Goal: Transaction & Acquisition: Book appointment/travel/reservation

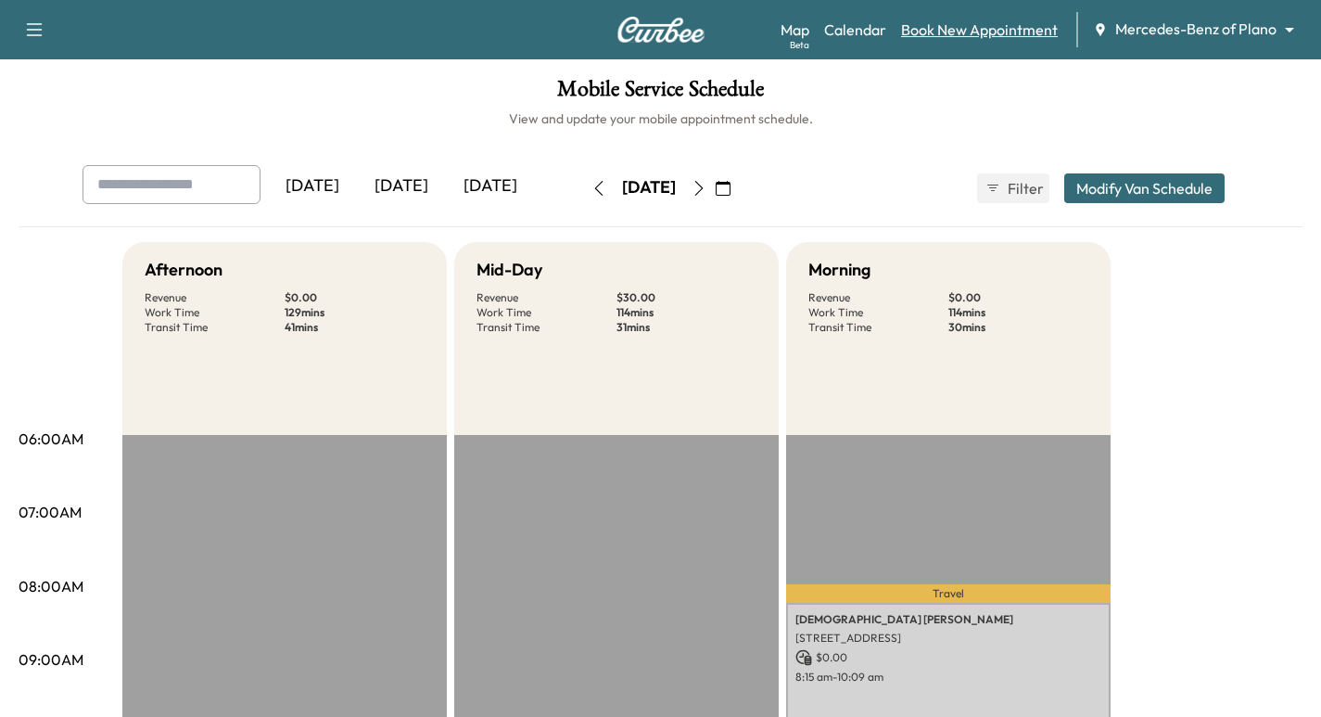
click at [949, 32] on link "Book New Appointment" at bounding box center [979, 30] width 157 height 22
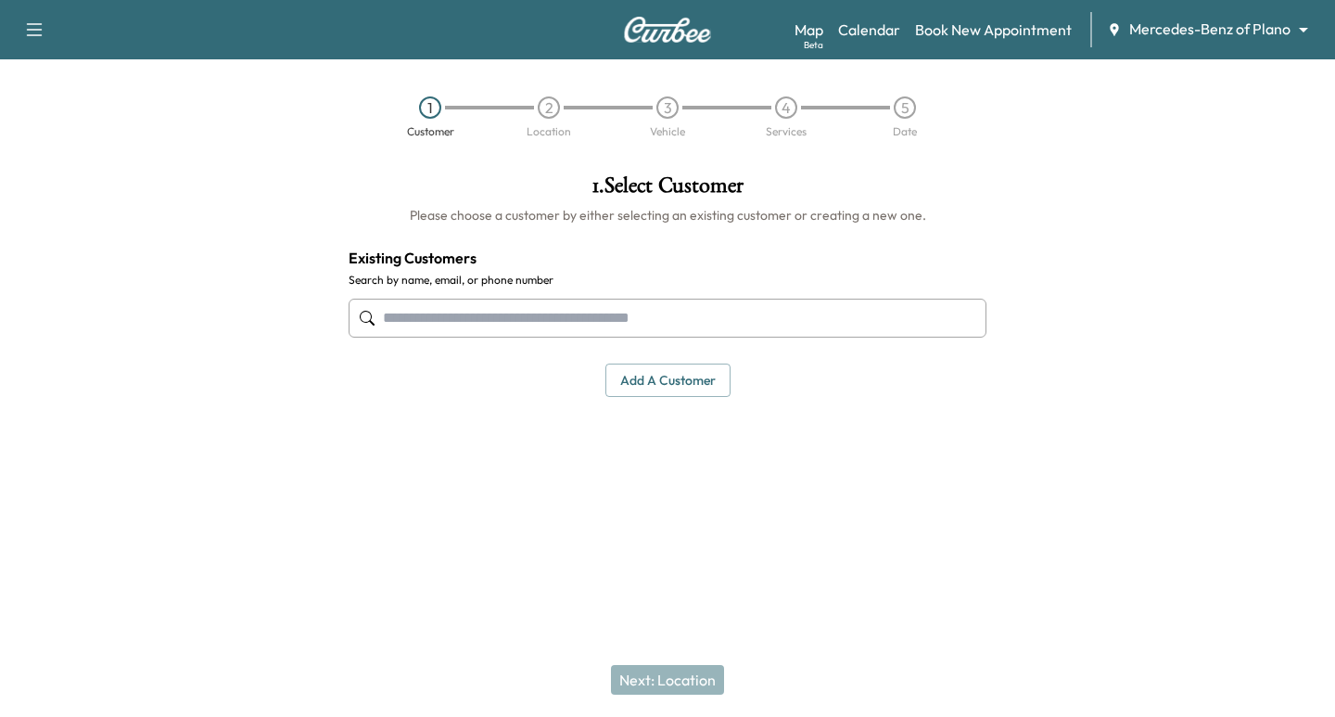
click at [619, 311] on input "text" at bounding box center [668, 317] width 638 height 39
paste input "**********"
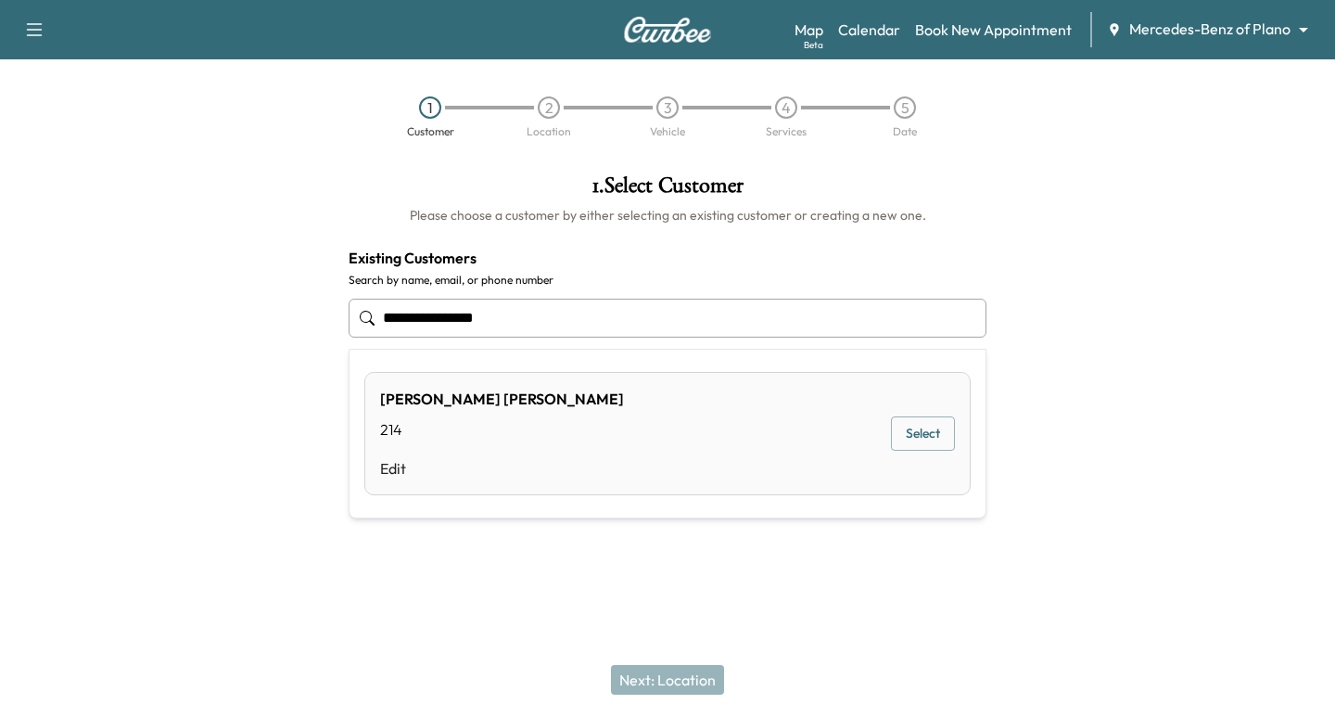
click at [454, 316] on input "**********" at bounding box center [668, 317] width 638 height 39
click at [421, 317] on input "**********" at bounding box center [668, 317] width 638 height 39
click at [388, 313] on input "**********" at bounding box center [668, 317] width 638 height 39
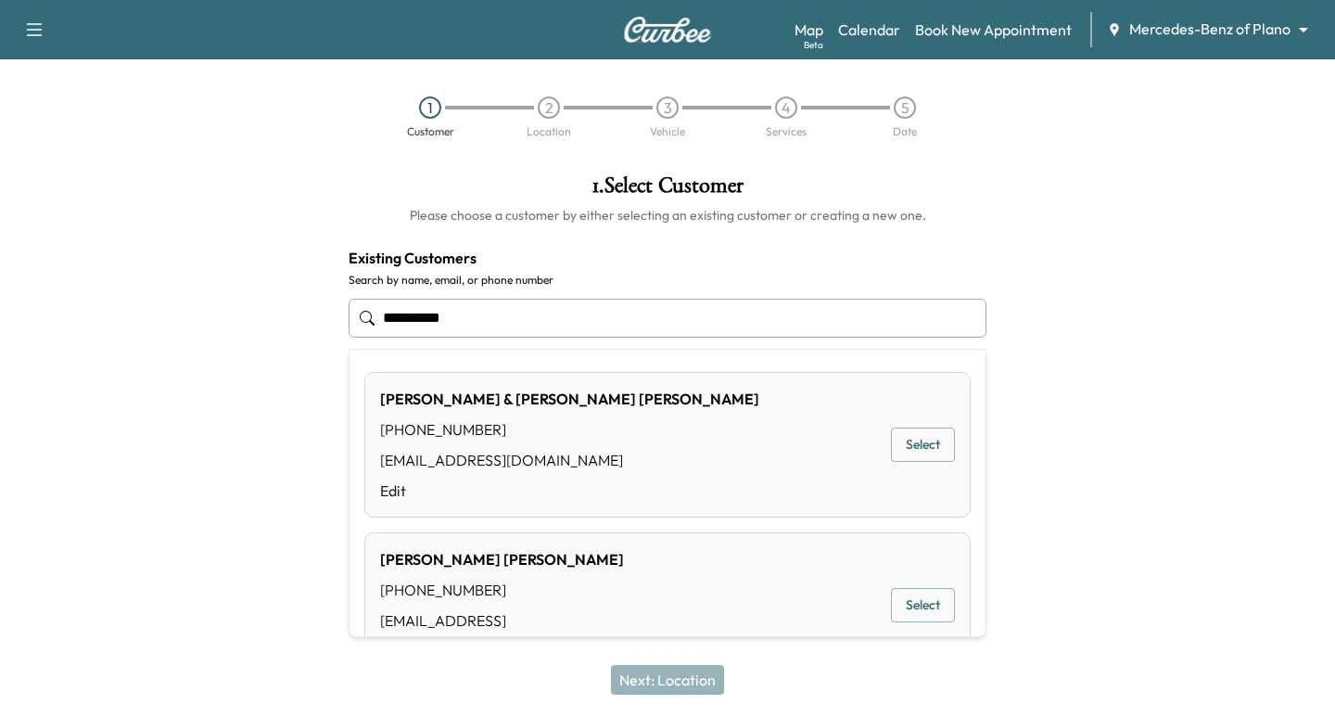
click at [908, 445] on button "Select" at bounding box center [923, 444] width 64 height 34
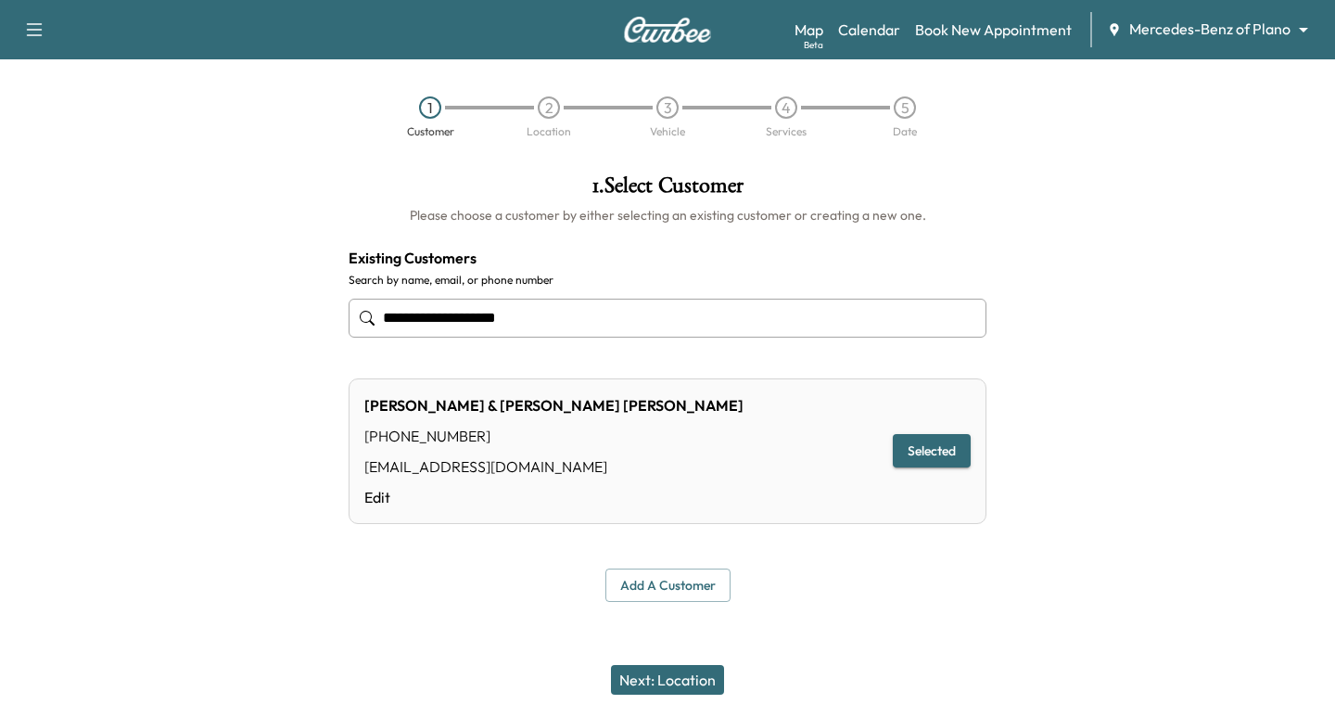
type input "**********"
click at [699, 684] on button "Next: Location" at bounding box center [667, 680] width 113 height 30
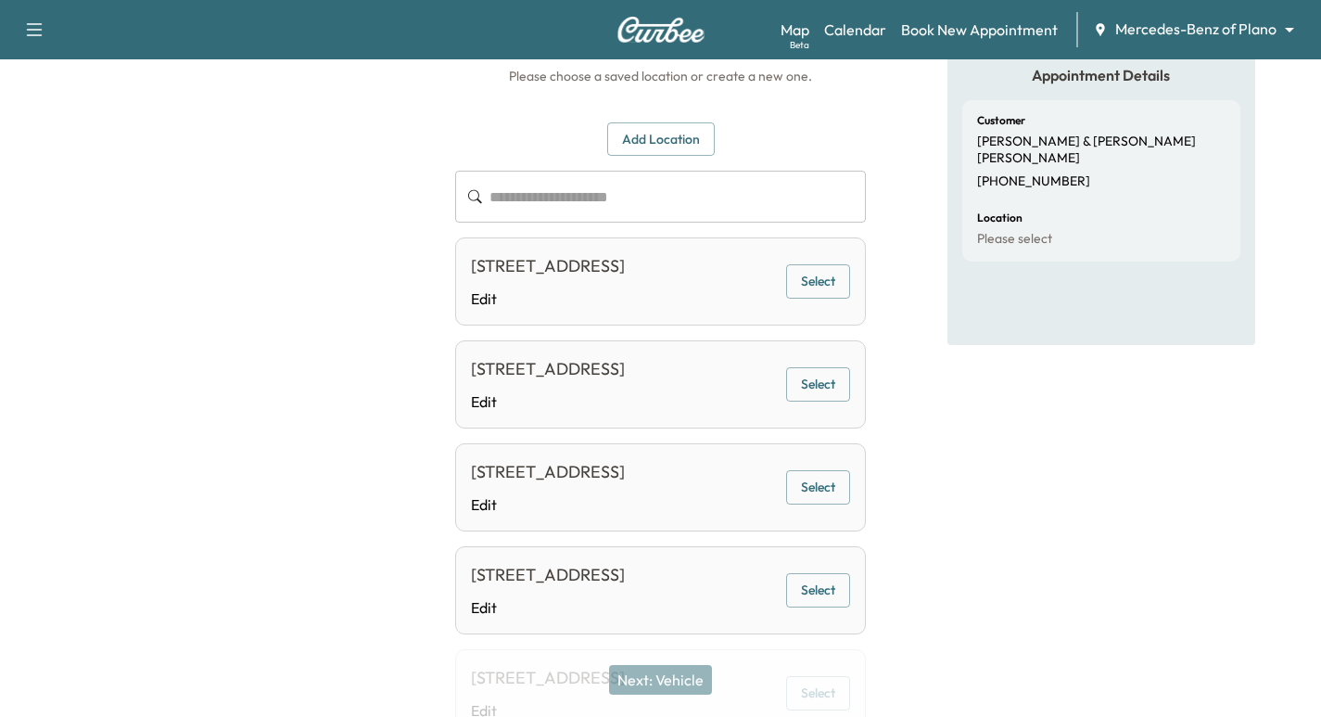
scroll to position [116, 0]
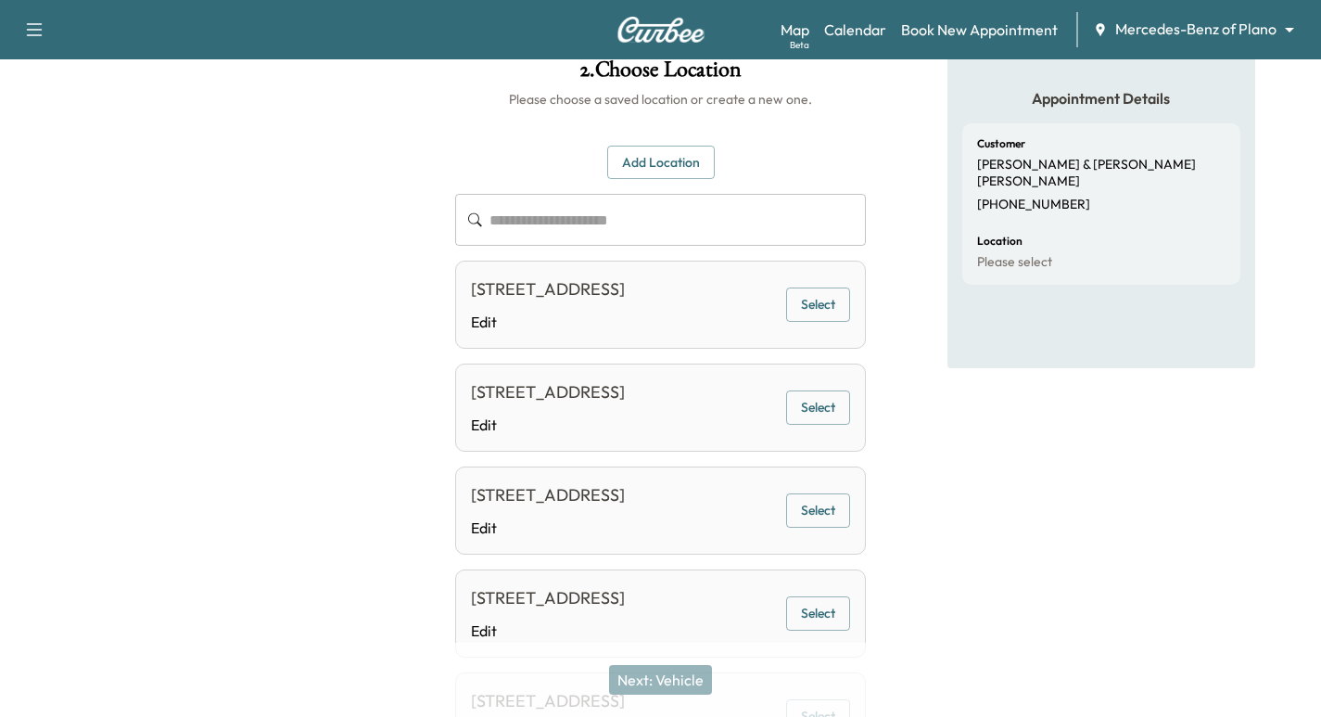
click at [806, 311] on button "Select" at bounding box center [818, 304] width 64 height 34
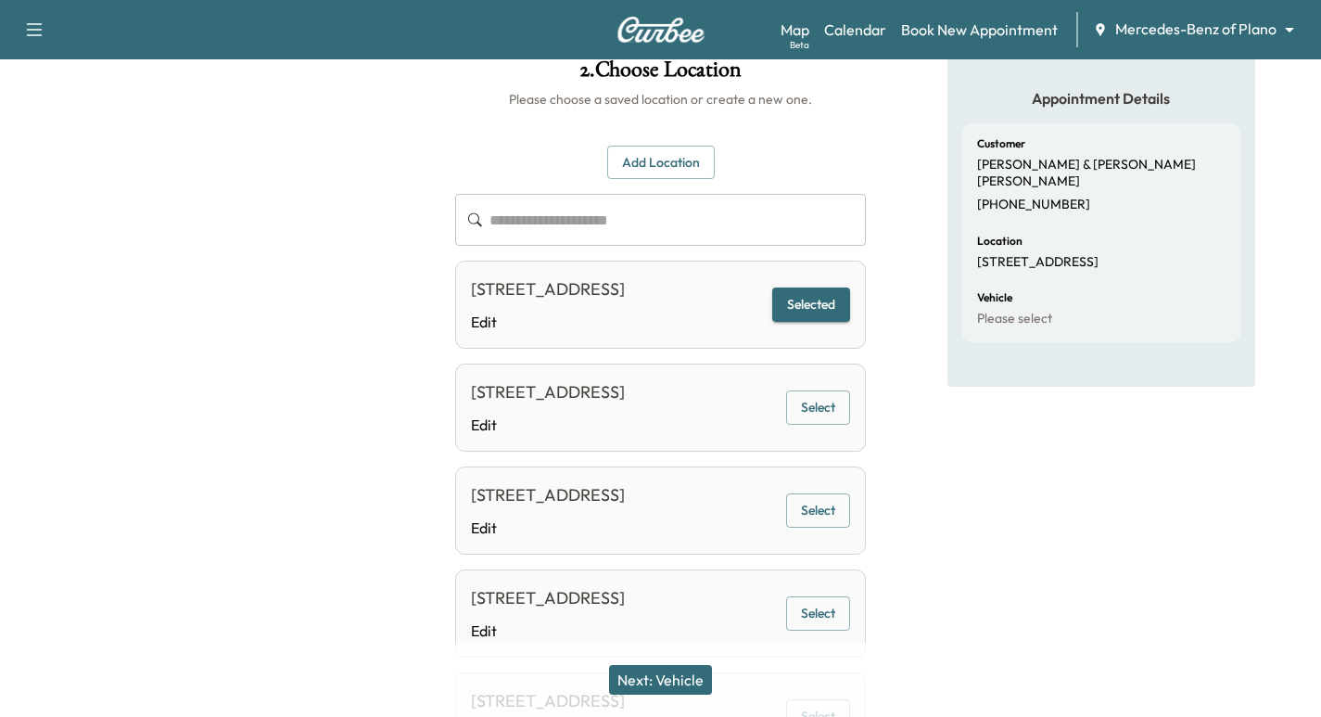
click at [677, 683] on button "Next: Vehicle" at bounding box center [660, 680] width 103 height 30
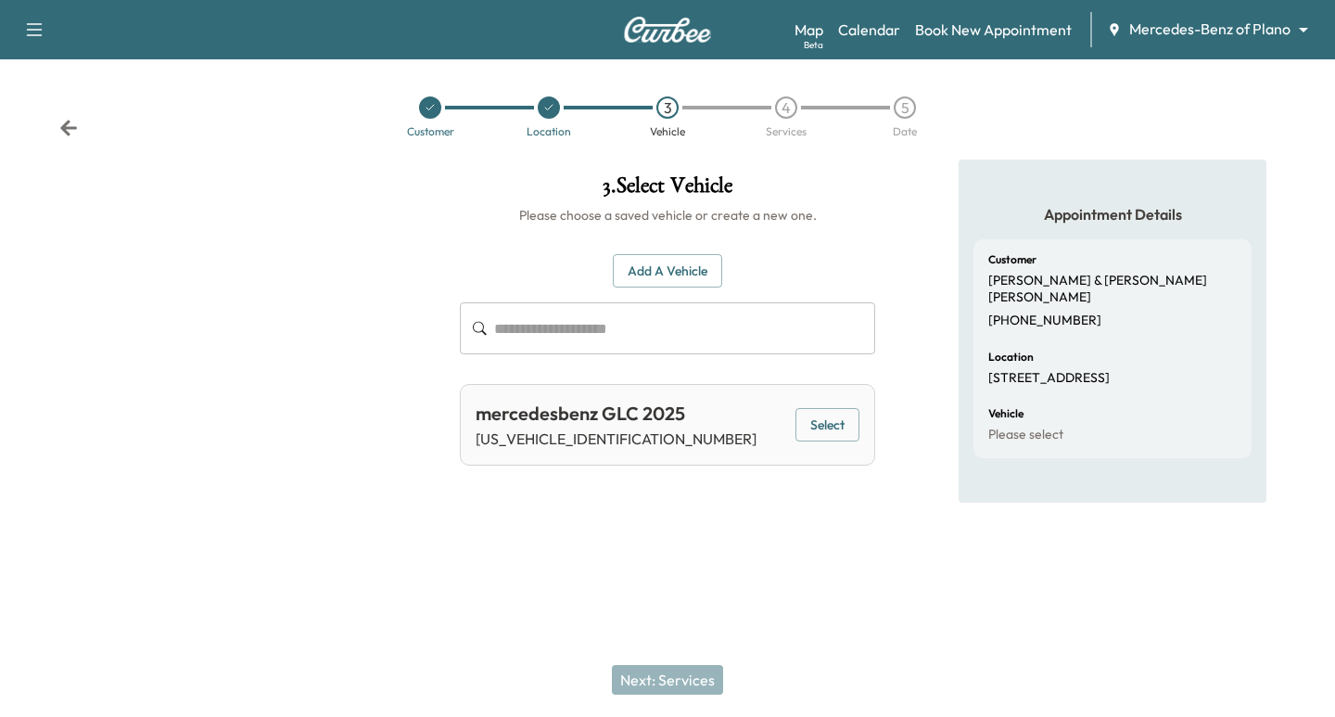
click at [839, 429] on button "Select" at bounding box center [827, 425] width 64 height 34
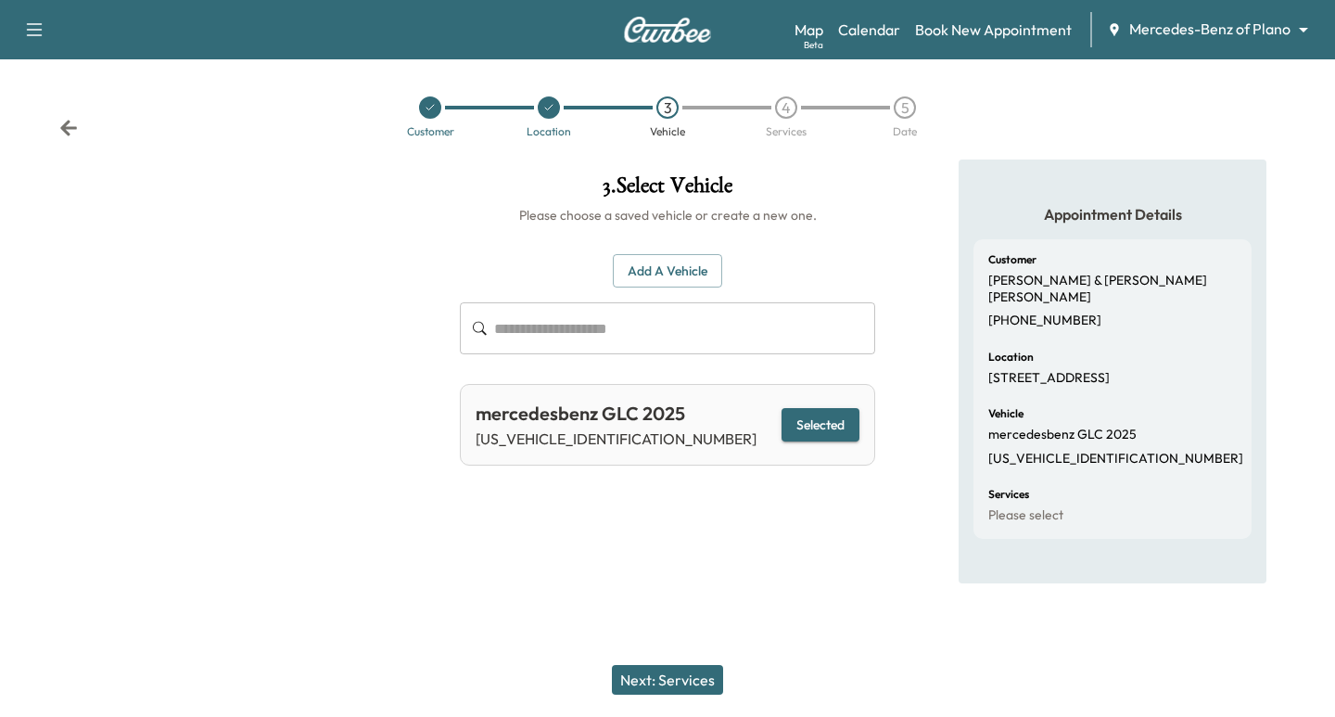
click at [664, 681] on button "Next: Services" at bounding box center [667, 680] width 111 height 30
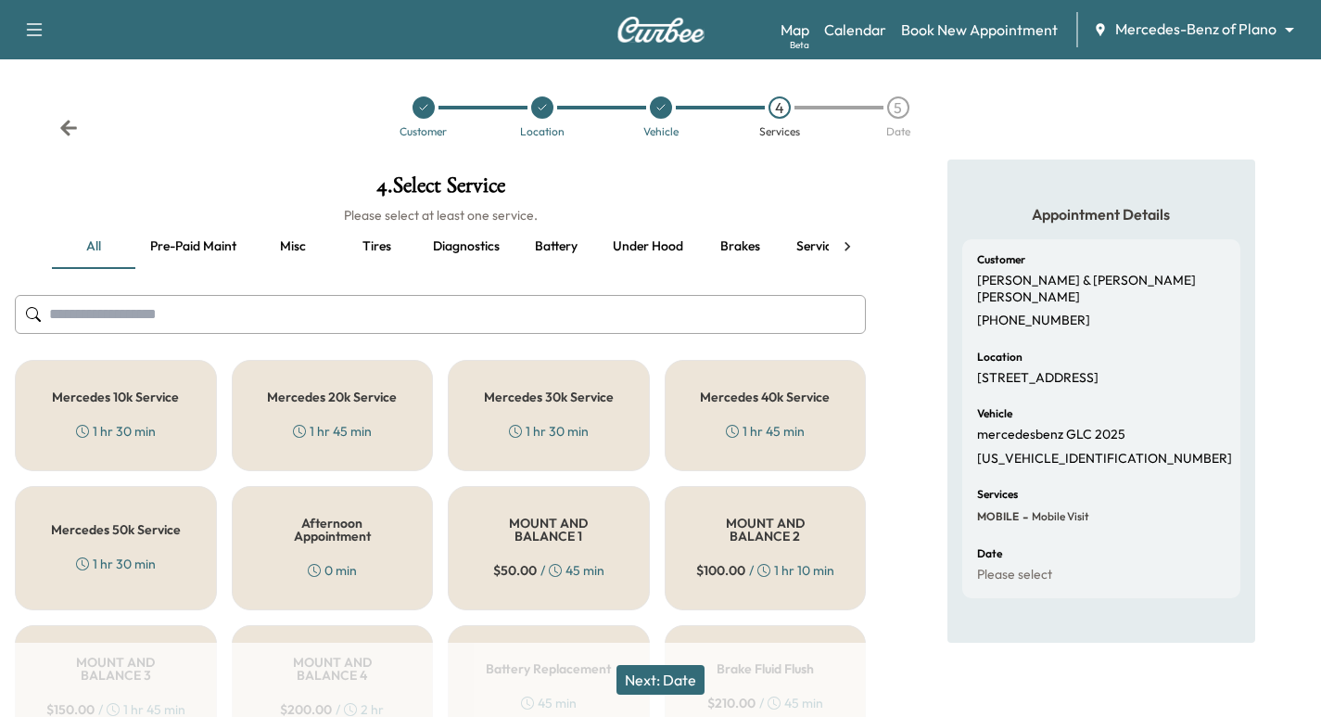
click at [188, 402] on div "Mercedes 10k Service 1 hr 30 min" at bounding box center [116, 415] width 202 height 111
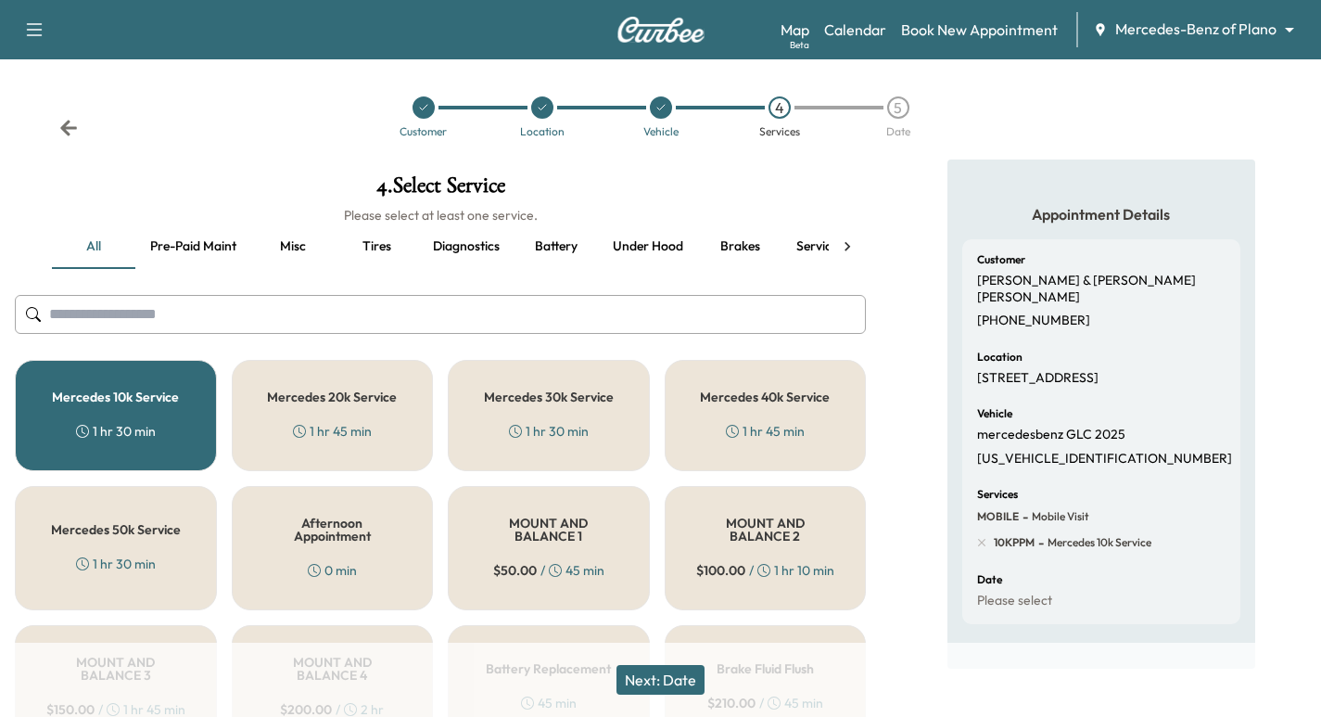
click at [667, 684] on button "Next: Date" at bounding box center [660, 680] width 88 height 30
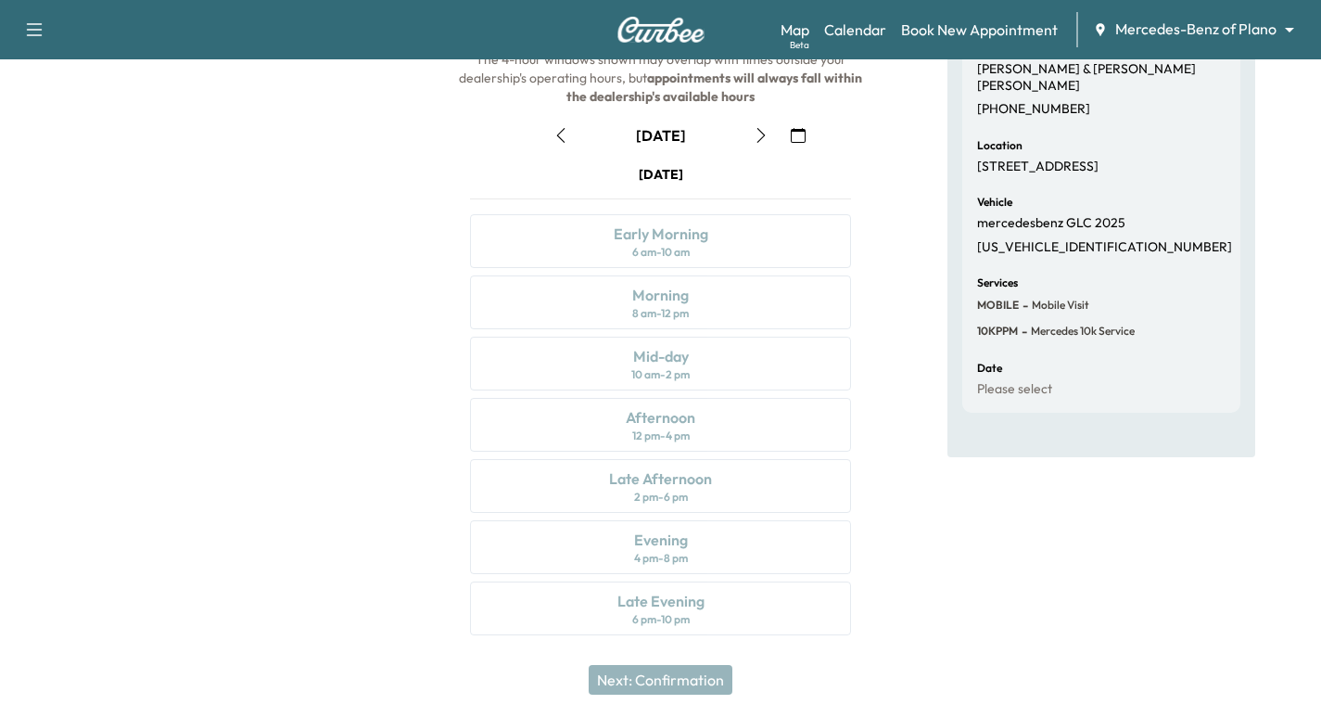
scroll to position [95, 0]
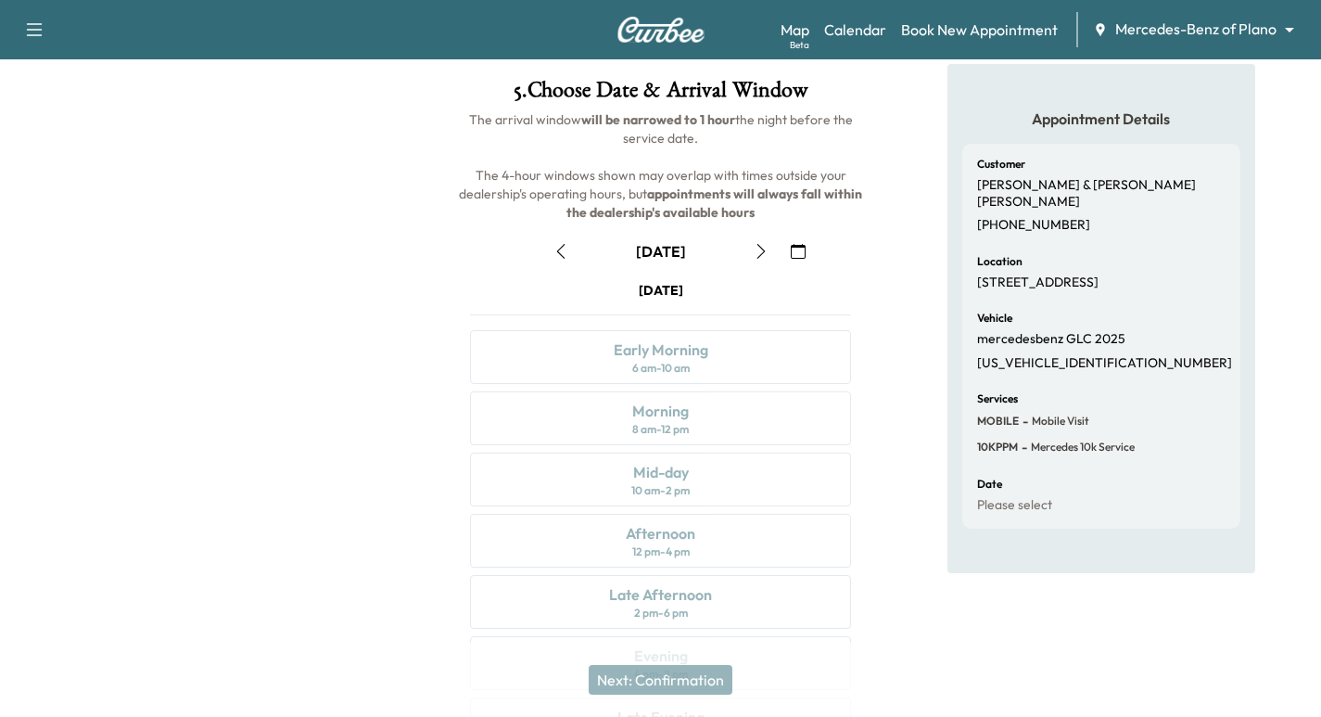
click at [793, 246] on icon "button" at bounding box center [798, 251] width 15 height 15
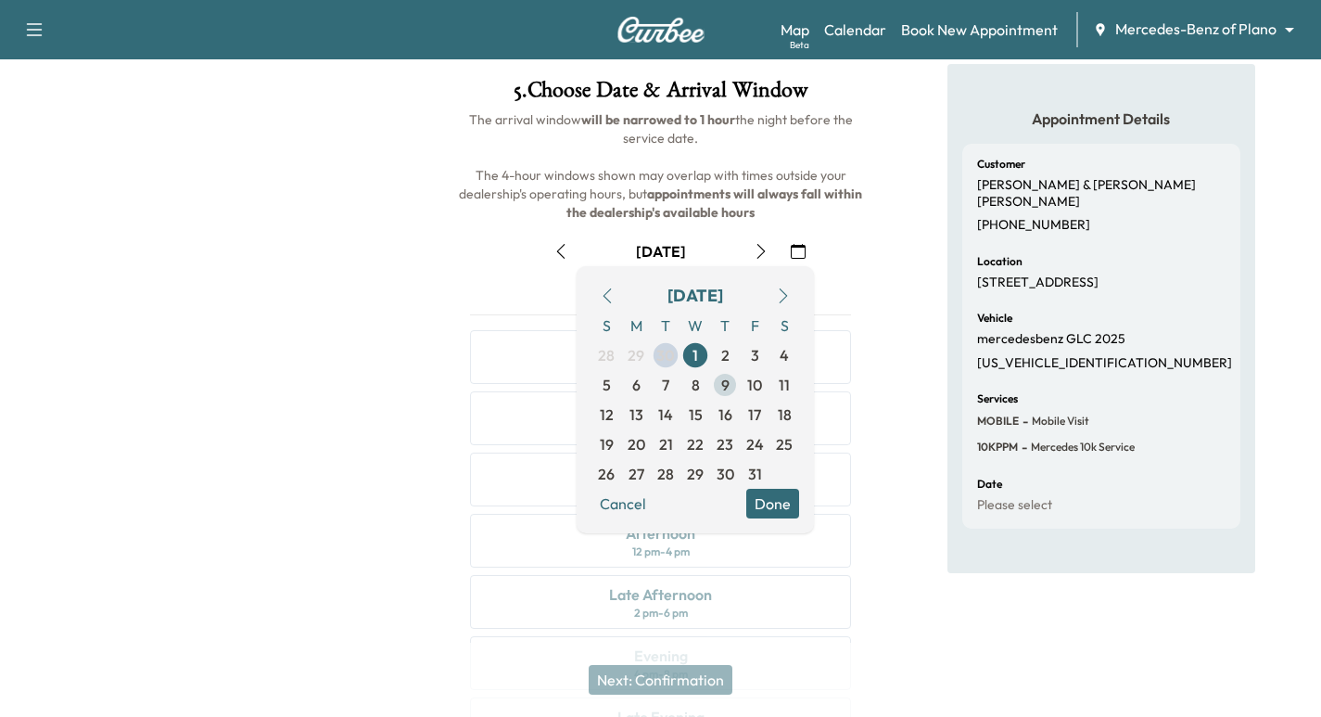
click at [722, 389] on span "9" at bounding box center [725, 385] width 8 height 22
click at [388, 301] on div at bounding box center [220, 418] width 440 height 709
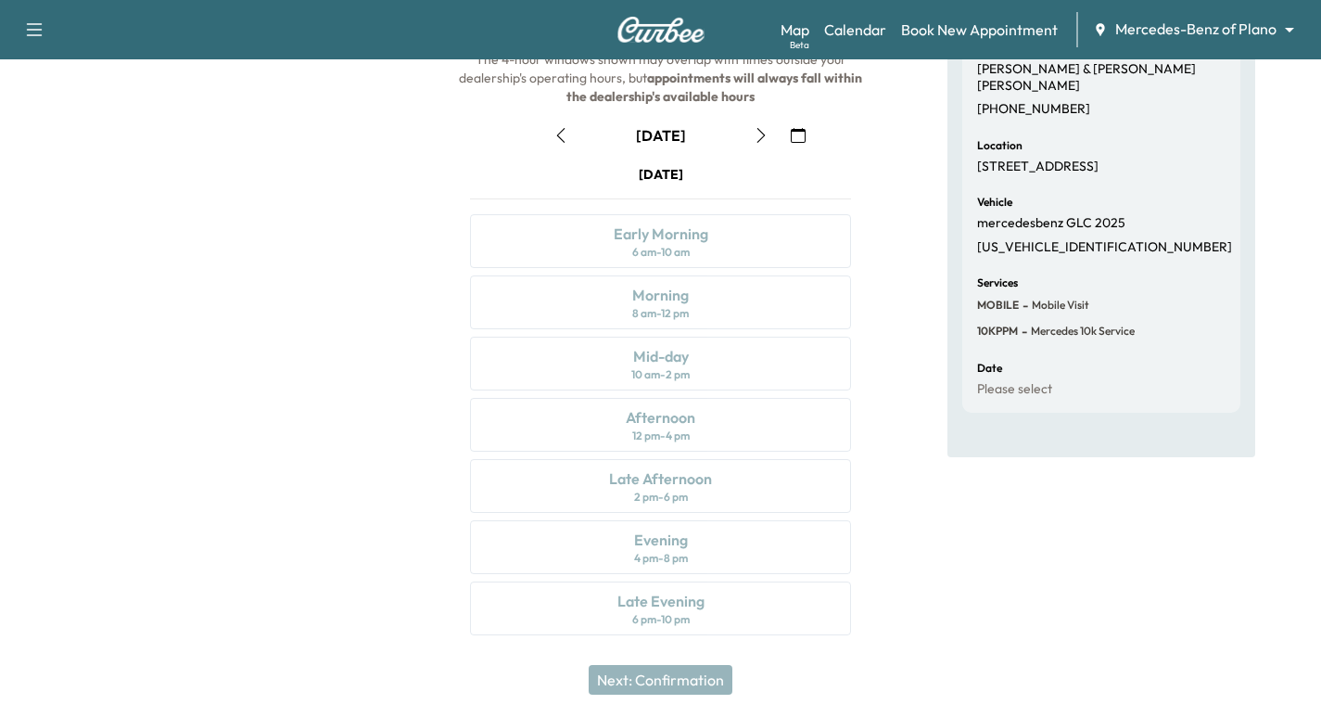
scroll to position [0, 0]
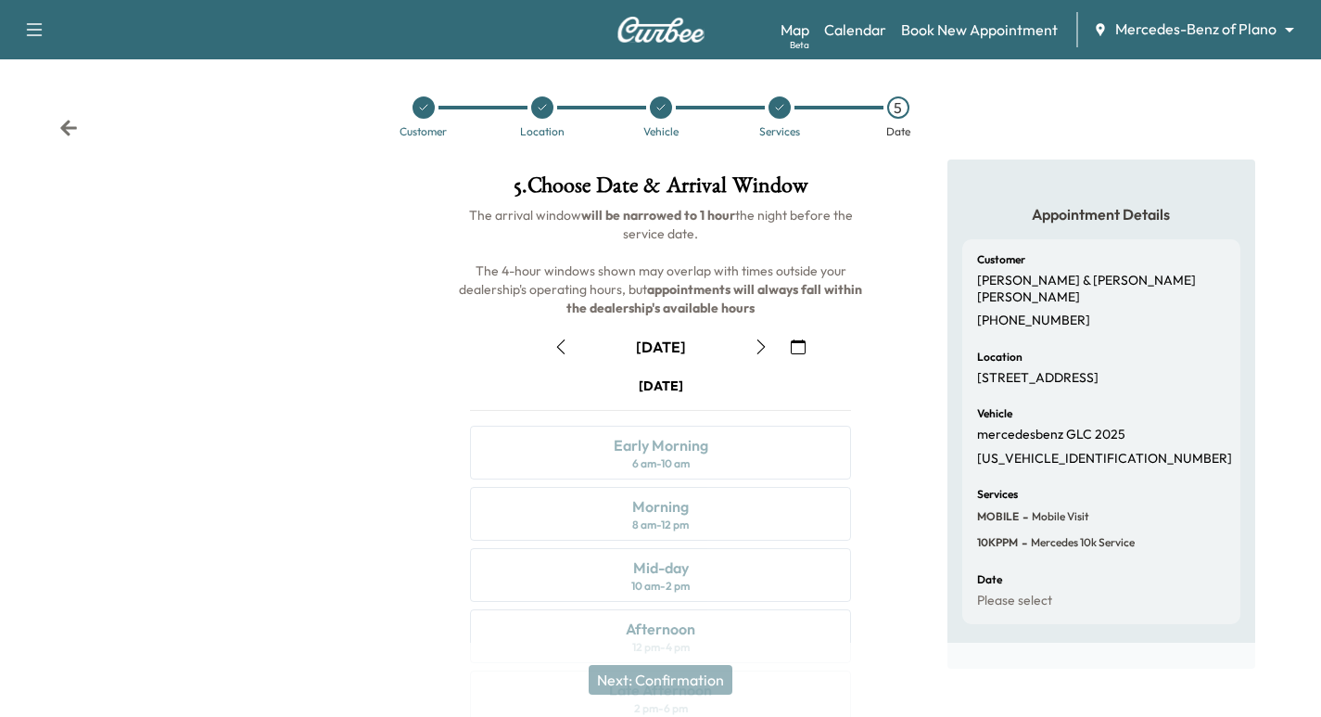
click at [761, 343] on icon "button" at bounding box center [760, 346] width 8 height 15
click at [801, 340] on icon "button" at bounding box center [798, 346] width 15 height 15
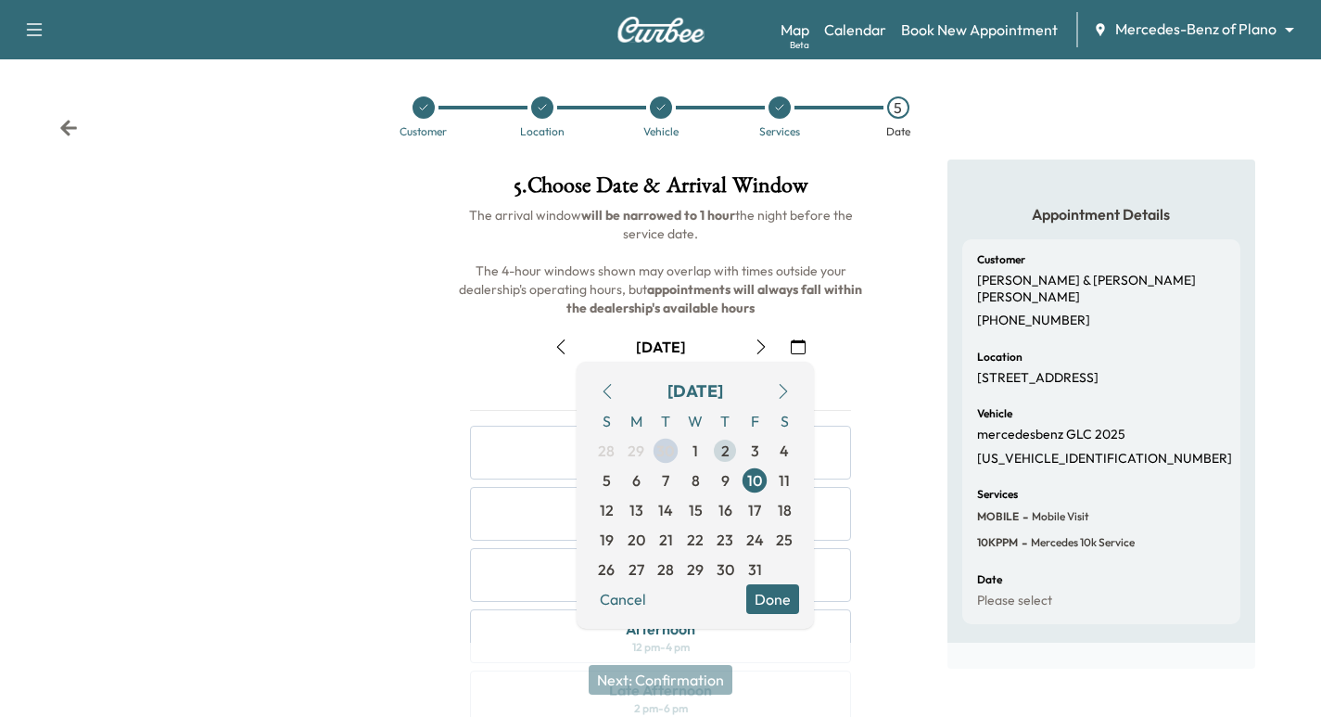
click at [721, 450] on span "2" at bounding box center [725, 450] width 8 height 22
click at [196, 348] on div at bounding box center [220, 513] width 440 height 709
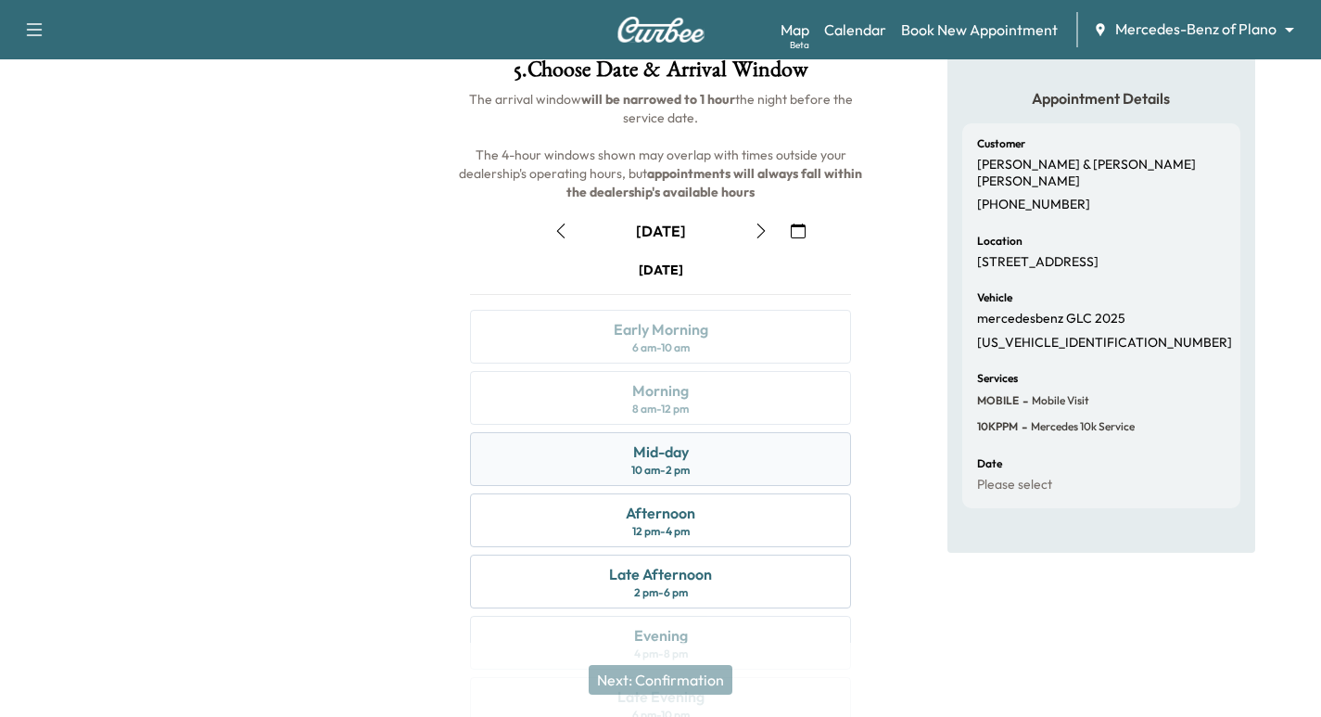
scroll to position [139, 0]
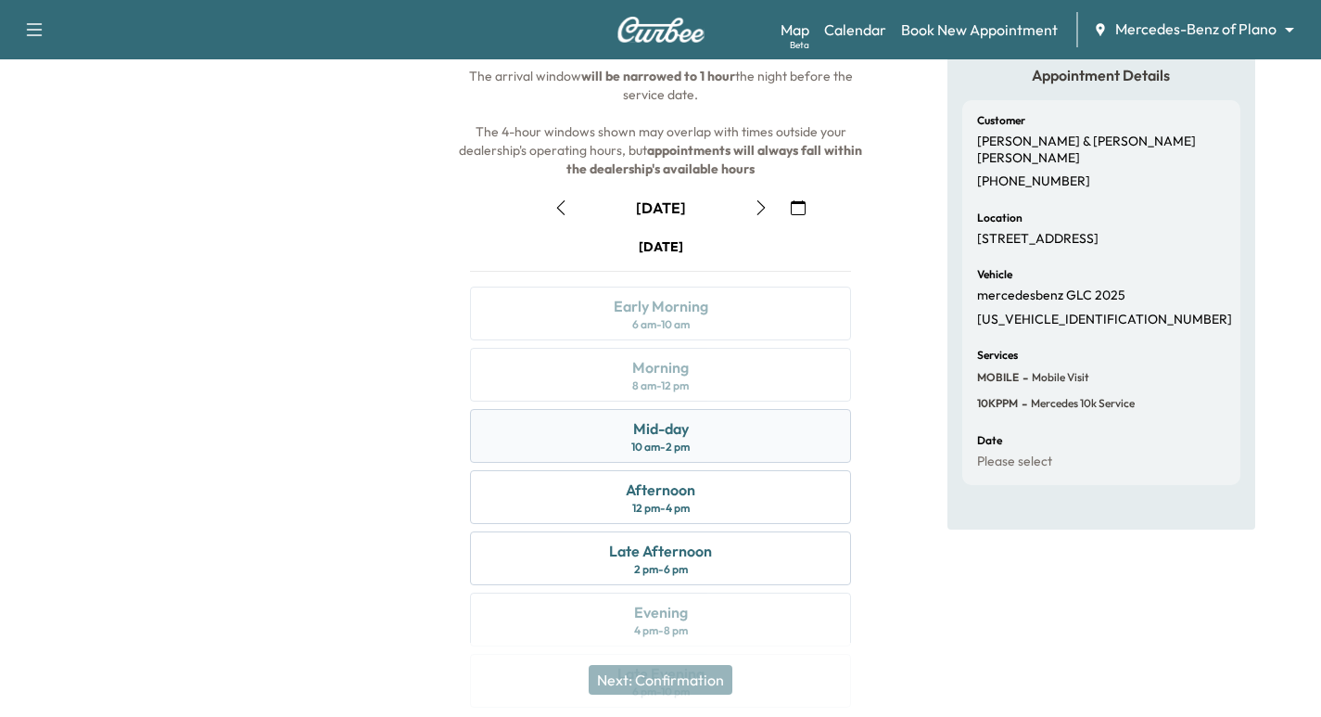
click at [677, 426] on div "Mid-day" at bounding box center [661, 428] width 56 height 22
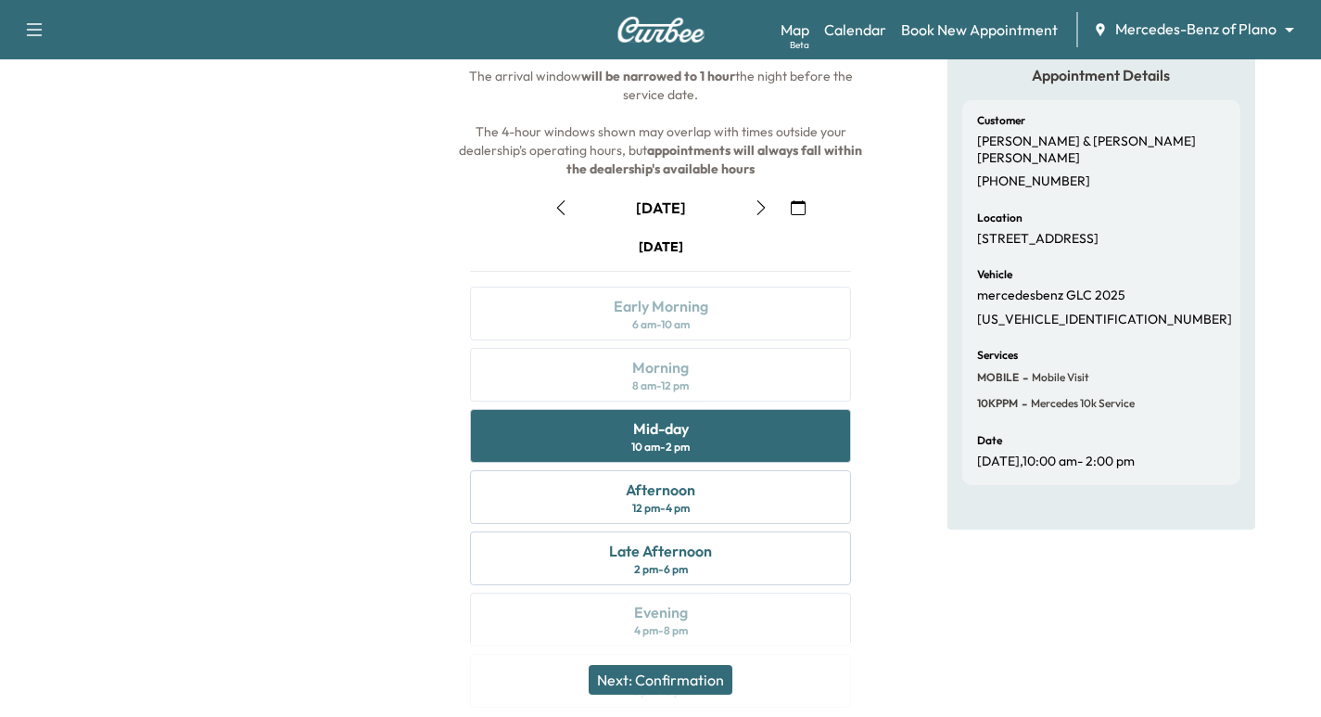
click at [704, 684] on button "Next: Confirmation" at bounding box center [661, 680] width 144 height 30
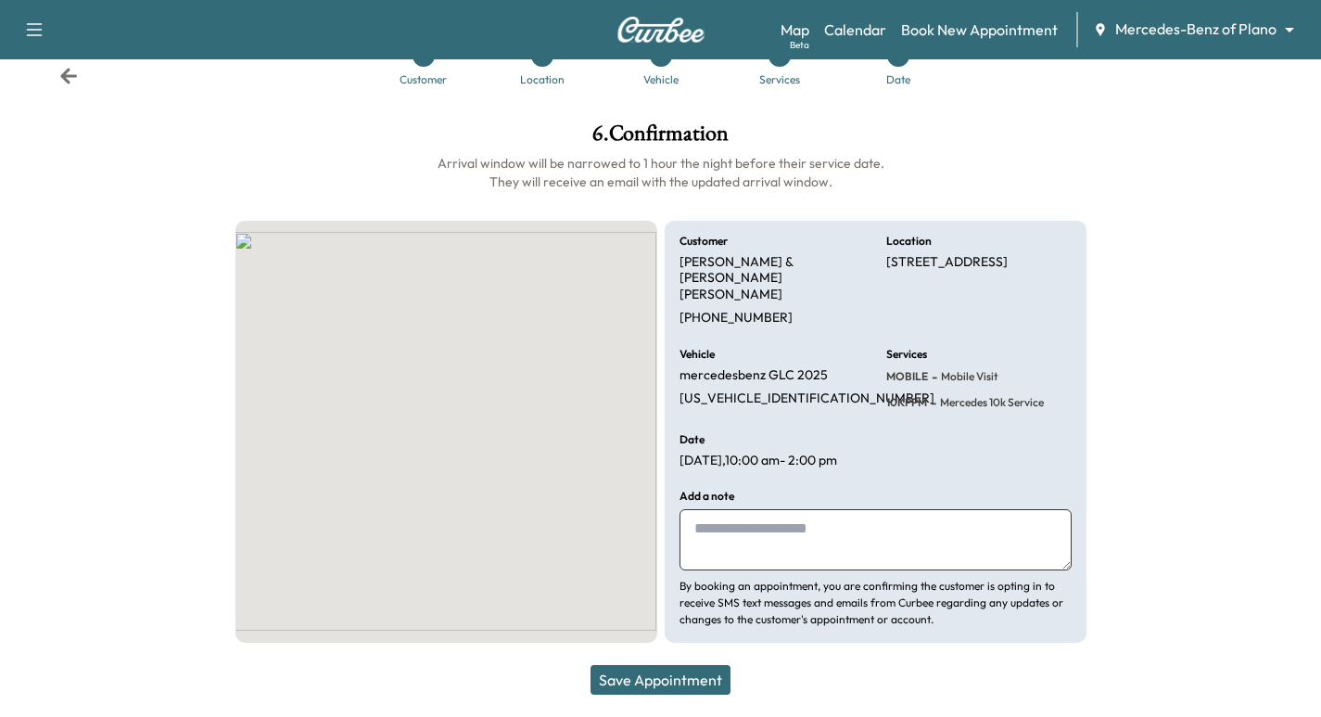
scroll to position [29, 0]
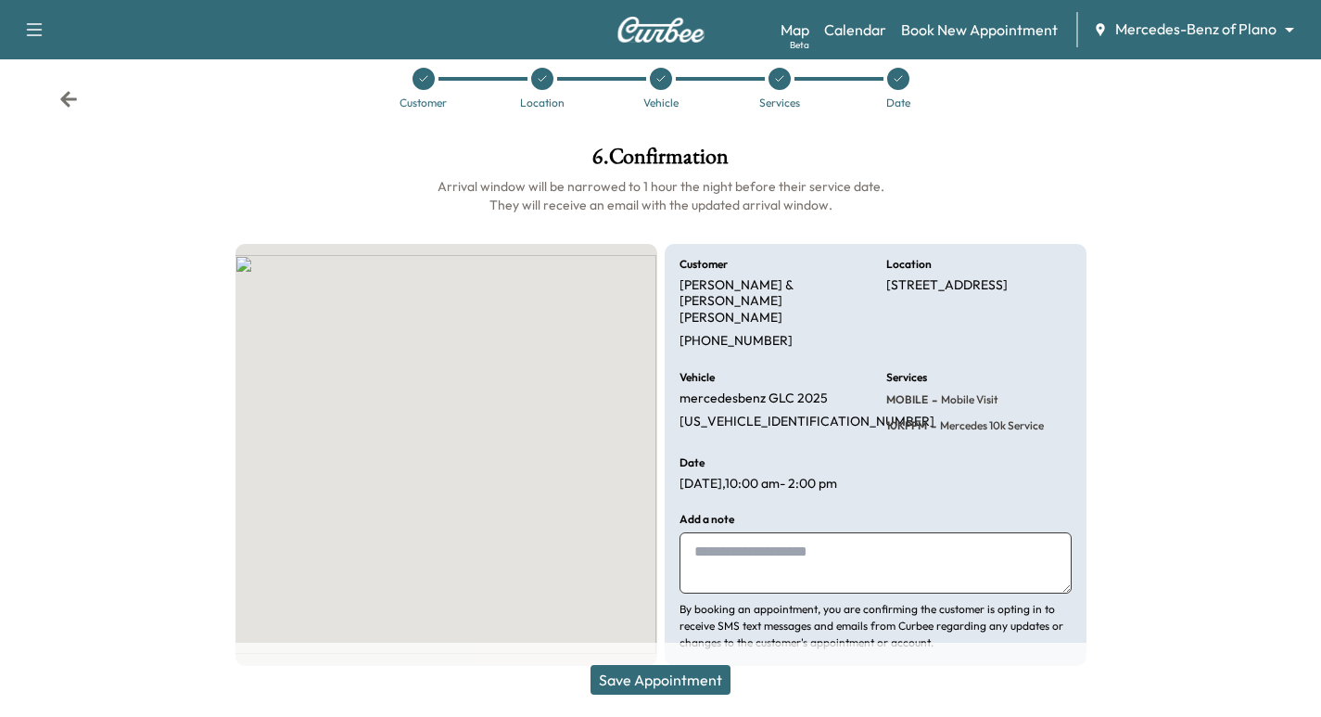
click at [67, 106] on icon at bounding box center [68, 99] width 17 height 16
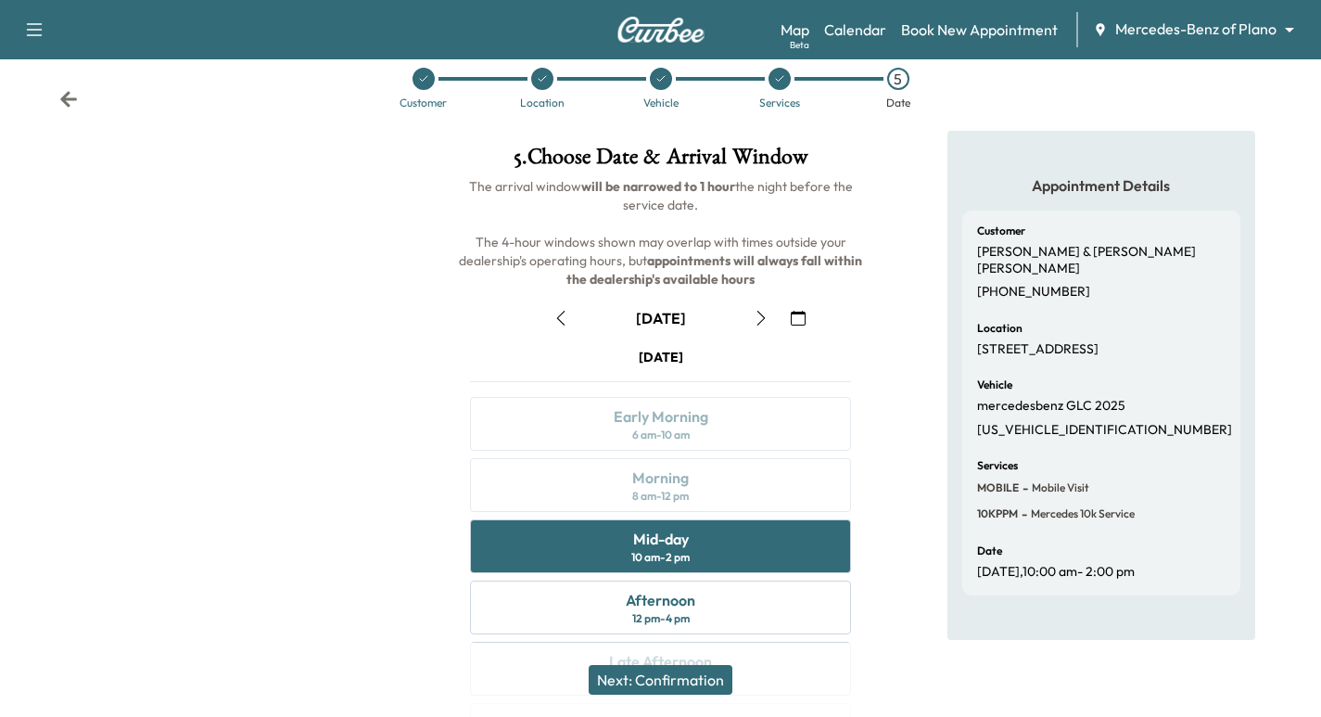
click at [423, 84] on div at bounding box center [423, 79] width 22 height 22
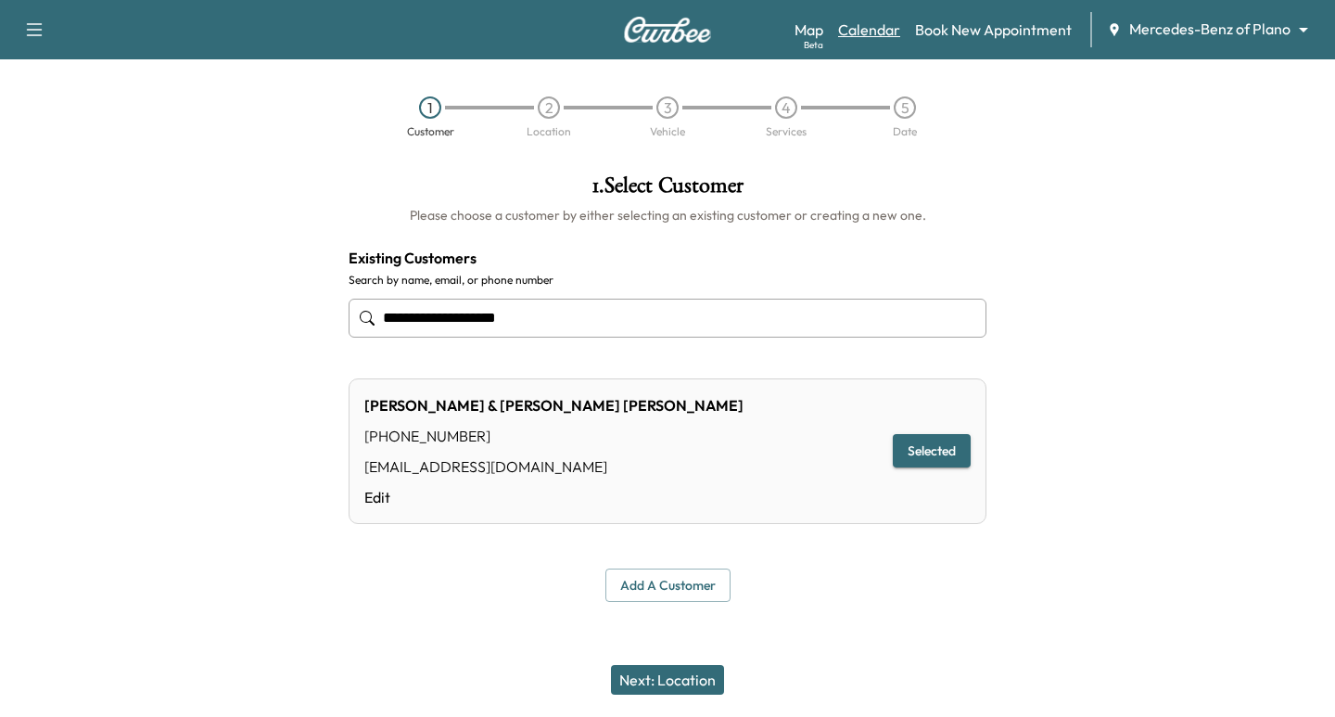
click at [882, 25] on link "Calendar" at bounding box center [869, 30] width 62 height 22
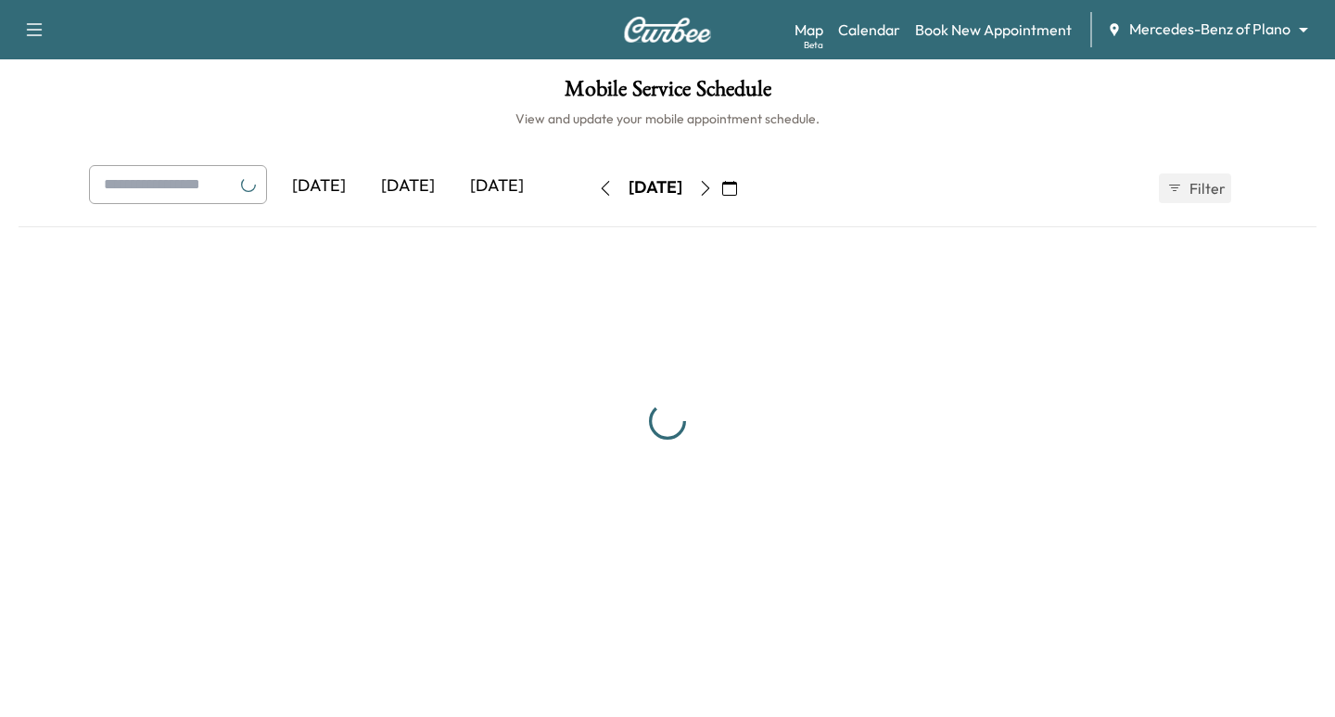
click at [737, 187] on icon "button" at bounding box center [729, 188] width 15 height 15
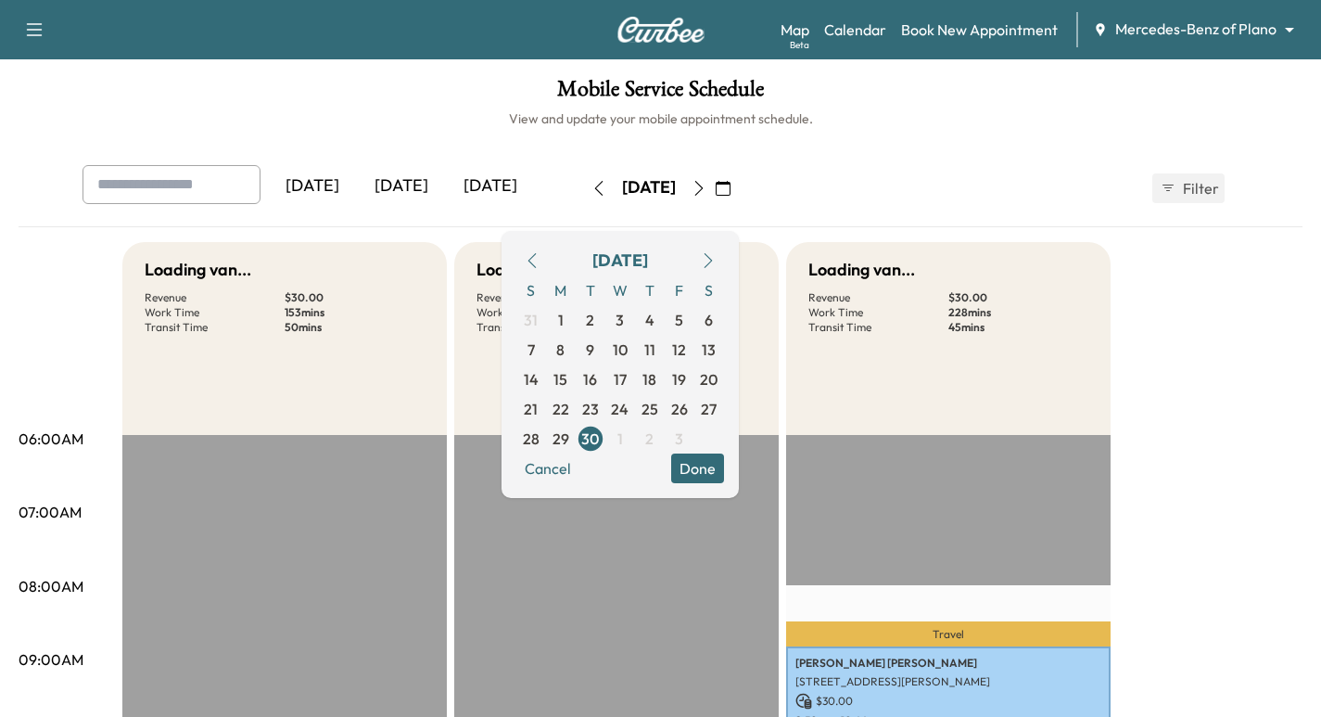
click at [716, 261] on icon "button" at bounding box center [708, 260] width 15 height 15
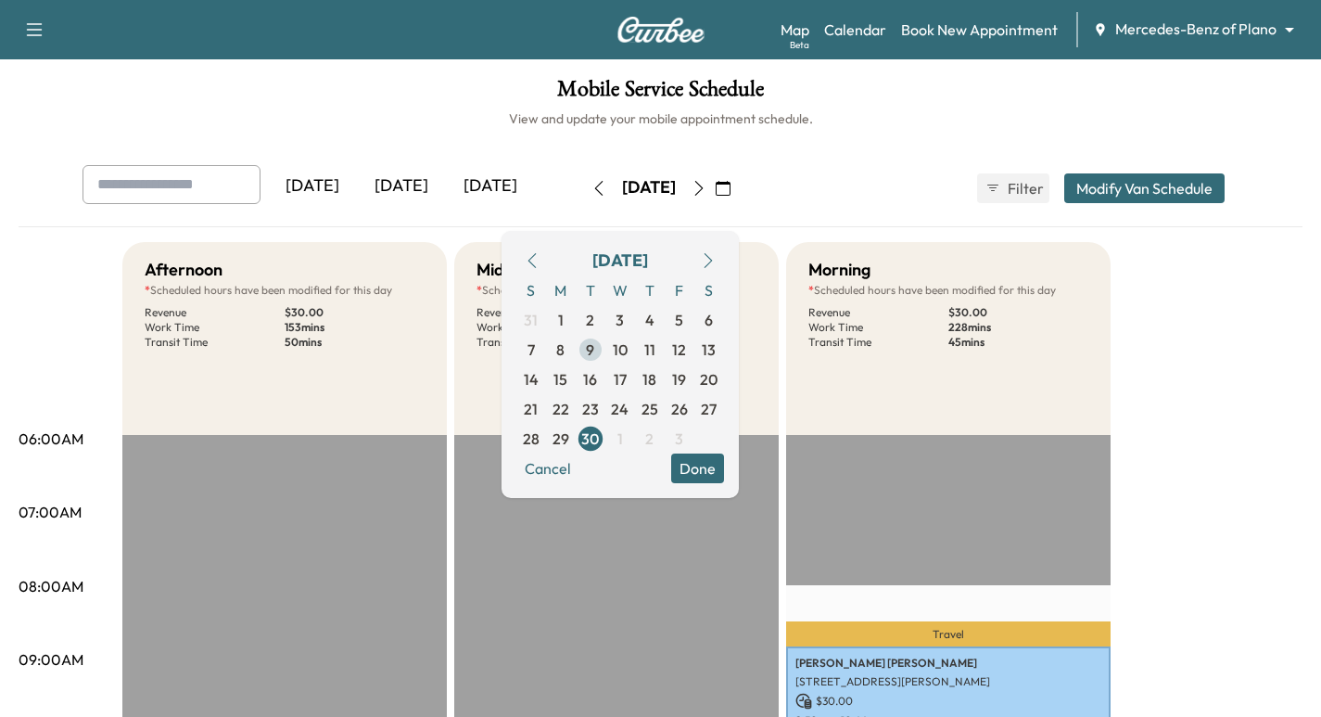
click at [594, 347] on span "9" at bounding box center [590, 349] width 8 height 22
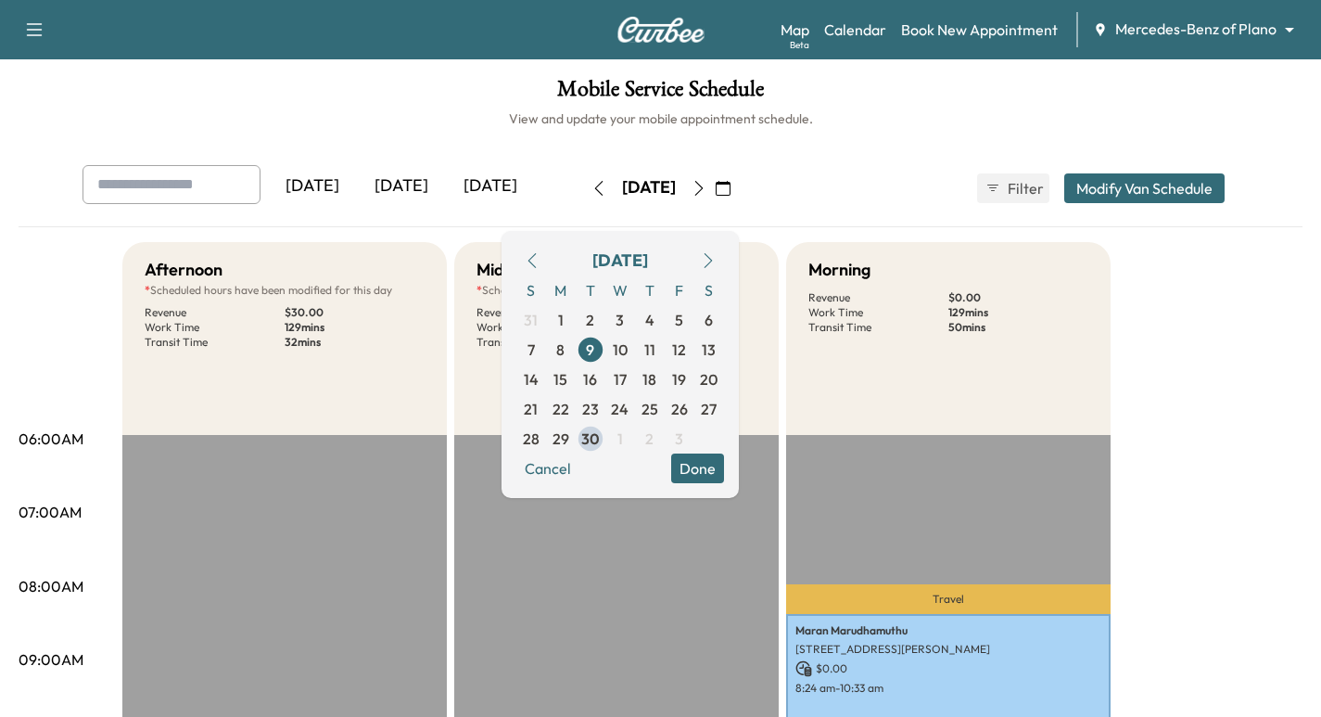
click at [1001, 414] on div "Morning Revenue $ 0.00 Work Time 129 mins Transit Time 50 mins" at bounding box center [948, 338] width 324 height 193
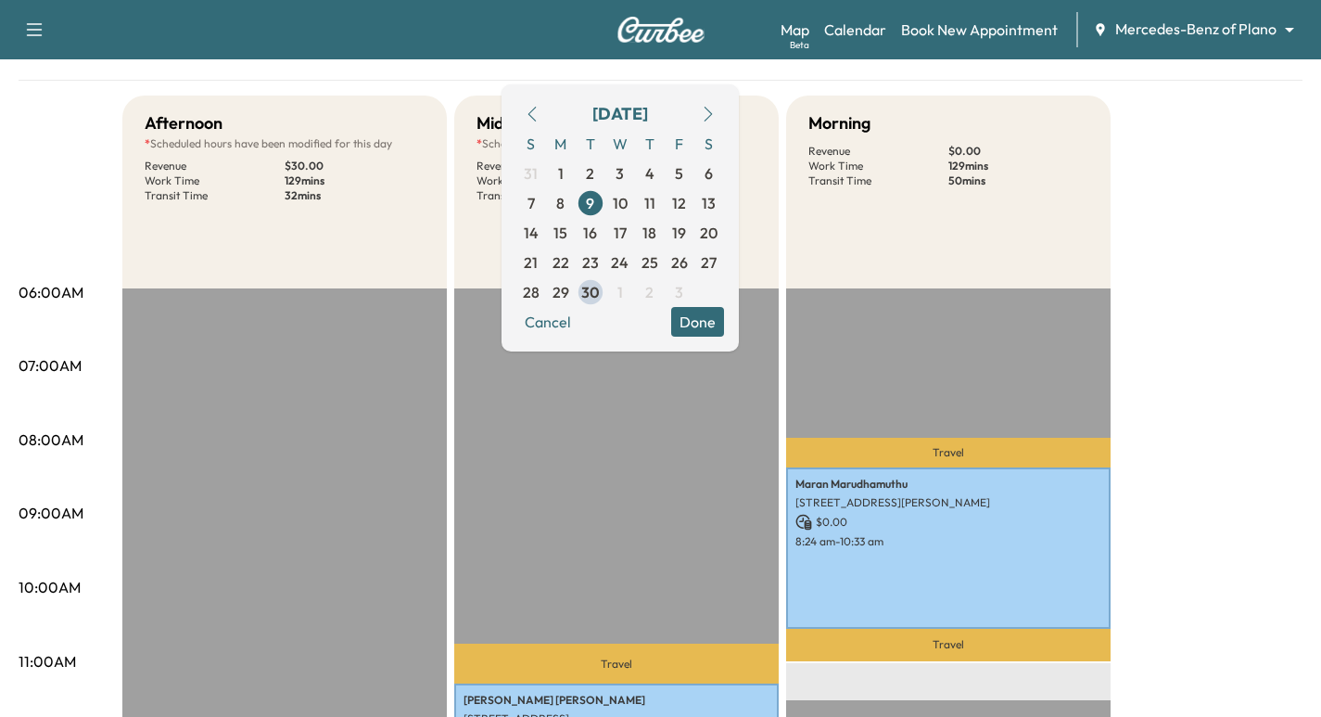
scroll to position [123, 0]
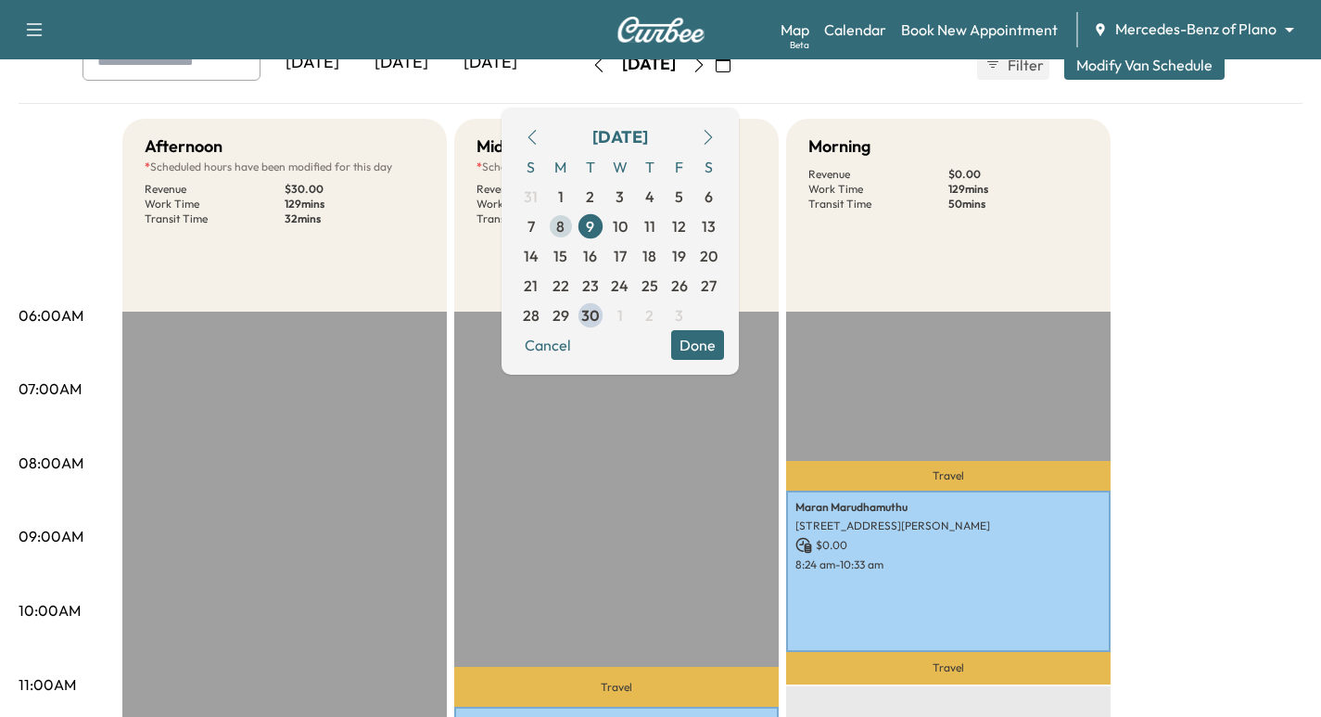
click at [565, 223] on span "8" at bounding box center [560, 226] width 8 height 22
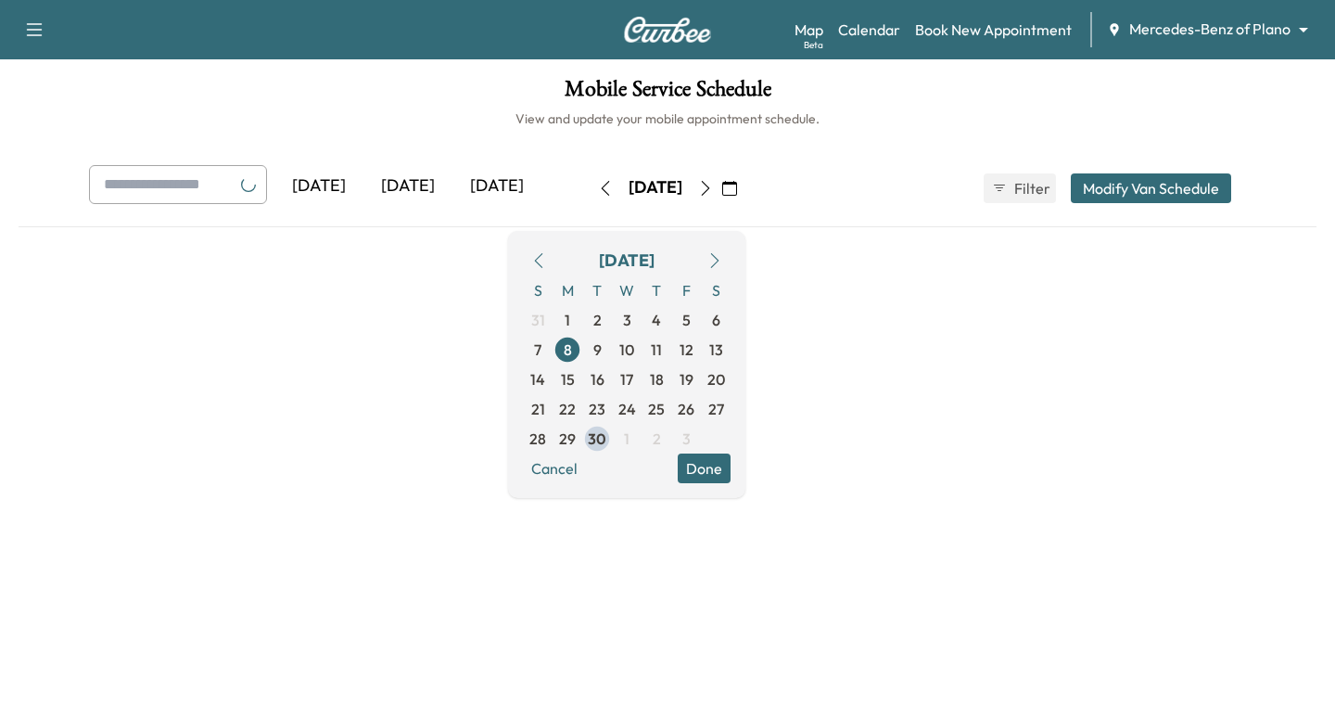
click at [211, 183] on input "text" at bounding box center [178, 184] width 178 height 39
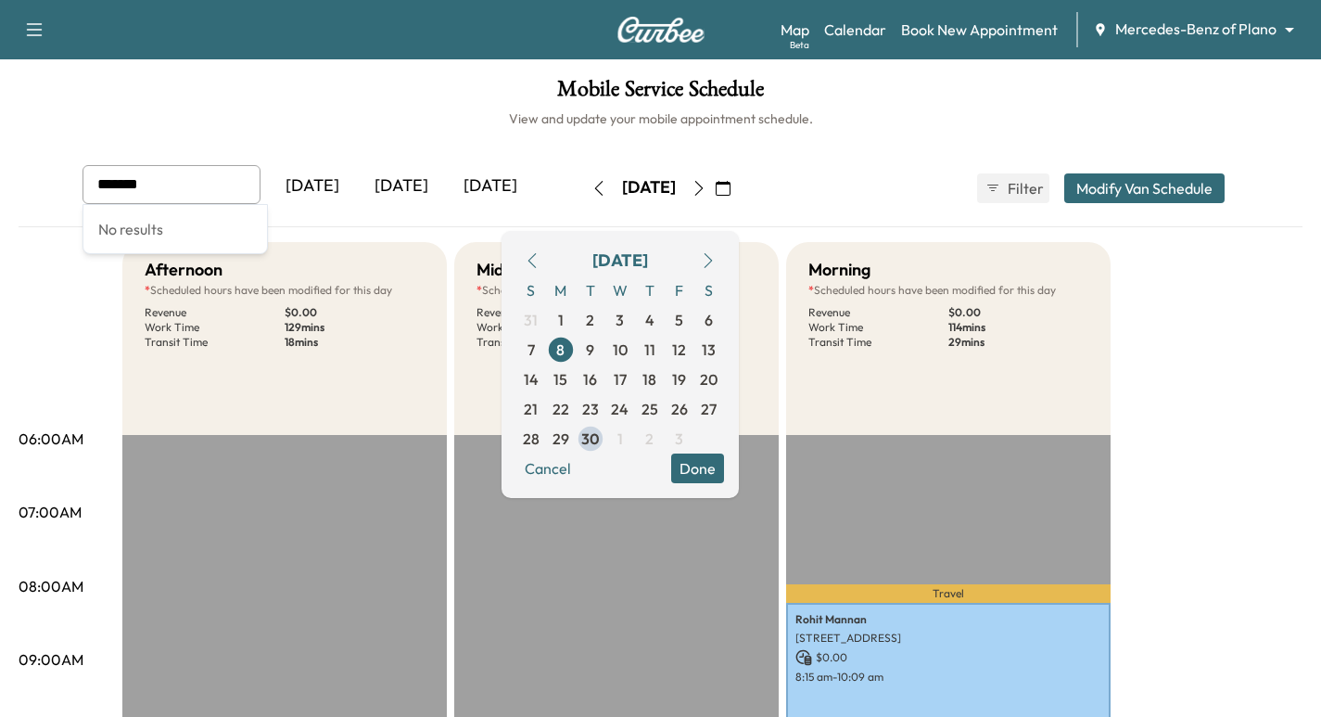
type input "*******"
click at [730, 188] on icon "button" at bounding box center [723, 188] width 15 height 15
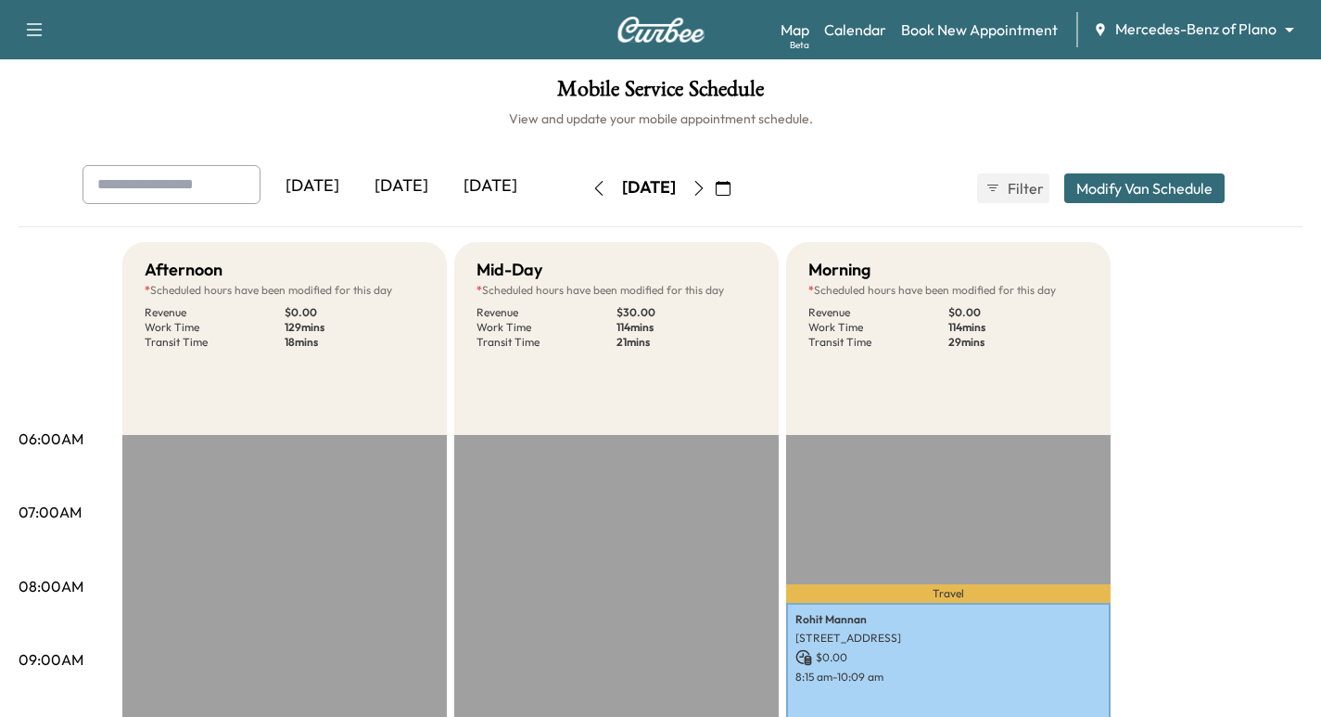
click at [706, 184] on icon "button" at bounding box center [698, 188] width 15 height 15
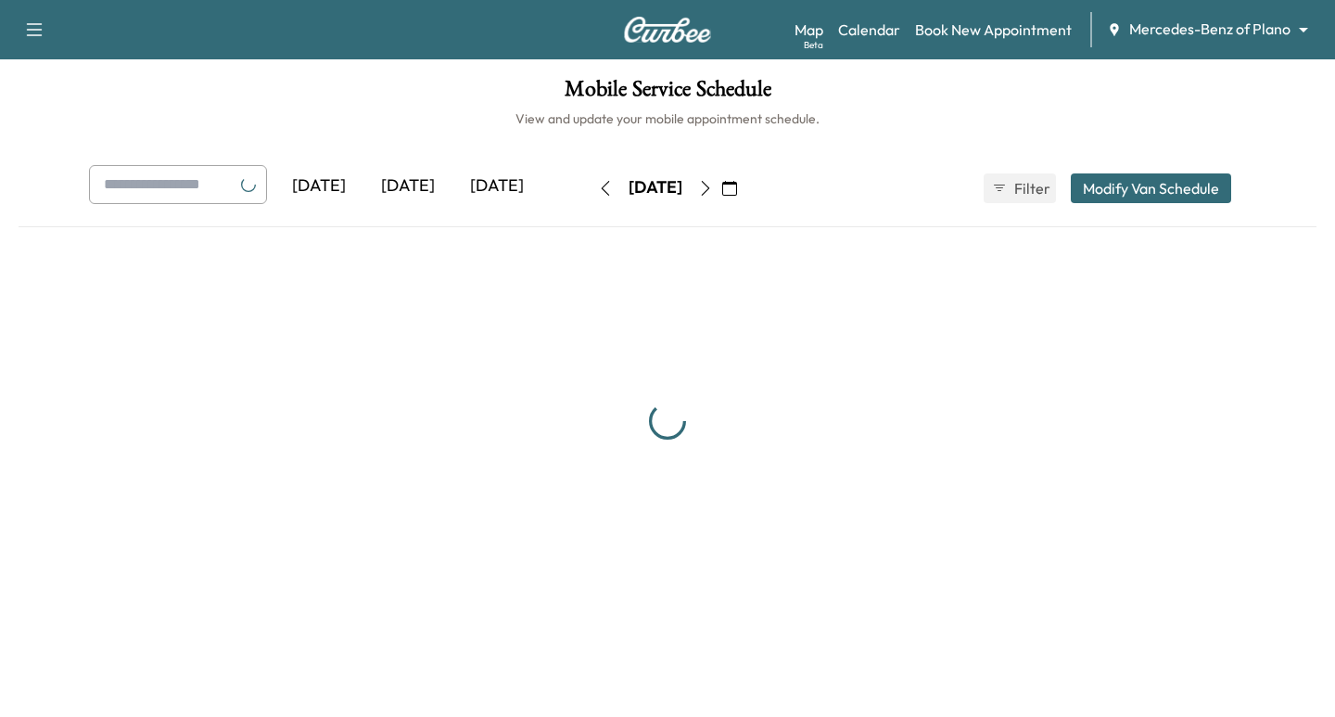
click at [737, 184] on icon "button" at bounding box center [729, 188] width 15 height 15
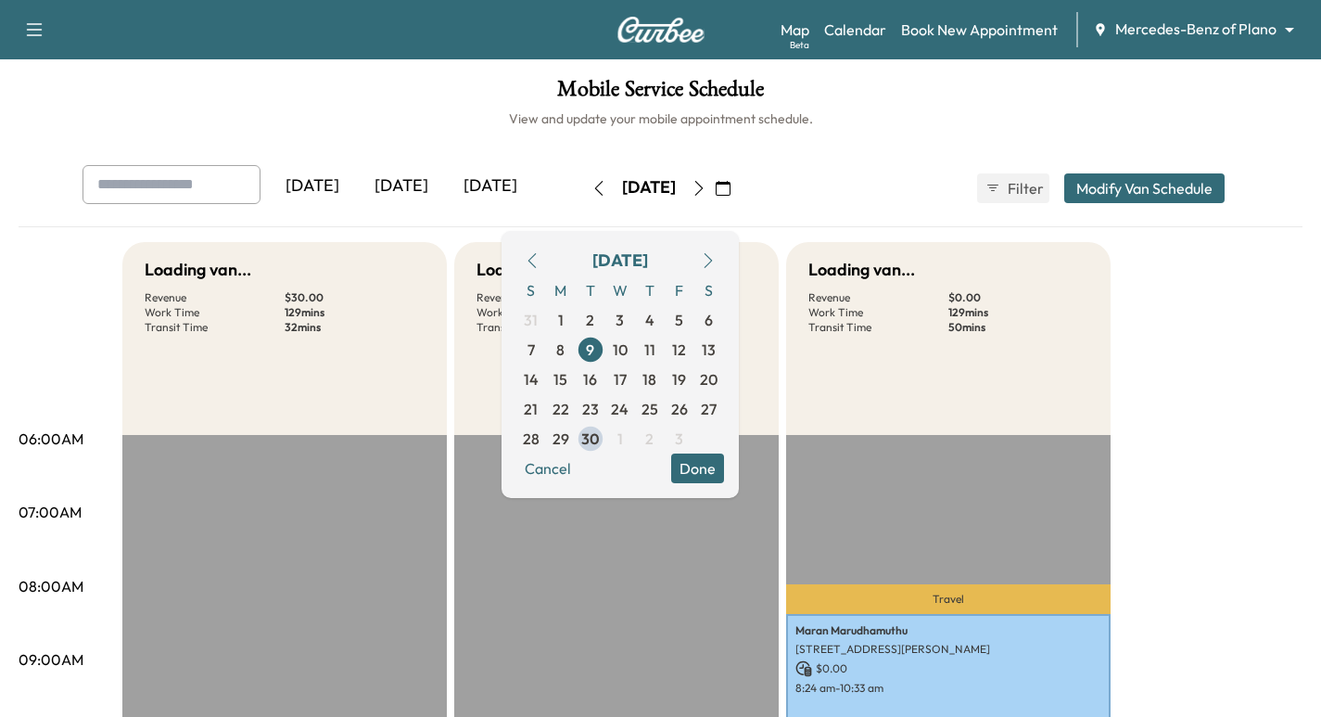
click at [724, 260] on button "button" at bounding box center [708, 261] width 32 height 30
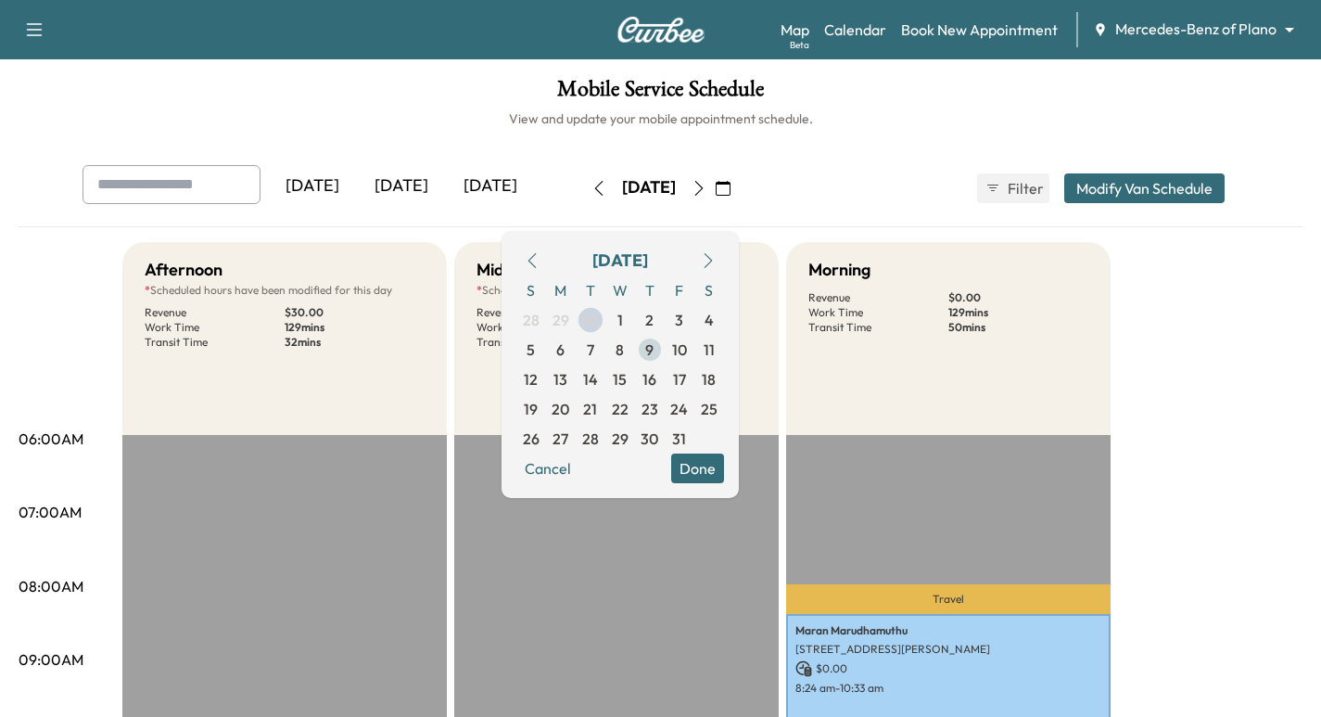
click at [653, 349] on span "9" at bounding box center [649, 349] width 8 height 22
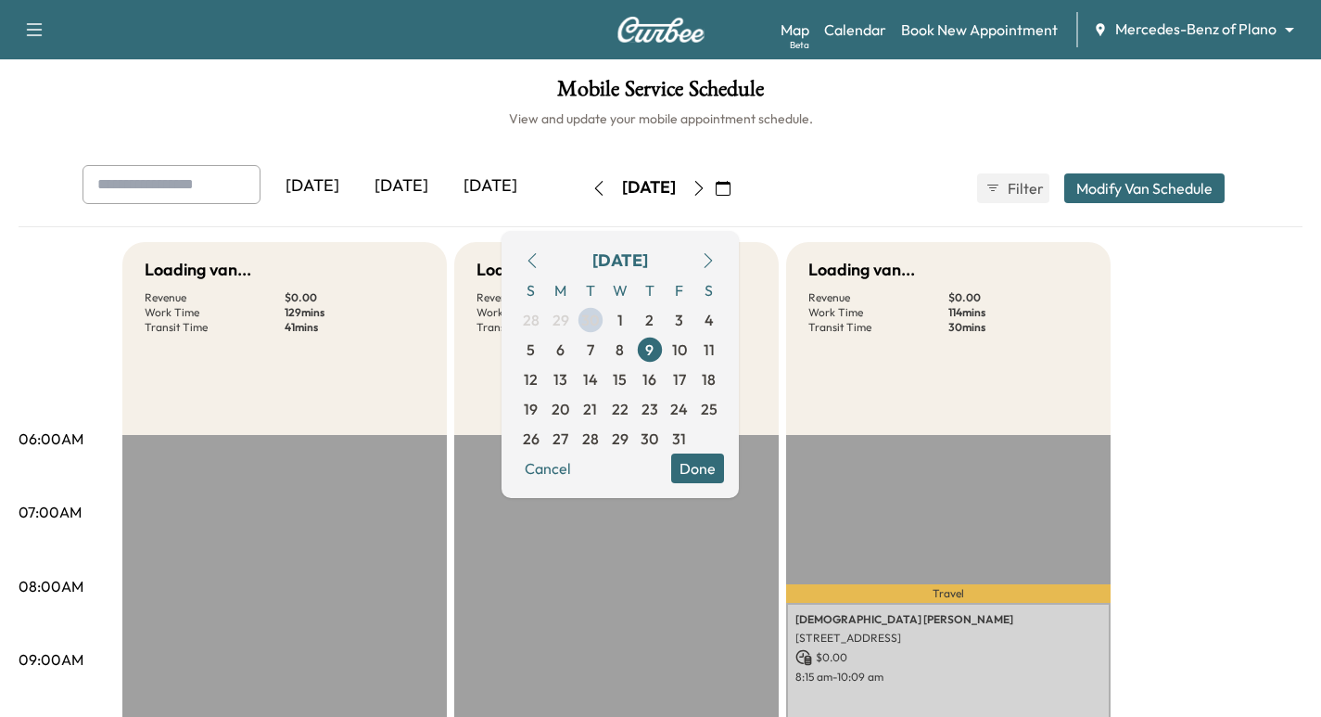
click at [851, 173] on div "[DATE] [DATE] [DATE] [DATE] October 2025 S M T W T F S 28 29 30 1 2 3 4 5 6 7 8…" at bounding box center [661, 188] width 1186 height 46
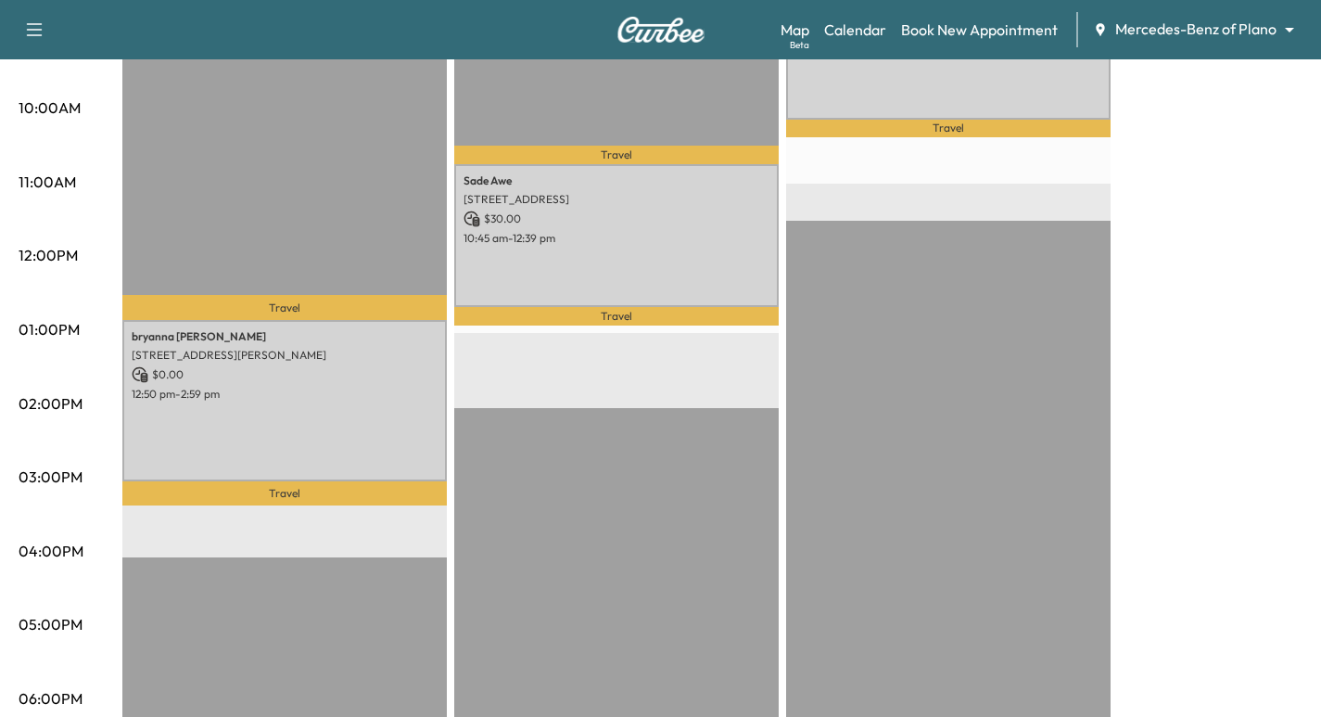
scroll to position [649, 0]
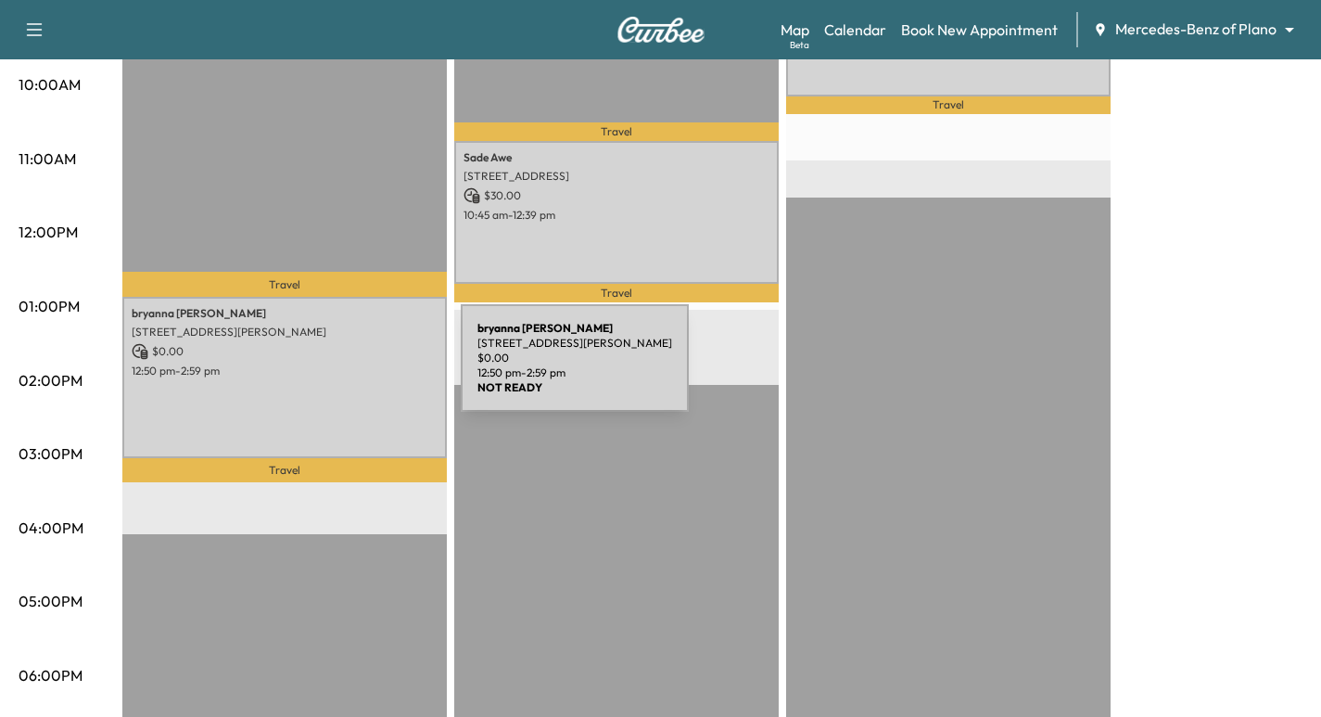
click at [324, 367] on p "12:50 pm - 2:59 pm" at bounding box center [285, 370] width 306 height 15
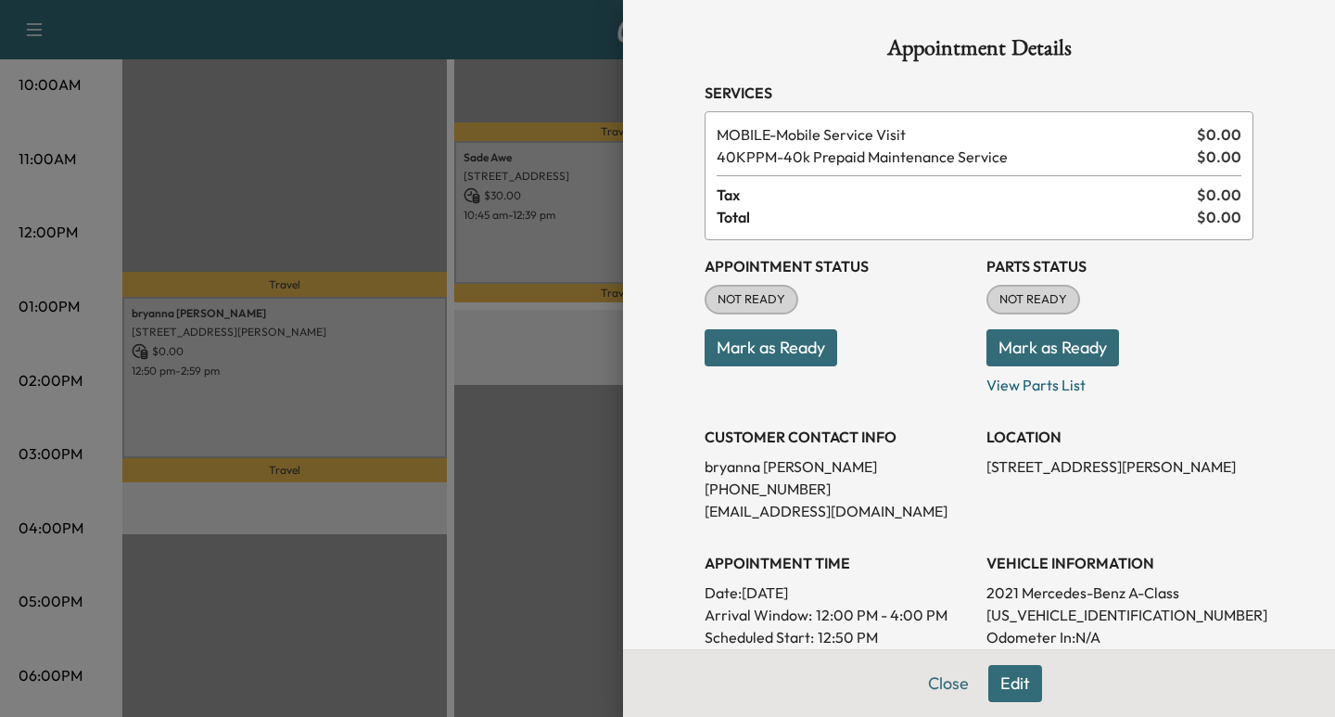
click at [734, 484] on p "[PHONE_NUMBER]" at bounding box center [837, 488] width 267 height 22
click at [738, 485] on p "[PHONE_NUMBER]" at bounding box center [837, 488] width 267 height 22
click at [732, 487] on p "[PHONE_NUMBER]" at bounding box center [837, 488] width 267 height 22
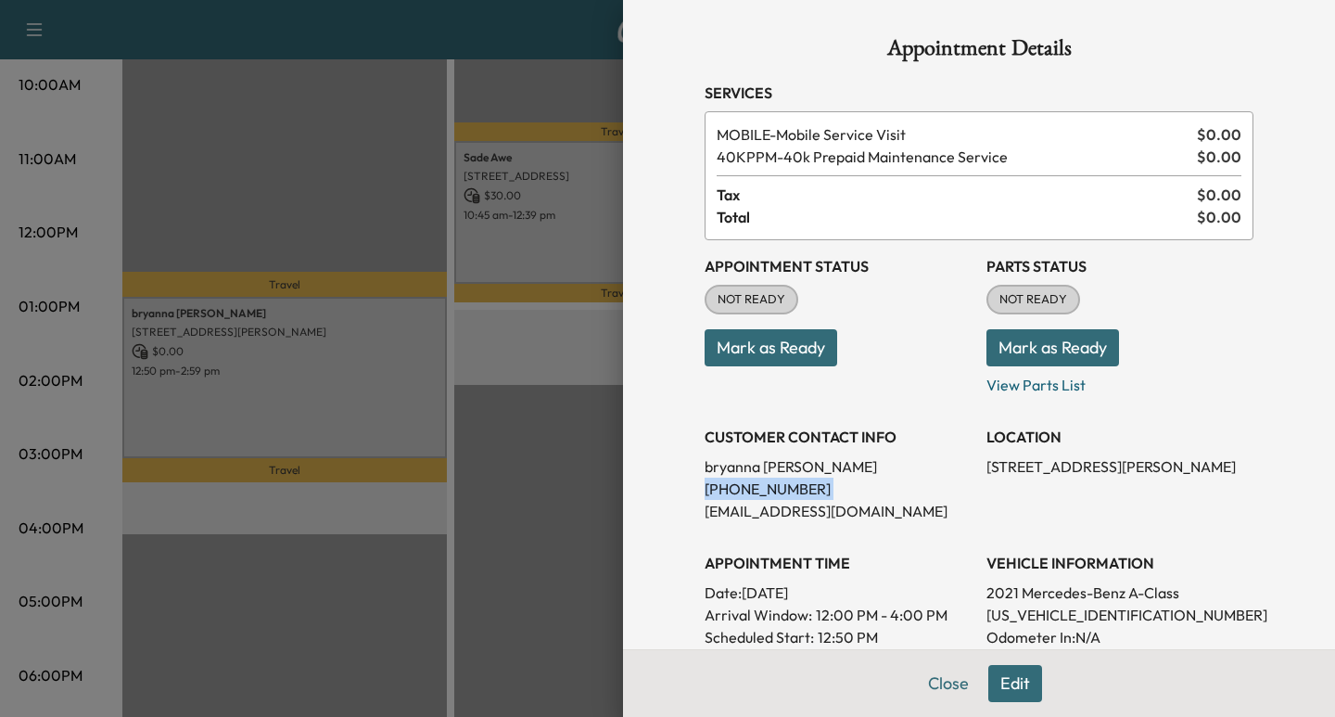
click at [732, 487] on p "[PHONE_NUMBER]" at bounding box center [837, 488] width 267 height 22
copy p "[PHONE_NUMBER]"
click at [494, 348] on div at bounding box center [667, 358] width 1335 height 717
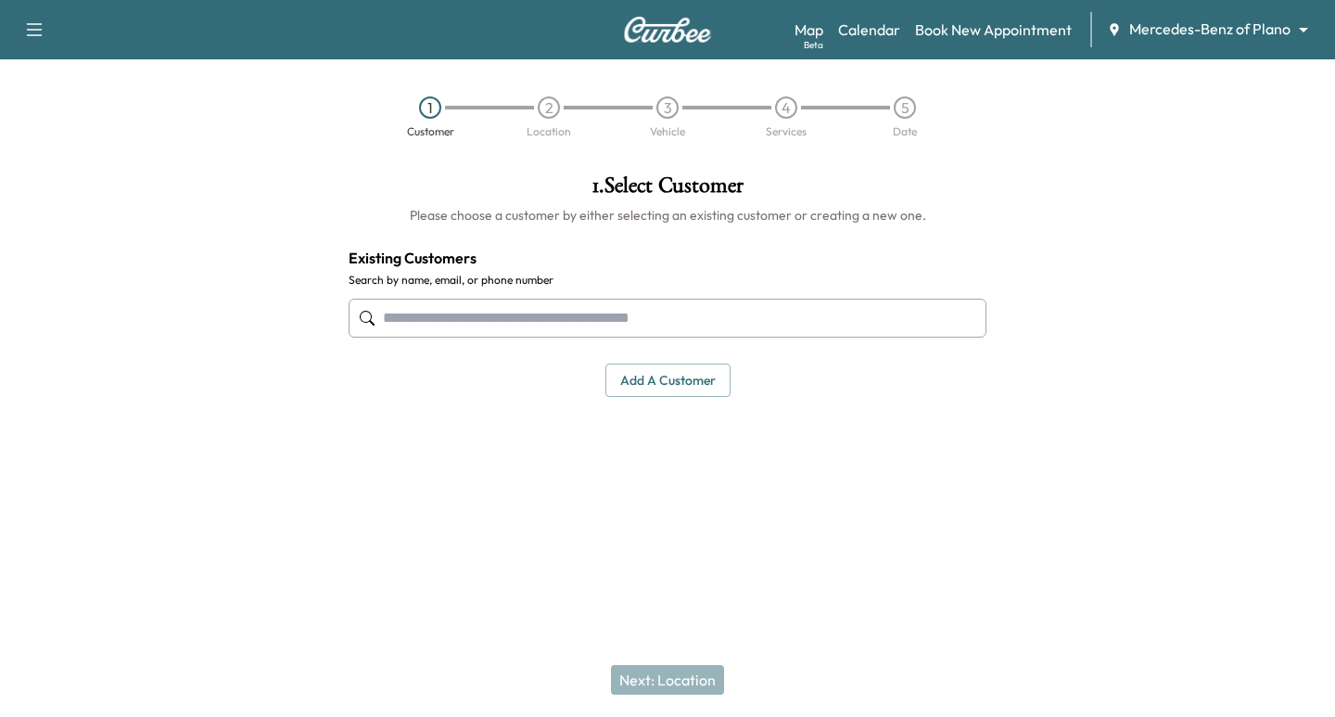
click at [1162, 47] on div "Support Log Out Map Beta Calendar Book New Appointment Mercedes-Benz of Plano *…" at bounding box center [667, 29] width 1335 height 59
click at [1207, 45] on div "Map Beta Calendar Book New Appointment Mercedes-Benz of Plano ******** ​" at bounding box center [1057, 29] width 526 height 35
click at [1221, 31] on body "Support Log Out Map Beta Calendar Book New Appointment Mercedes-Benz of Plano *…" at bounding box center [667, 358] width 1335 height 717
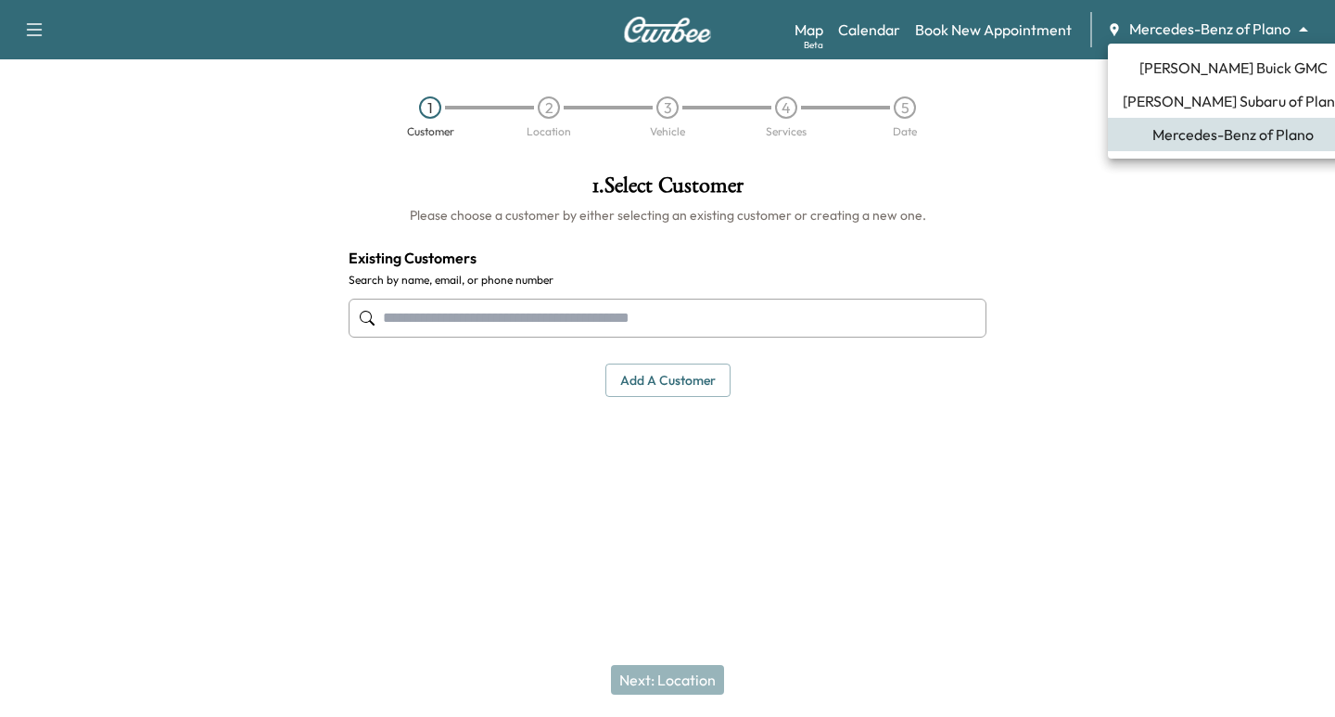
click at [1246, 77] on span "Ewing Buick GMC" at bounding box center [1233, 68] width 188 height 22
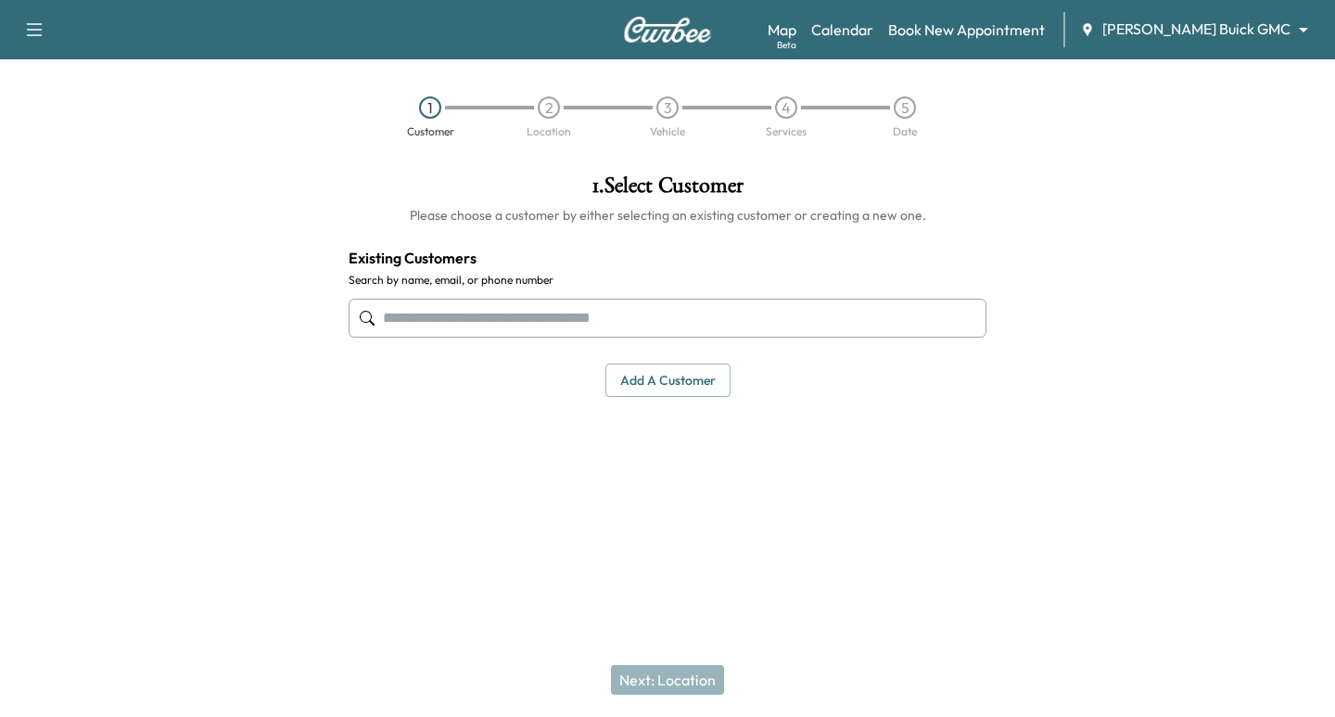
click at [735, 319] on input "text" at bounding box center [668, 317] width 638 height 39
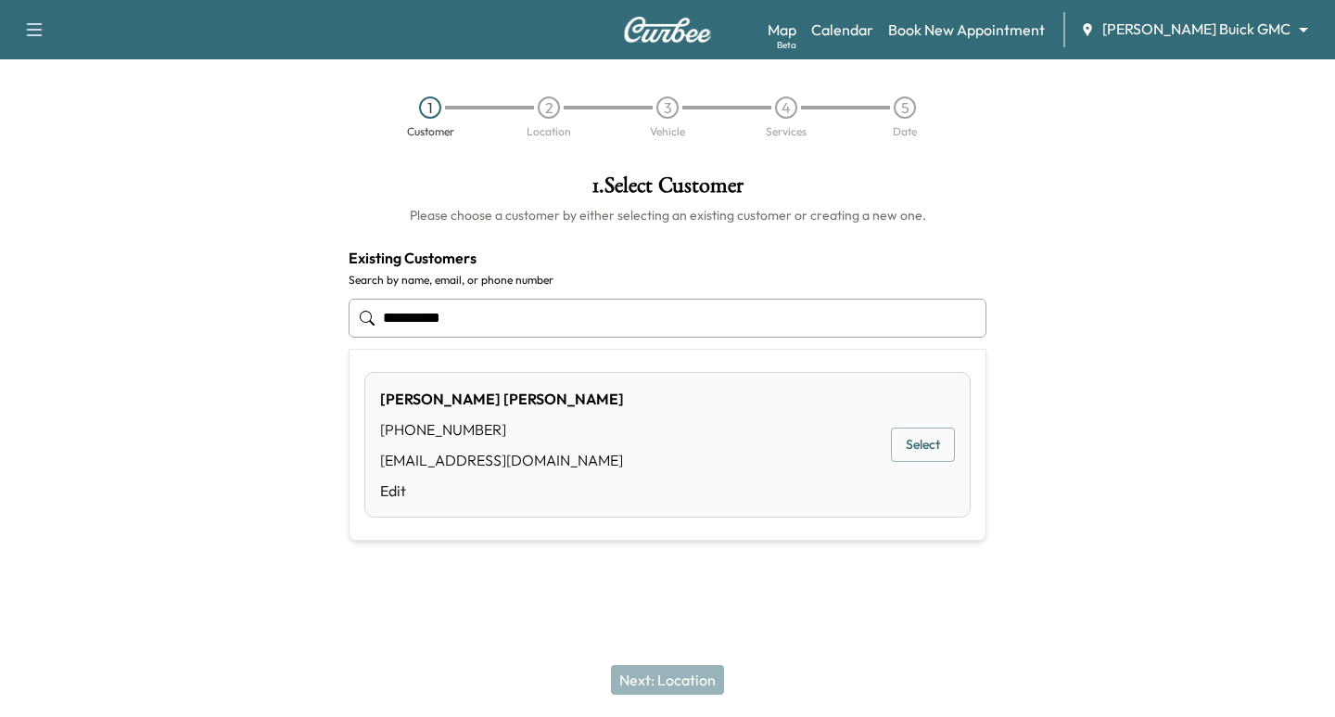
click at [914, 452] on button "Select" at bounding box center [923, 444] width 64 height 34
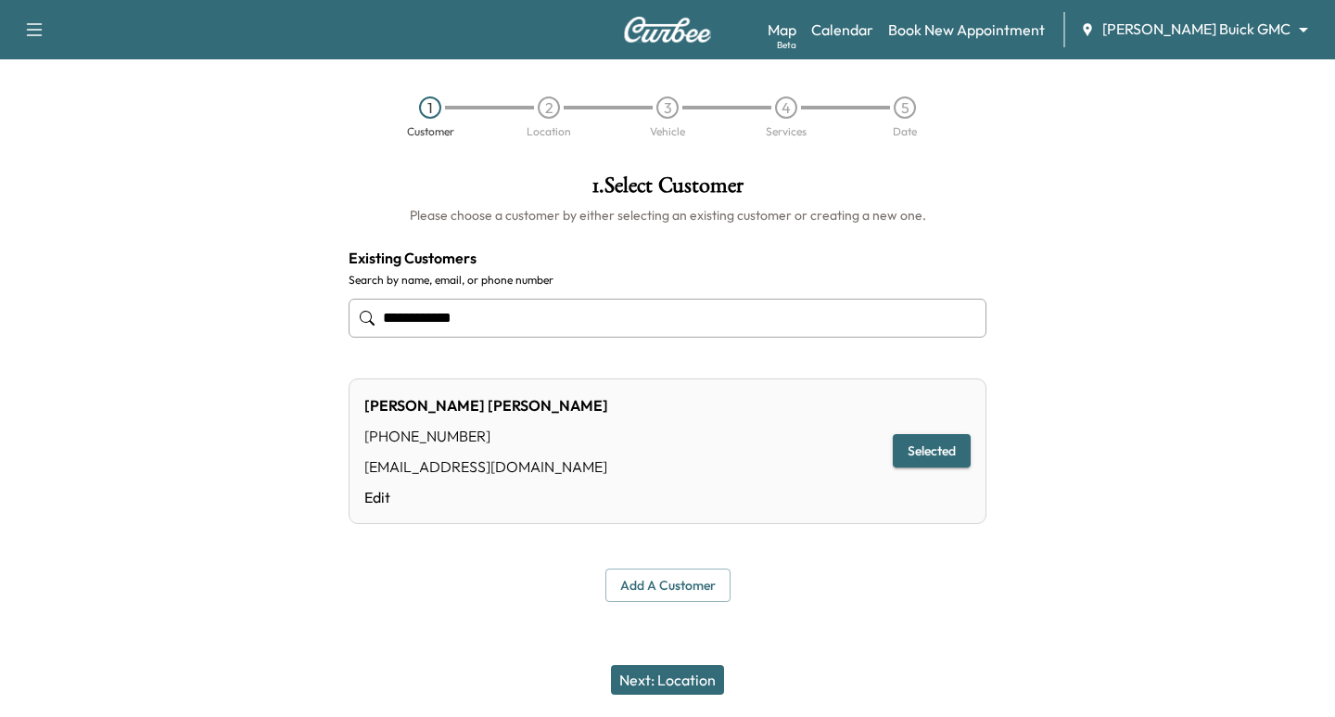
type input "**********"
click at [657, 679] on button "Next: Location" at bounding box center [667, 680] width 113 height 30
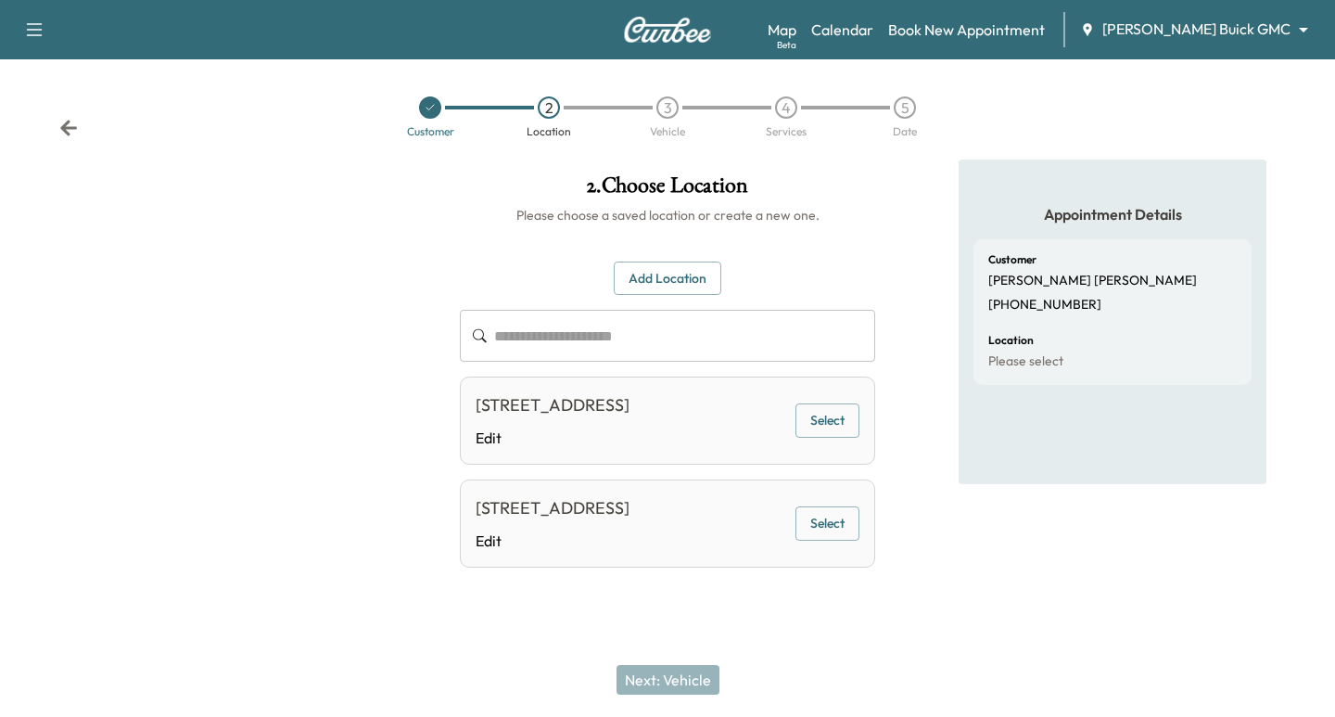
click at [816, 420] on button "Select" at bounding box center [827, 420] width 64 height 34
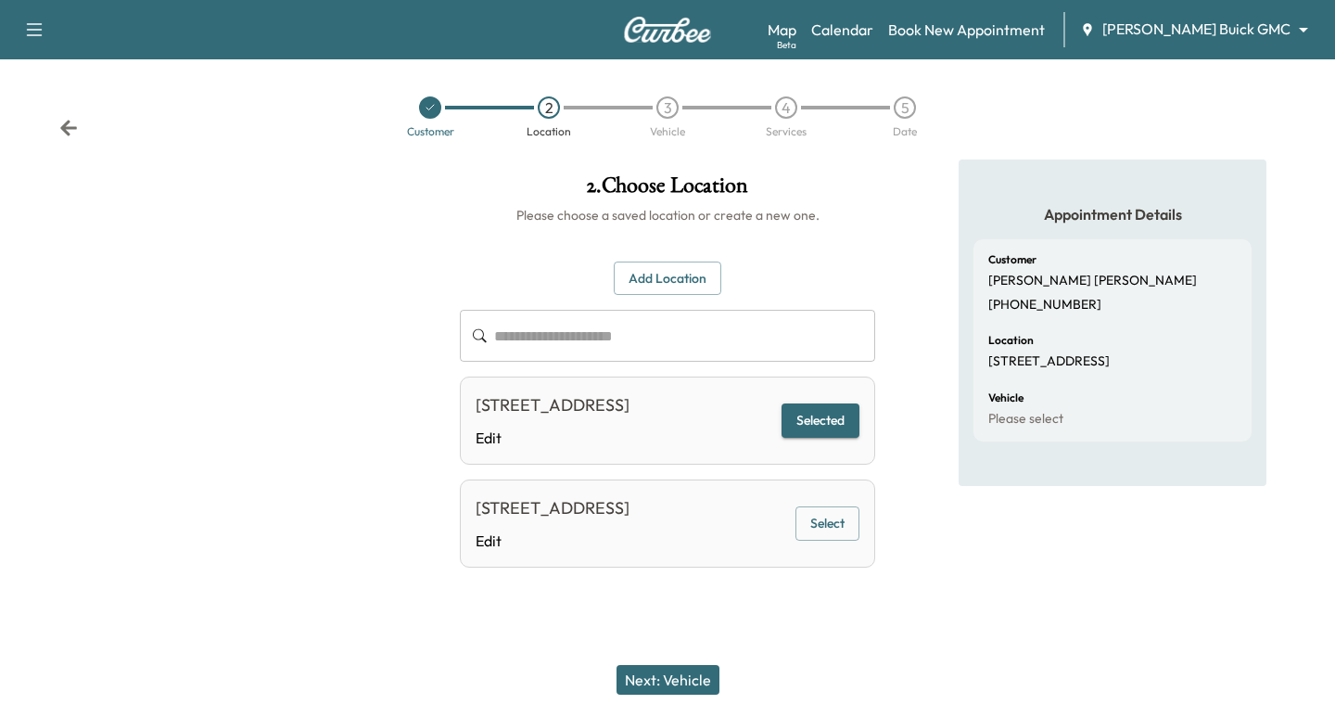
click at [691, 680] on button "Next: Vehicle" at bounding box center [667, 680] width 103 height 30
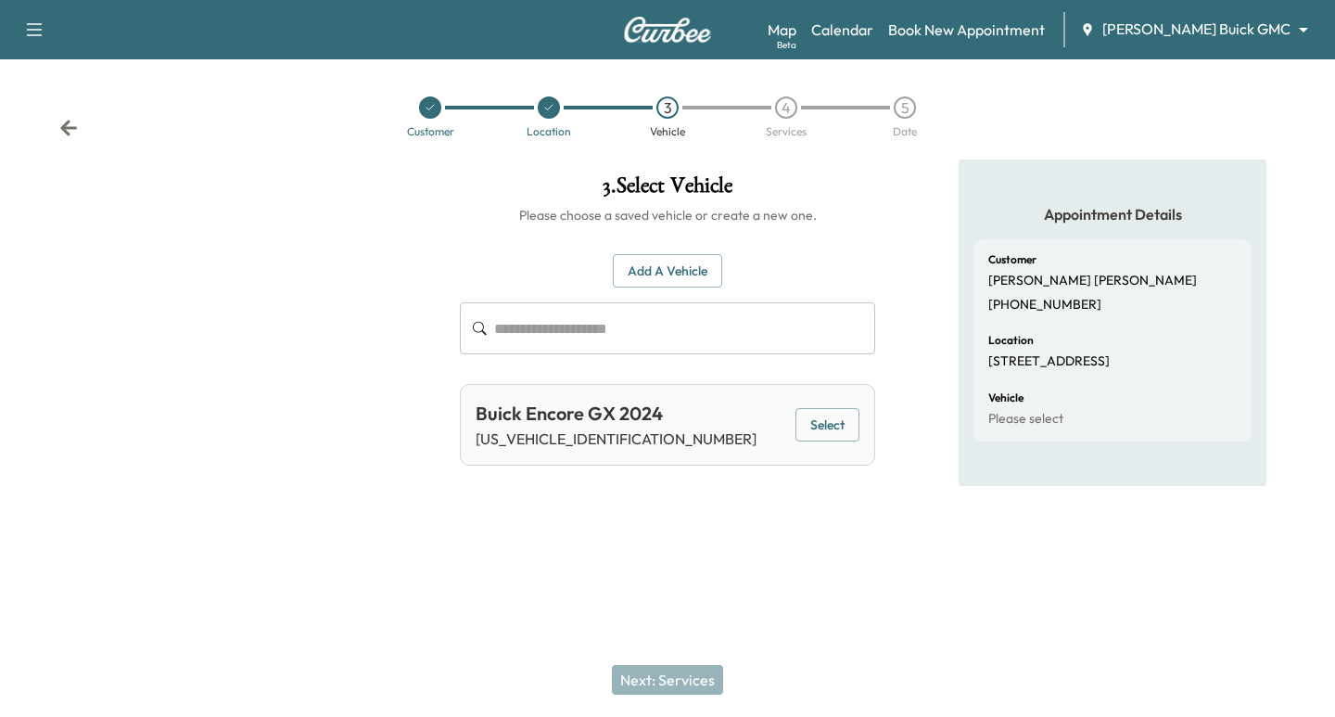
click at [820, 420] on button "Select" at bounding box center [827, 425] width 64 height 34
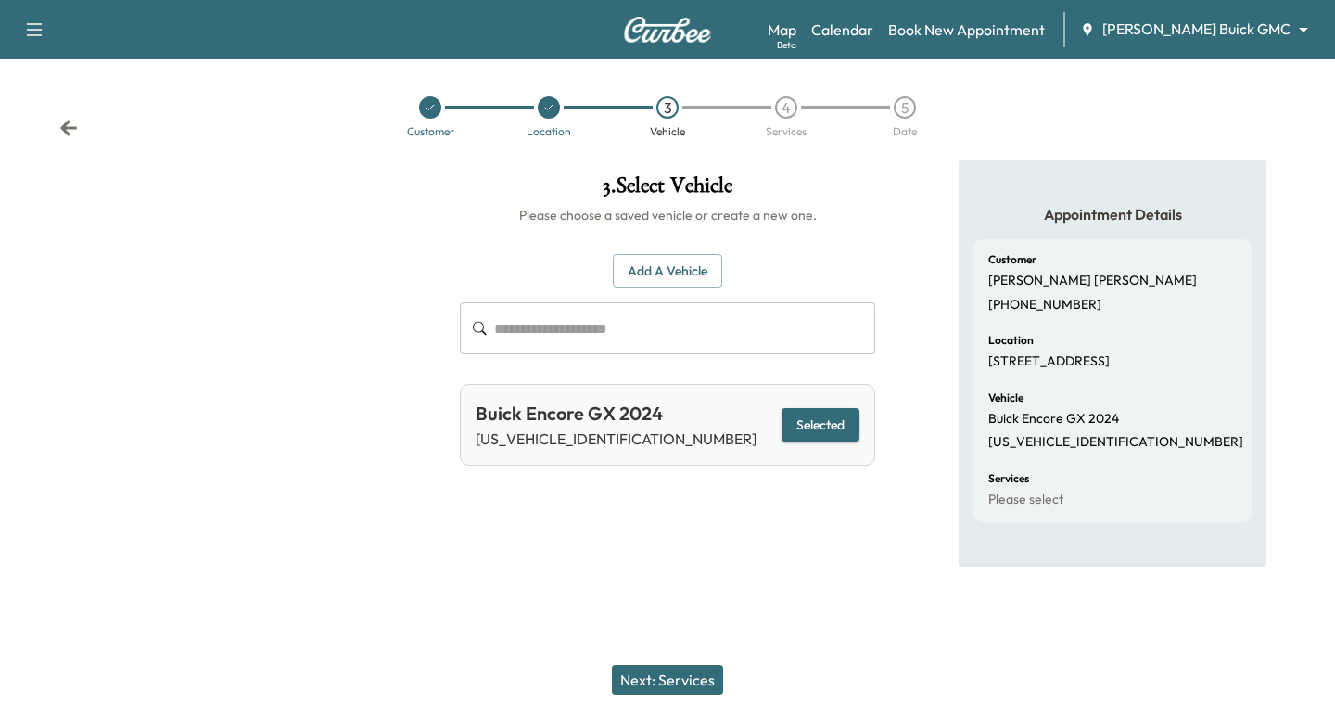
click at [679, 653] on div "Next: Services" at bounding box center [667, 679] width 1335 height 74
click at [681, 682] on button "Next: Services" at bounding box center [667, 680] width 111 height 30
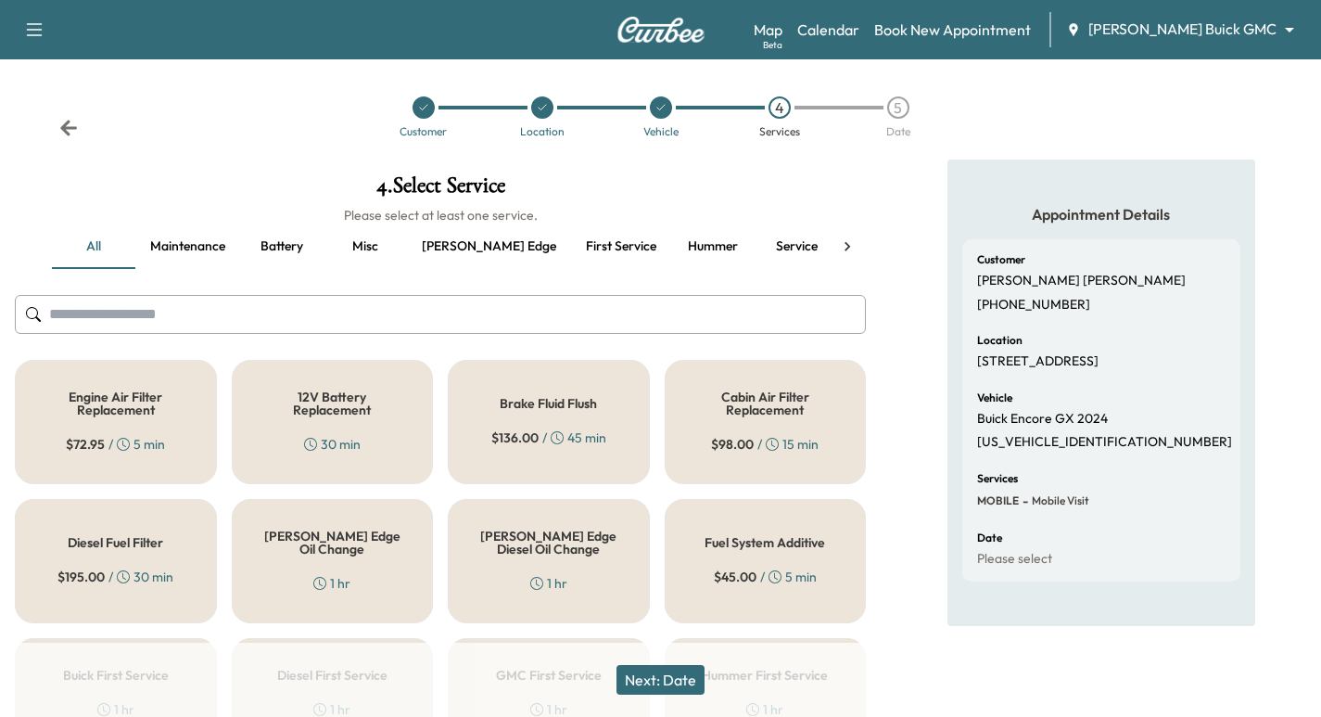
scroll to position [116, 0]
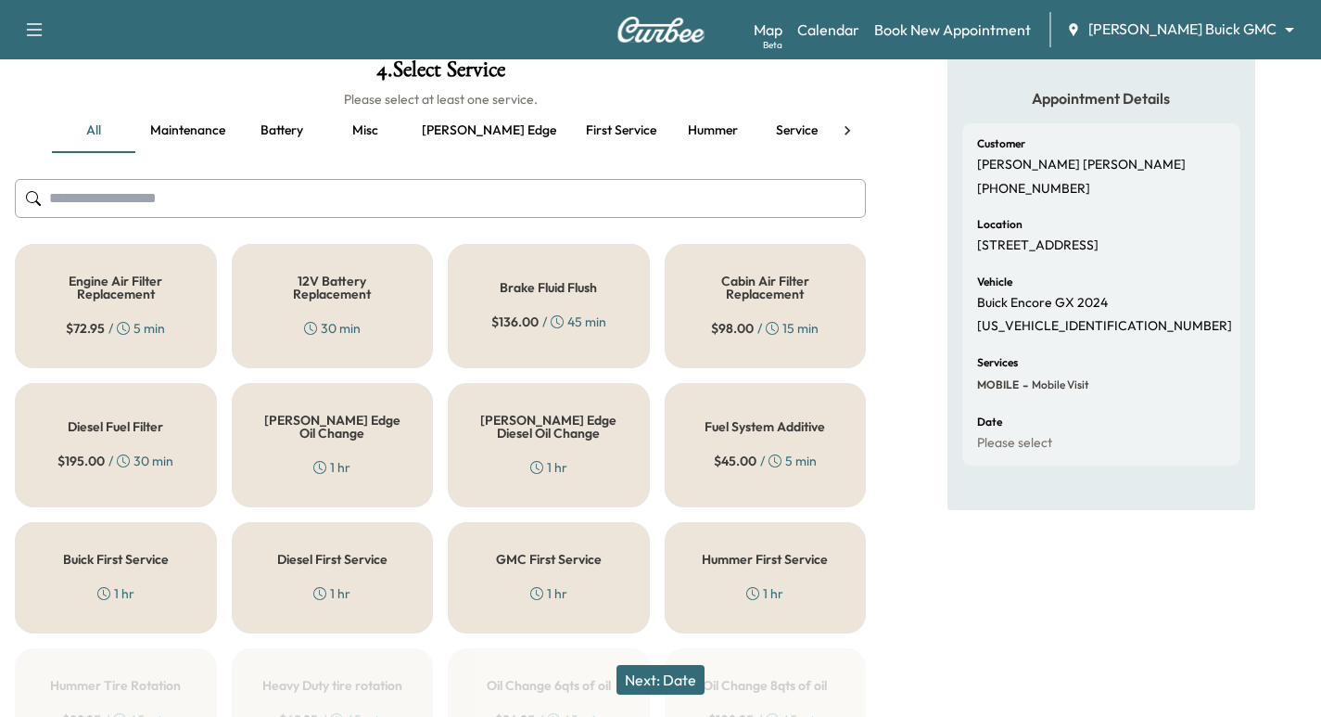
drag, startPoint x: 373, startPoint y: 438, endPoint x: 388, endPoint y: 441, distance: 16.0
click at [371, 443] on div "Ewing Edge Oil Change 1 hr" at bounding box center [333, 445] width 202 height 124
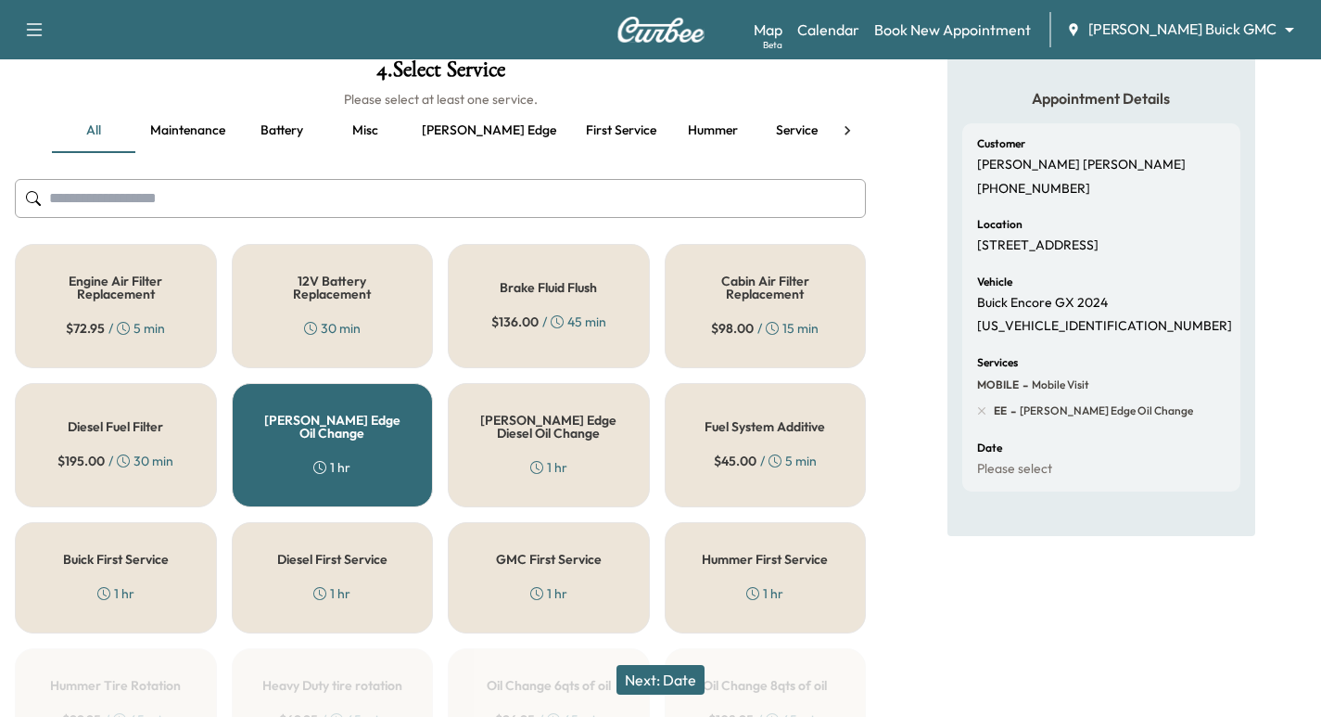
scroll to position [278, 0]
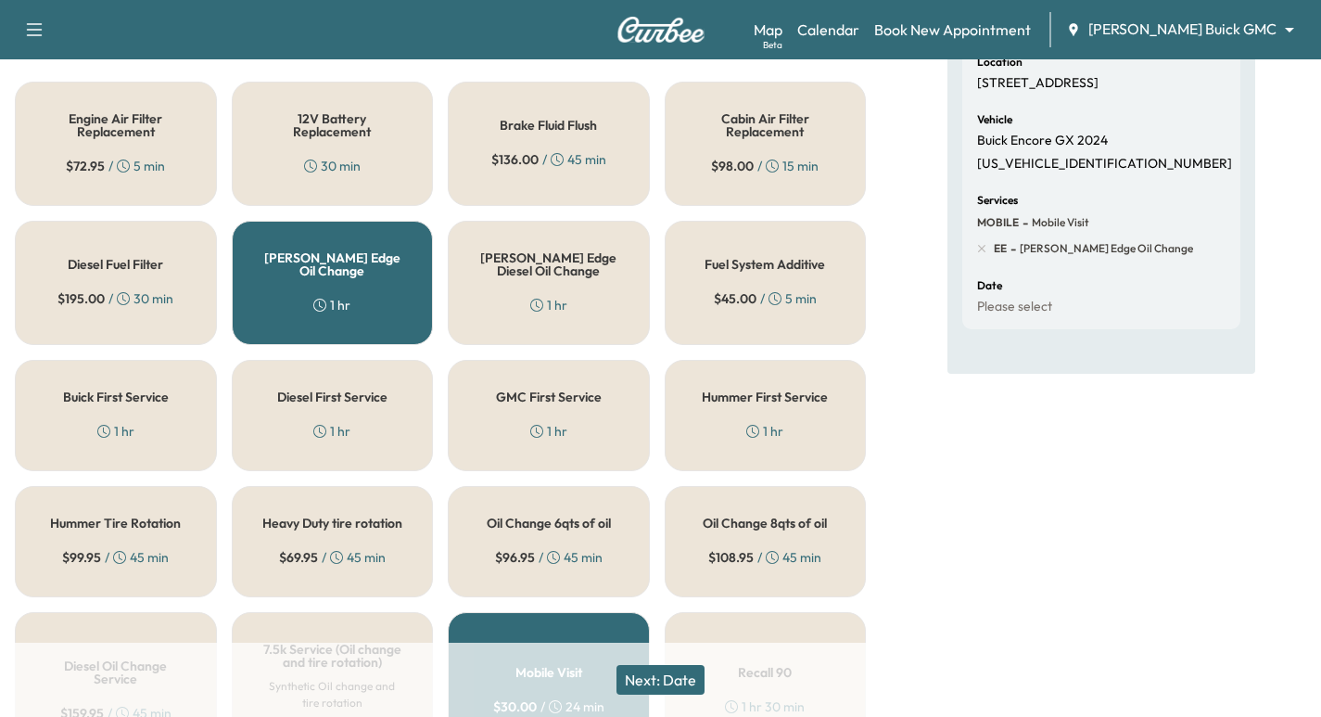
click at [673, 679] on button "Next: Date" at bounding box center [660, 680] width 88 height 30
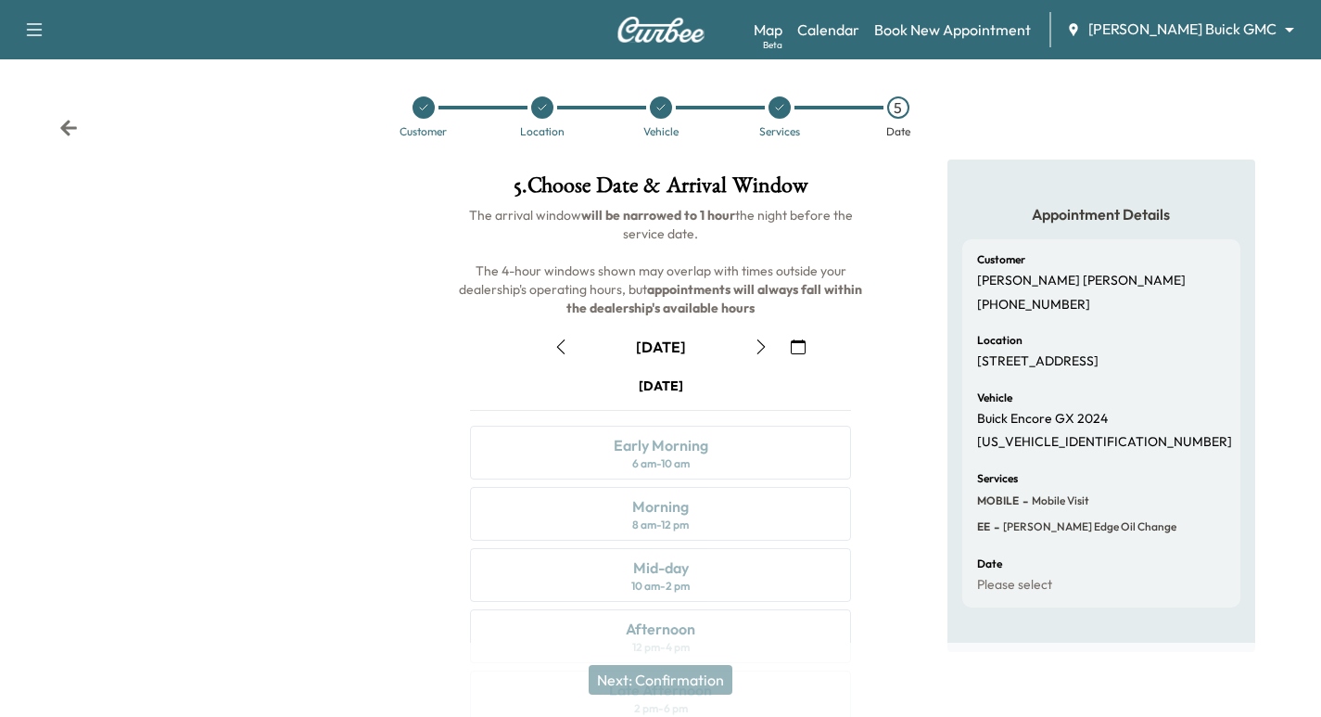
click at [795, 346] on icon "button" at bounding box center [798, 346] width 15 height 15
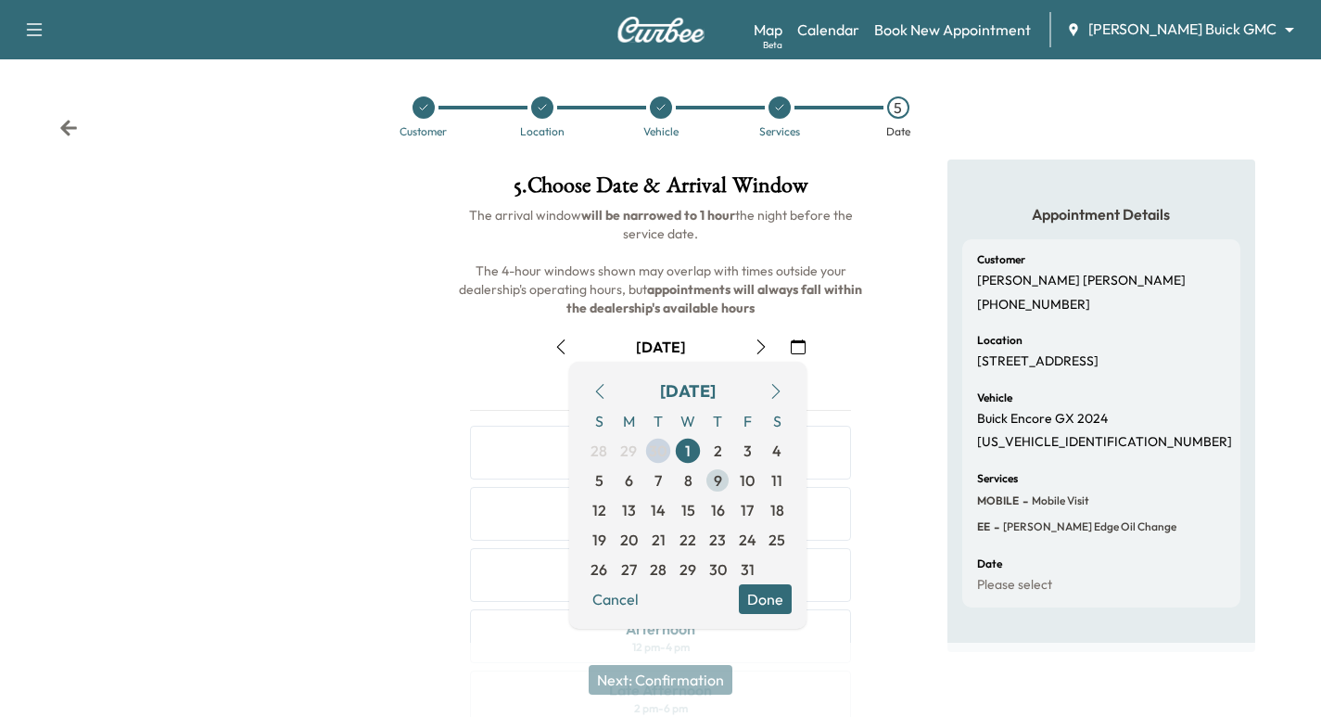
click at [716, 488] on span "9" at bounding box center [718, 480] width 8 height 22
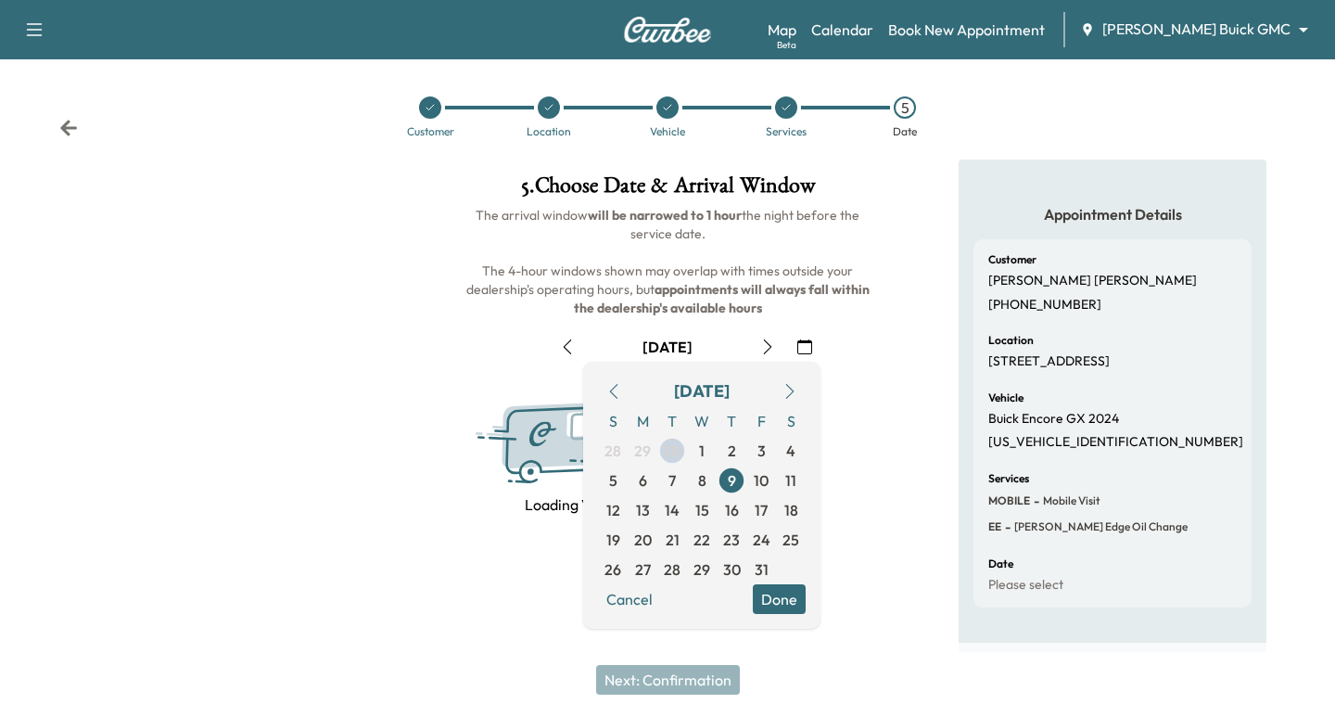
click at [121, 440] on div at bounding box center [222, 405] width 445 height 492
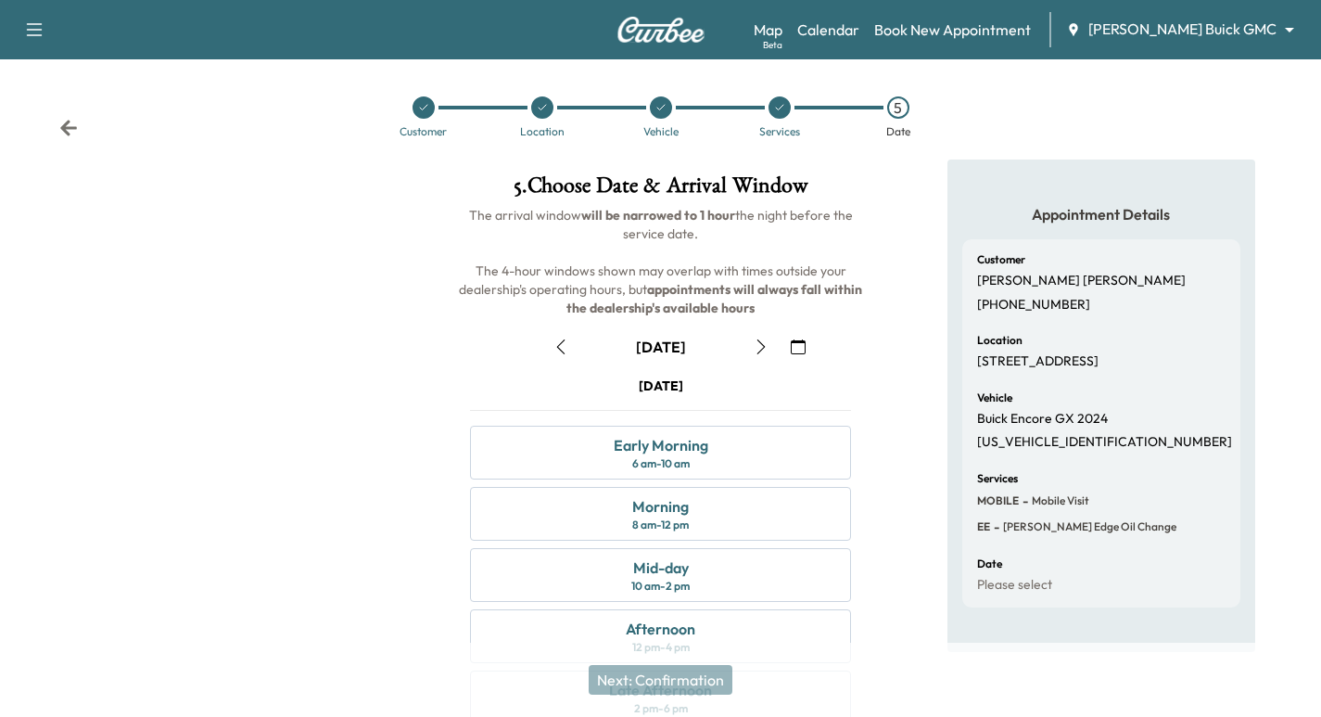
click at [564, 342] on icon "button" at bounding box center [560, 346] width 15 height 15
click at [794, 349] on icon "button" at bounding box center [798, 346] width 15 height 15
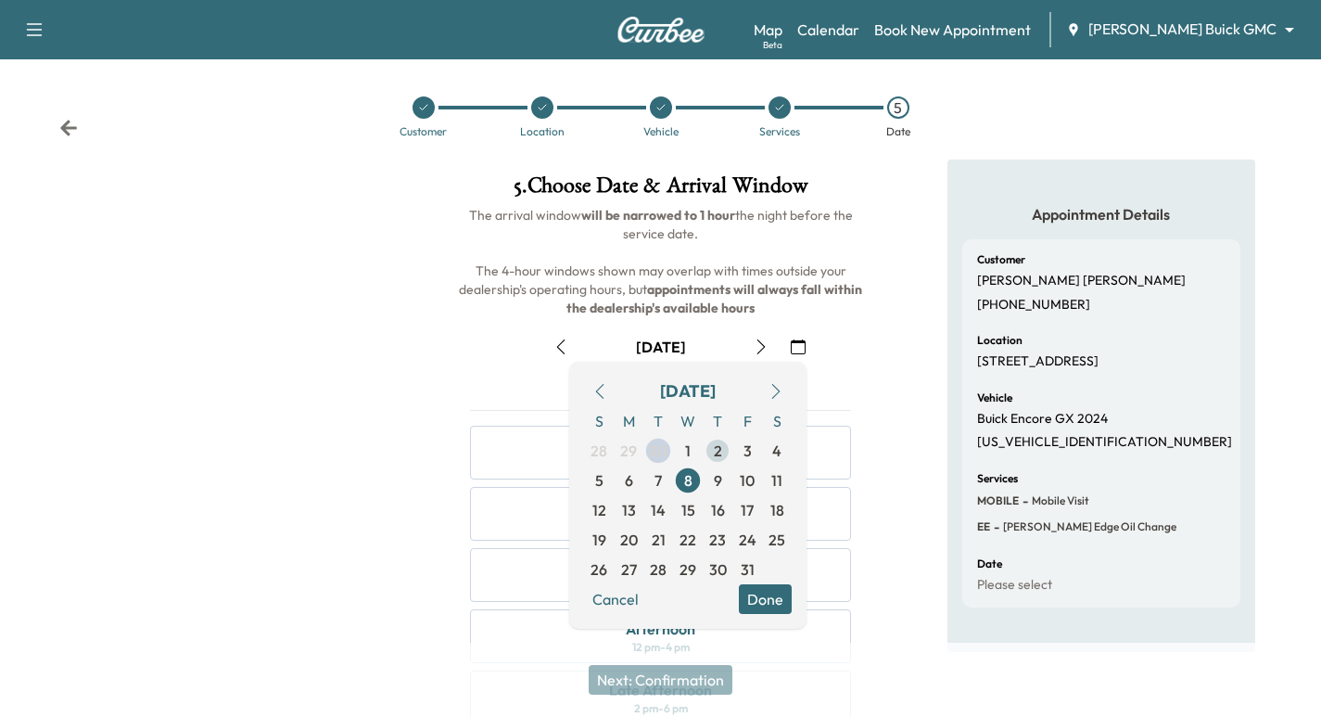
click at [721, 451] on span "2" at bounding box center [718, 450] width 8 height 22
click at [250, 376] on div at bounding box center [220, 513] width 440 height 709
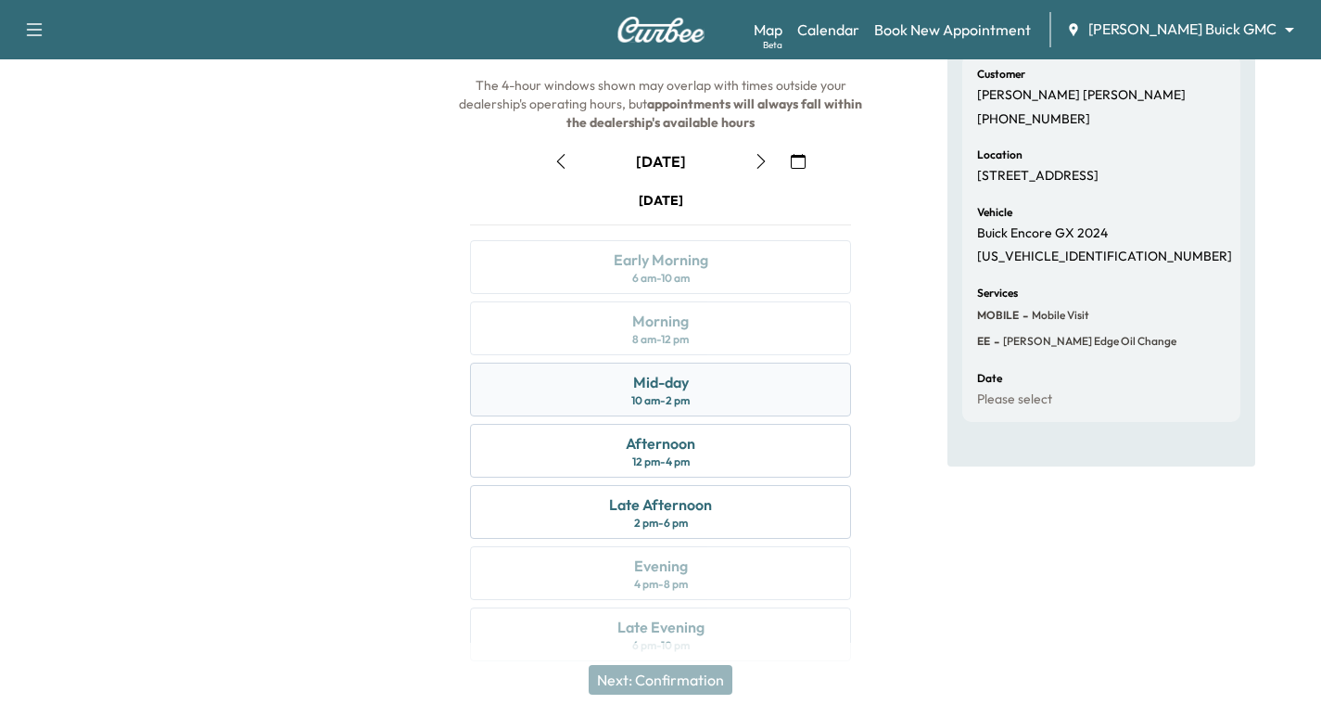
click at [656, 405] on div "10 am - 2 pm" at bounding box center [660, 400] width 58 height 15
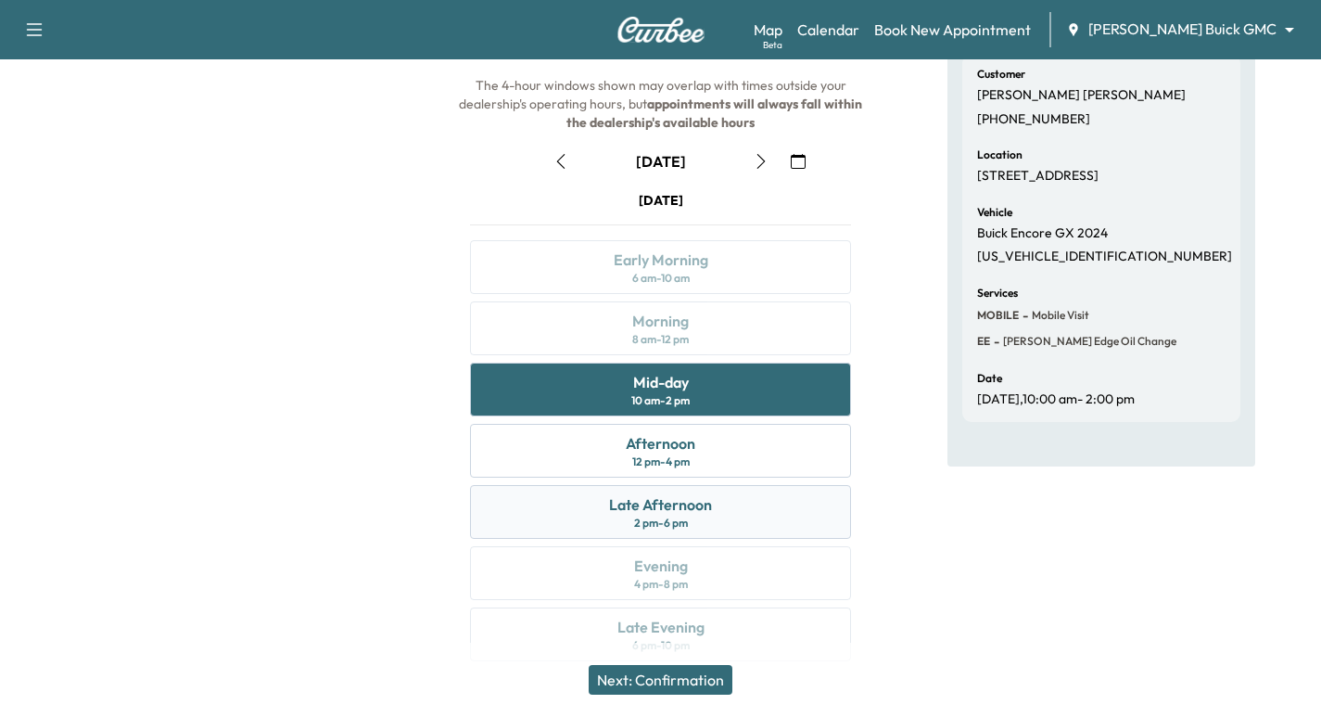
scroll to position [211, 0]
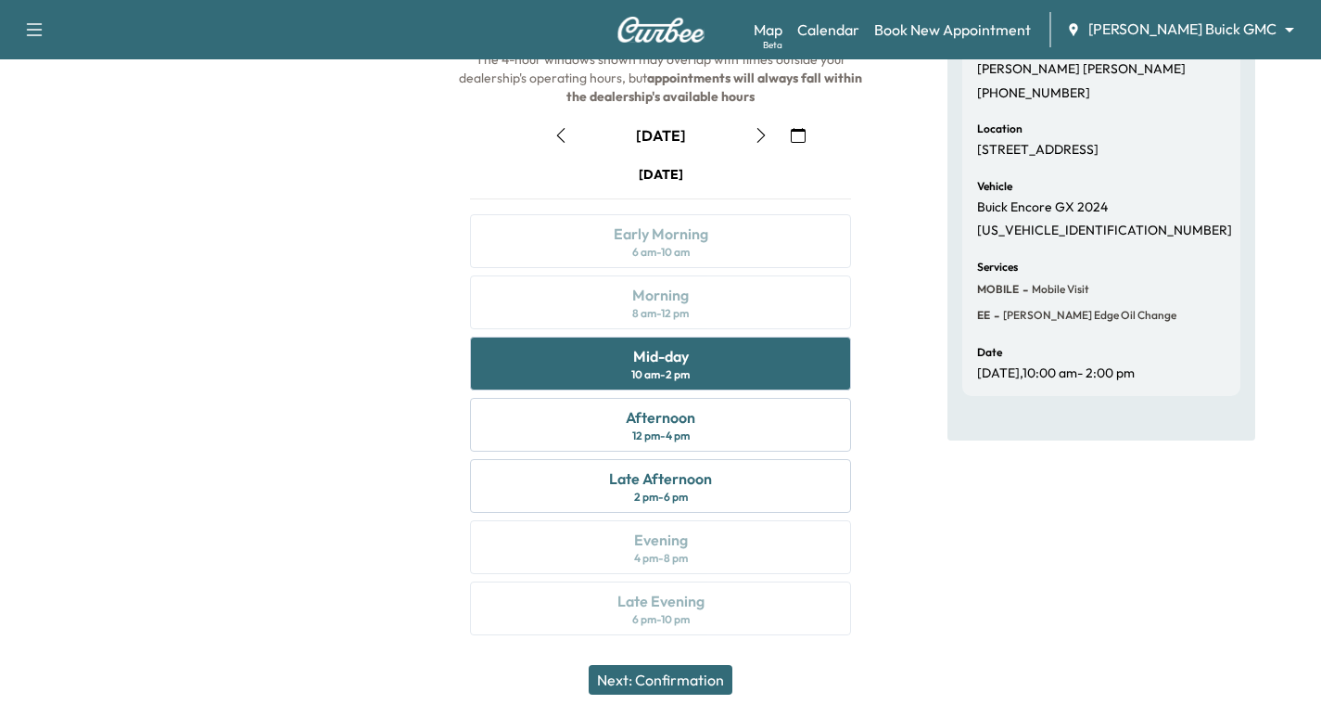
click at [726, 684] on button "Next: Confirmation" at bounding box center [661, 680] width 144 height 30
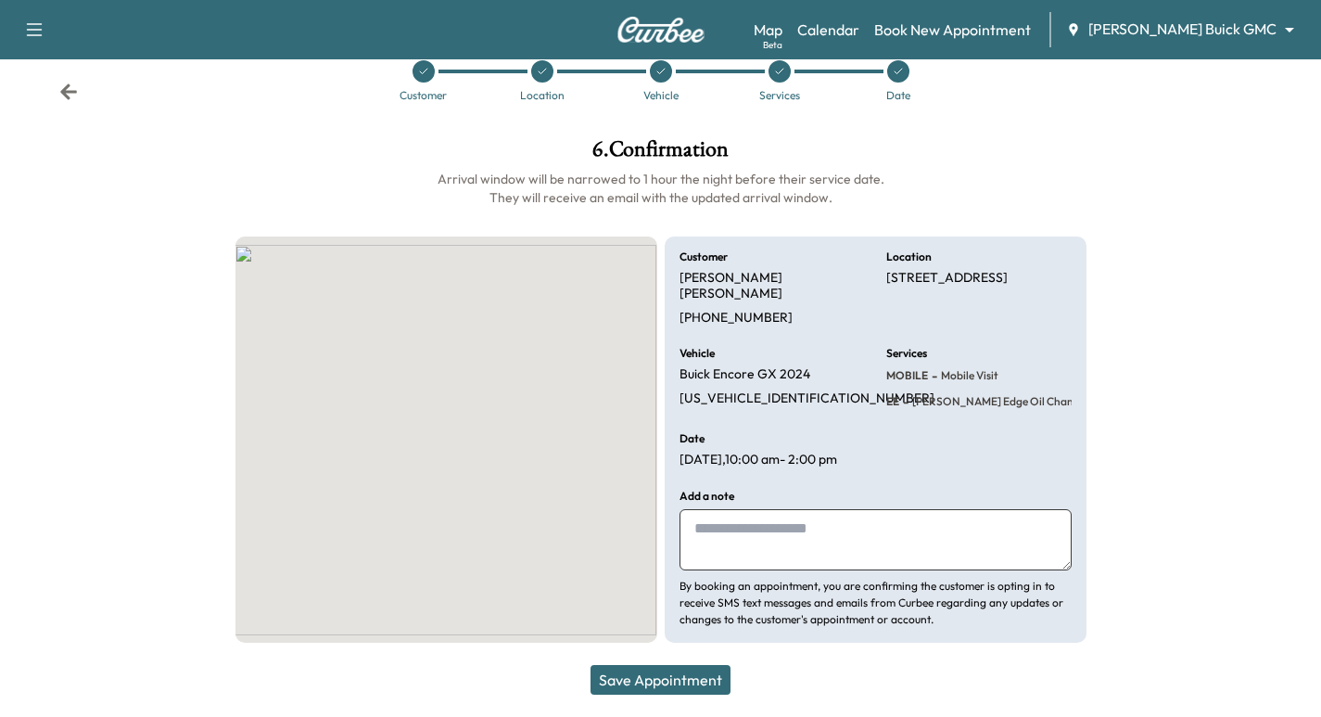
scroll to position [19, 0]
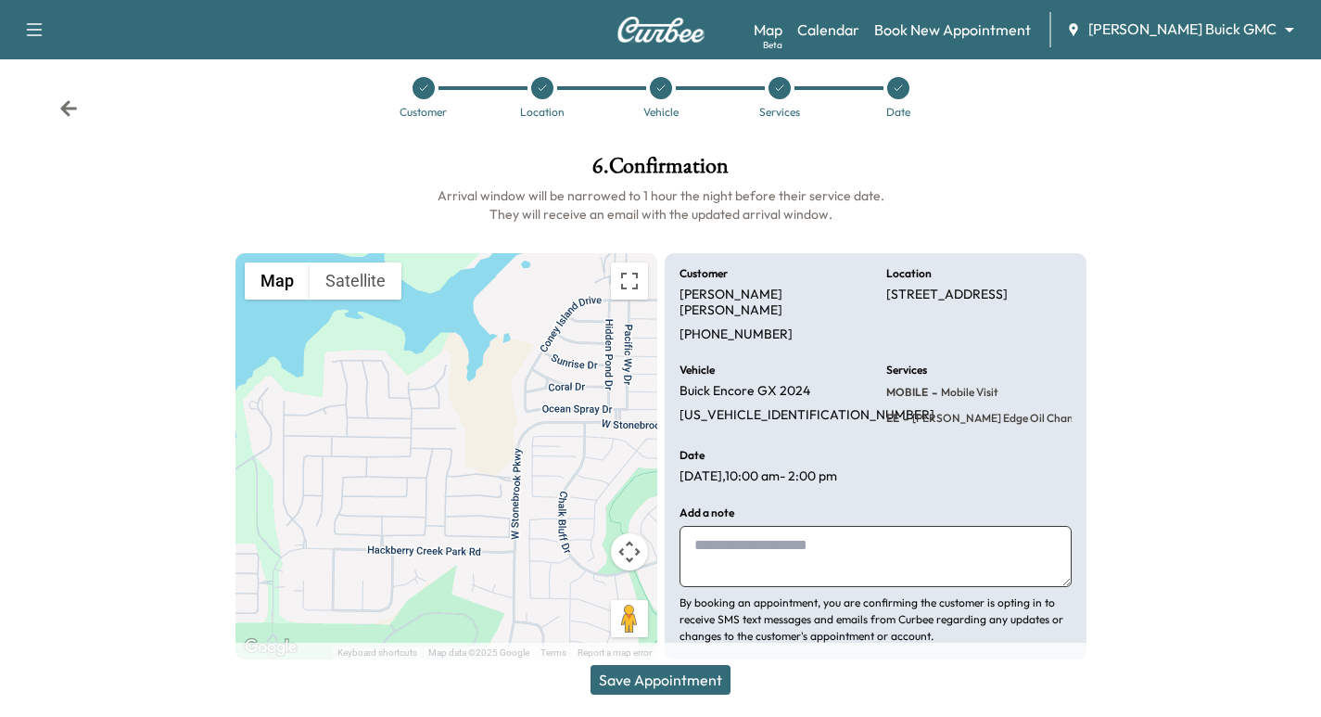
drag, startPoint x: 775, startPoint y: 90, endPoint x: 782, endPoint y: 100, distance: 12.6
click at [775, 94] on div at bounding box center [779, 88] width 22 height 22
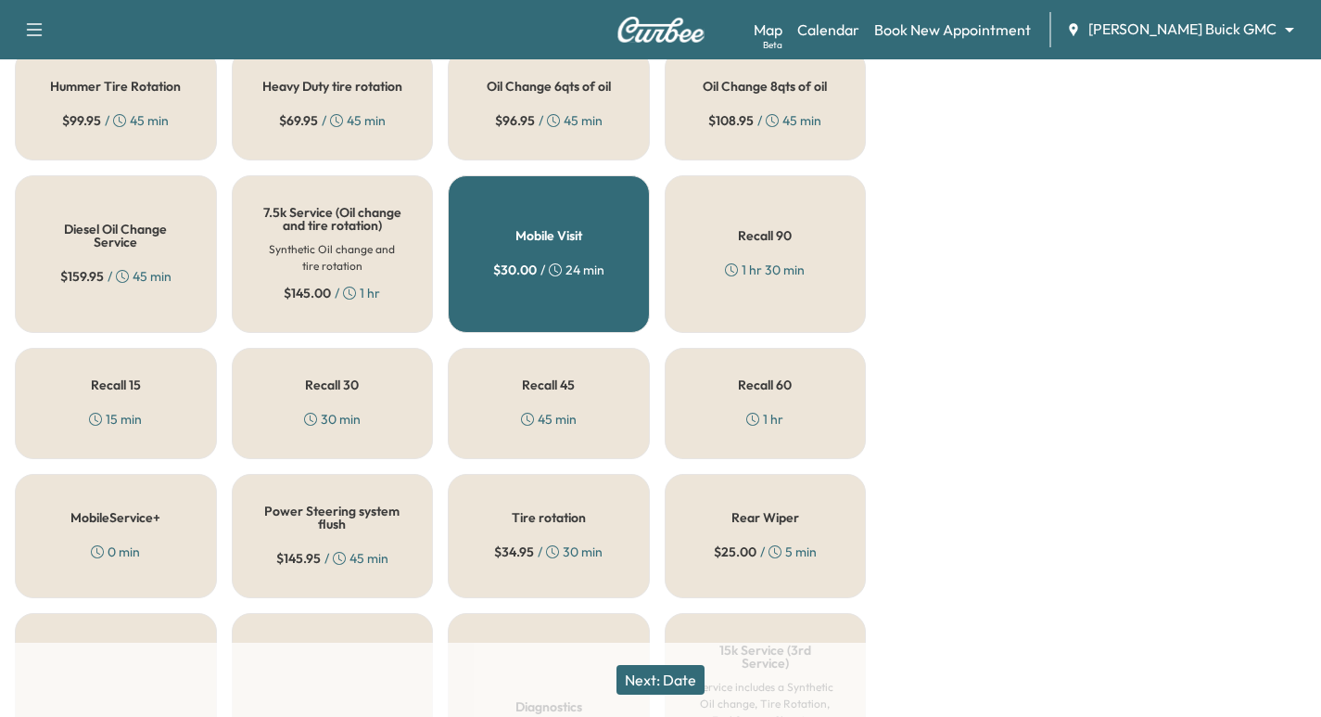
scroll to position [1109, 0]
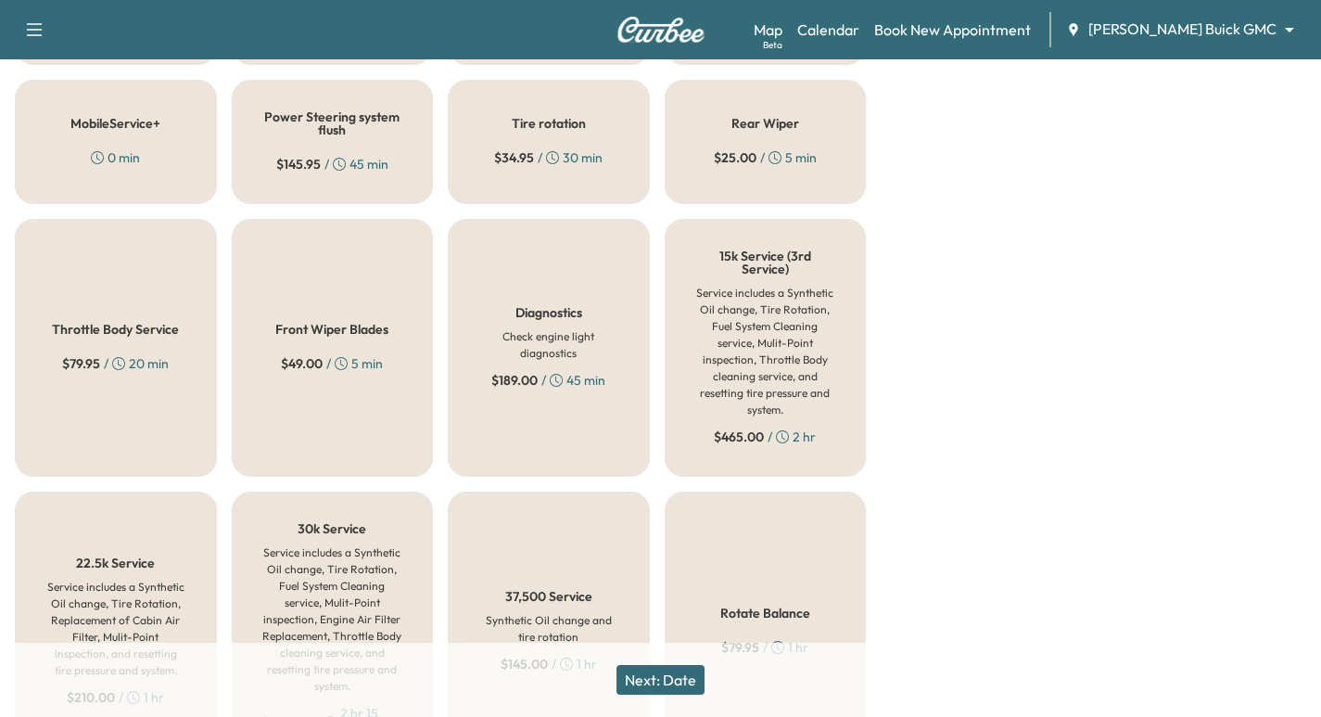
click at [586, 147] on div "Tire rotation $ 34.95 / 30 min" at bounding box center [549, 142] width 202 height 124
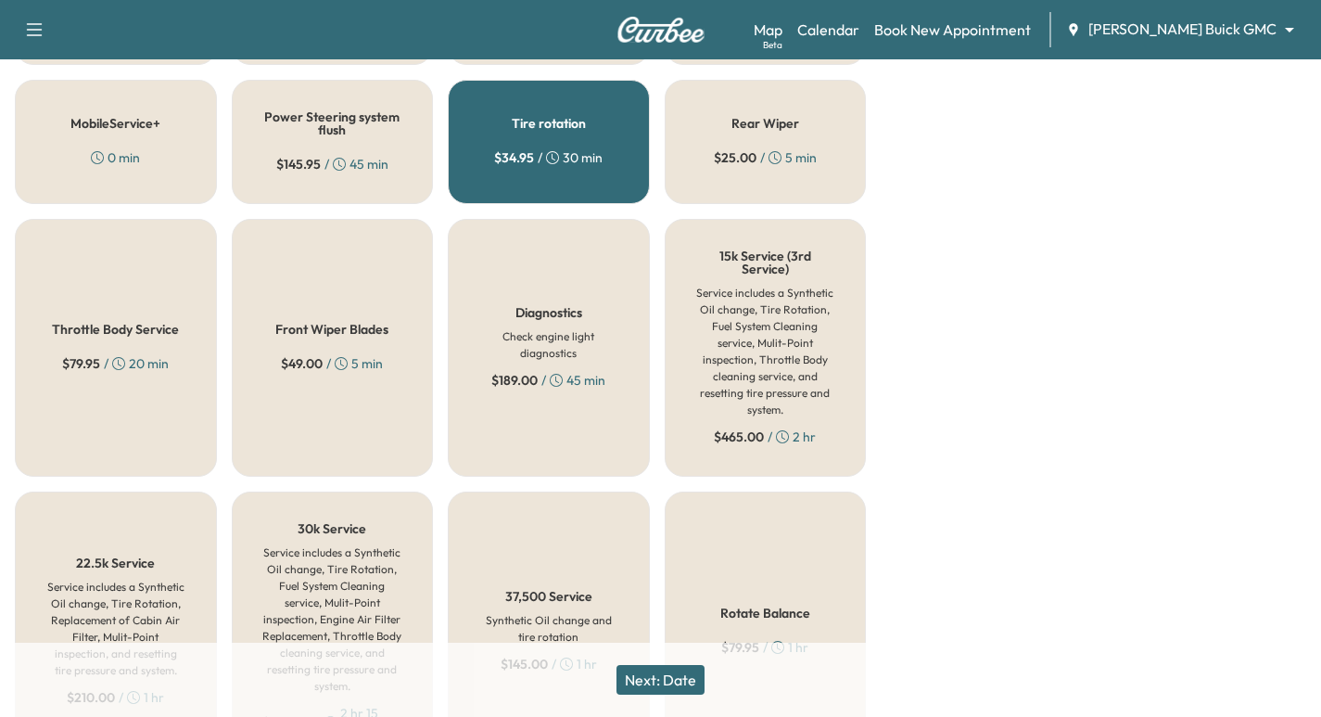
click at [661, 672] on button "Next: Date" at bounding box center [660, 680] width 88 height 30
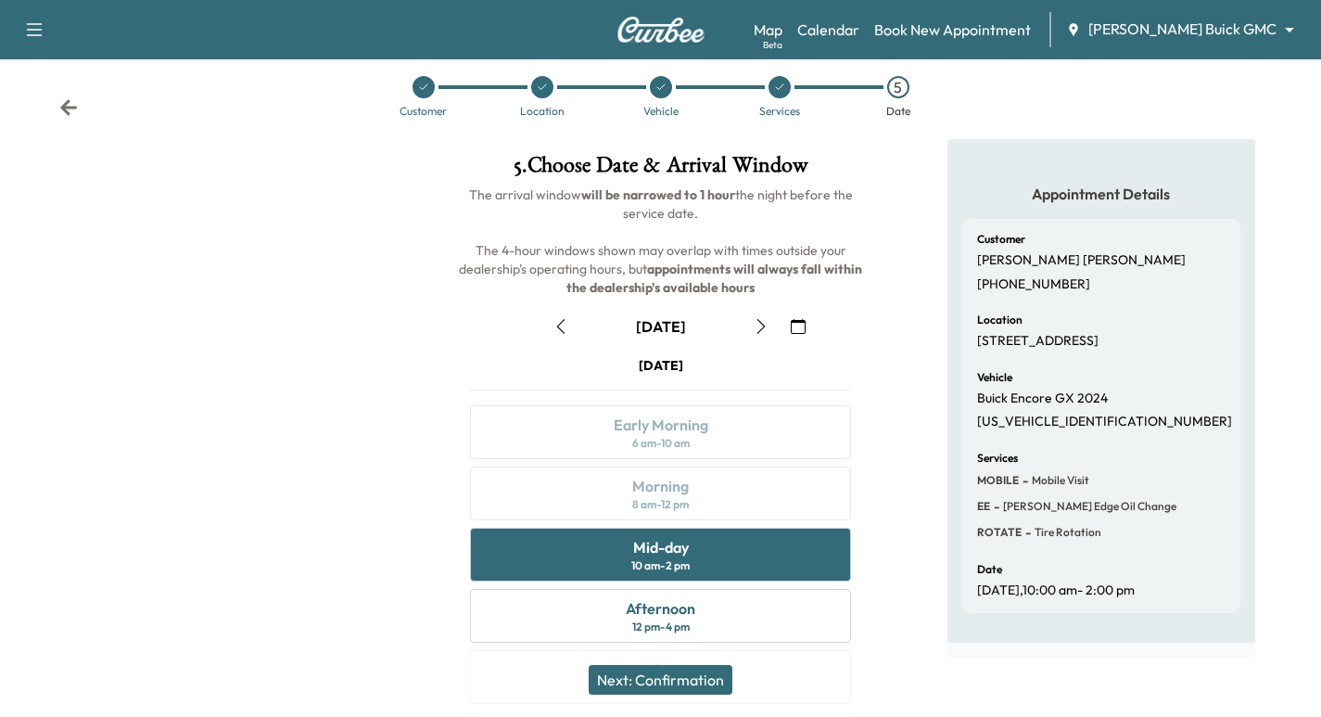
scroll to position [211, 0]
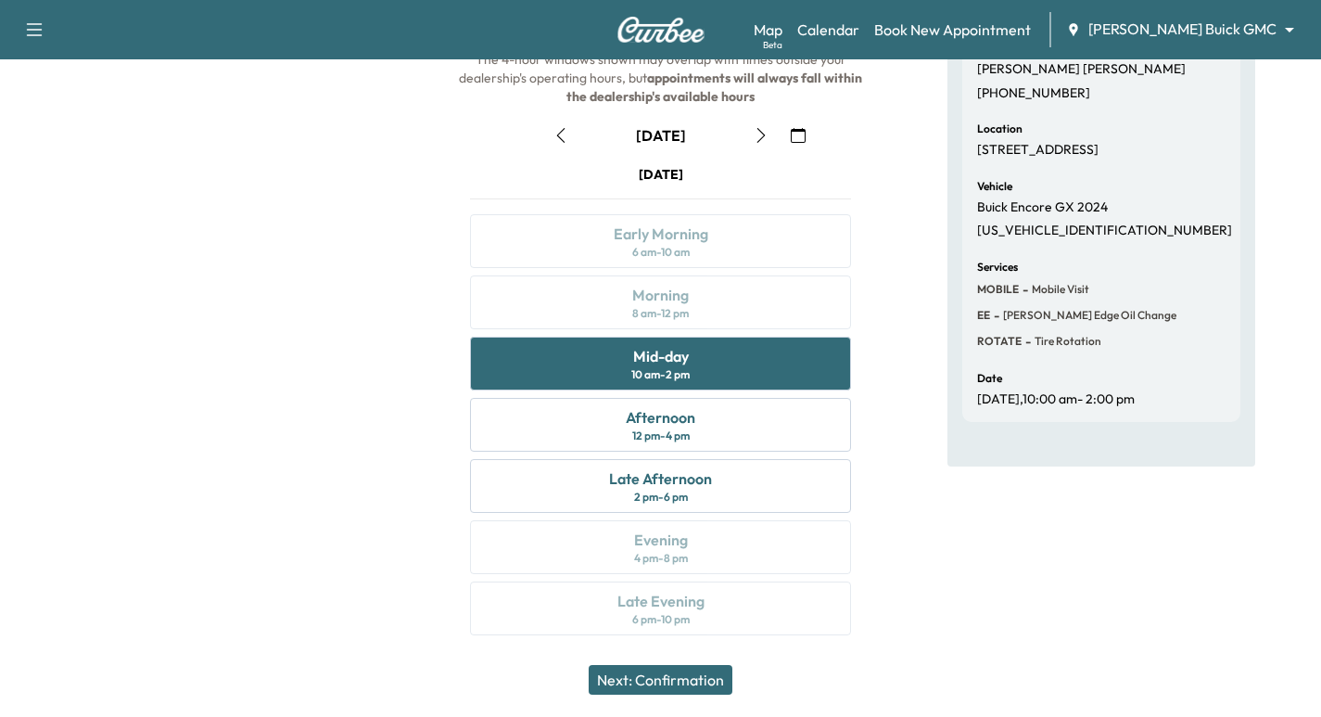
click at [697, 679] on button "Next: Confirmation" at bounding box center [661, 680] width 144 height 30
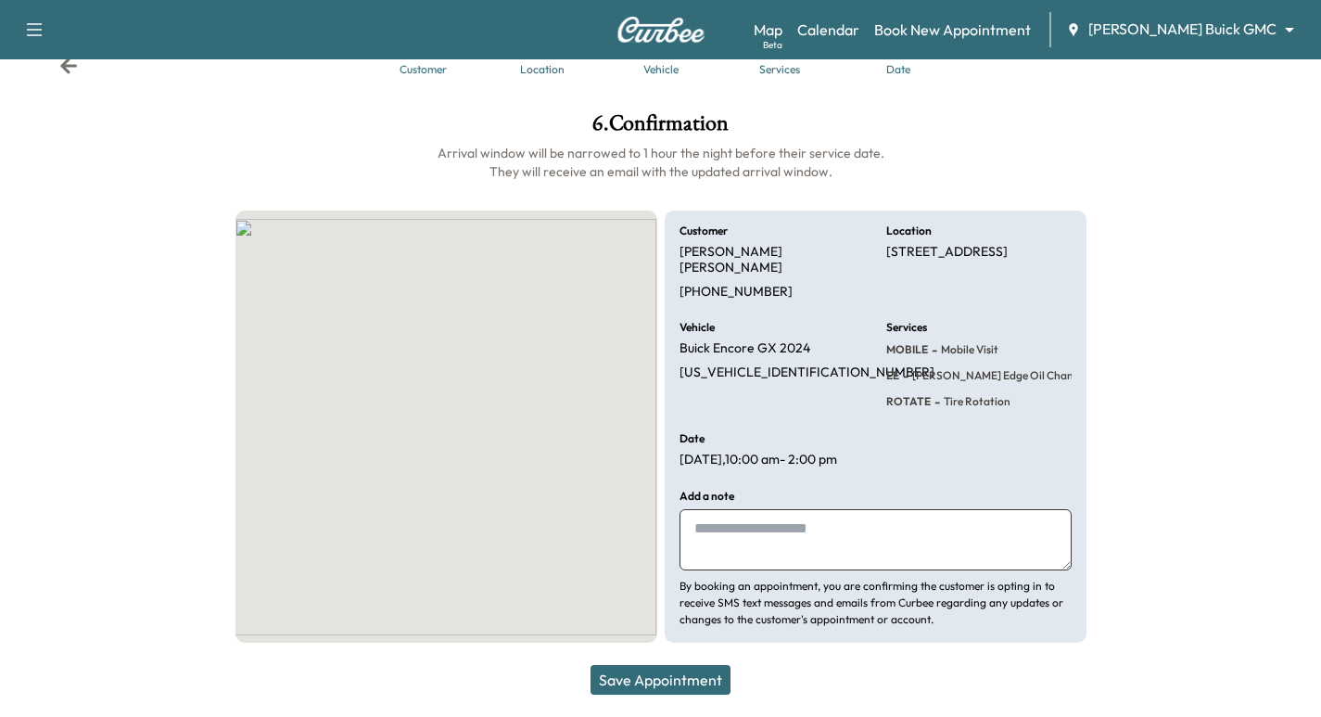
scroll to position [45, 0]
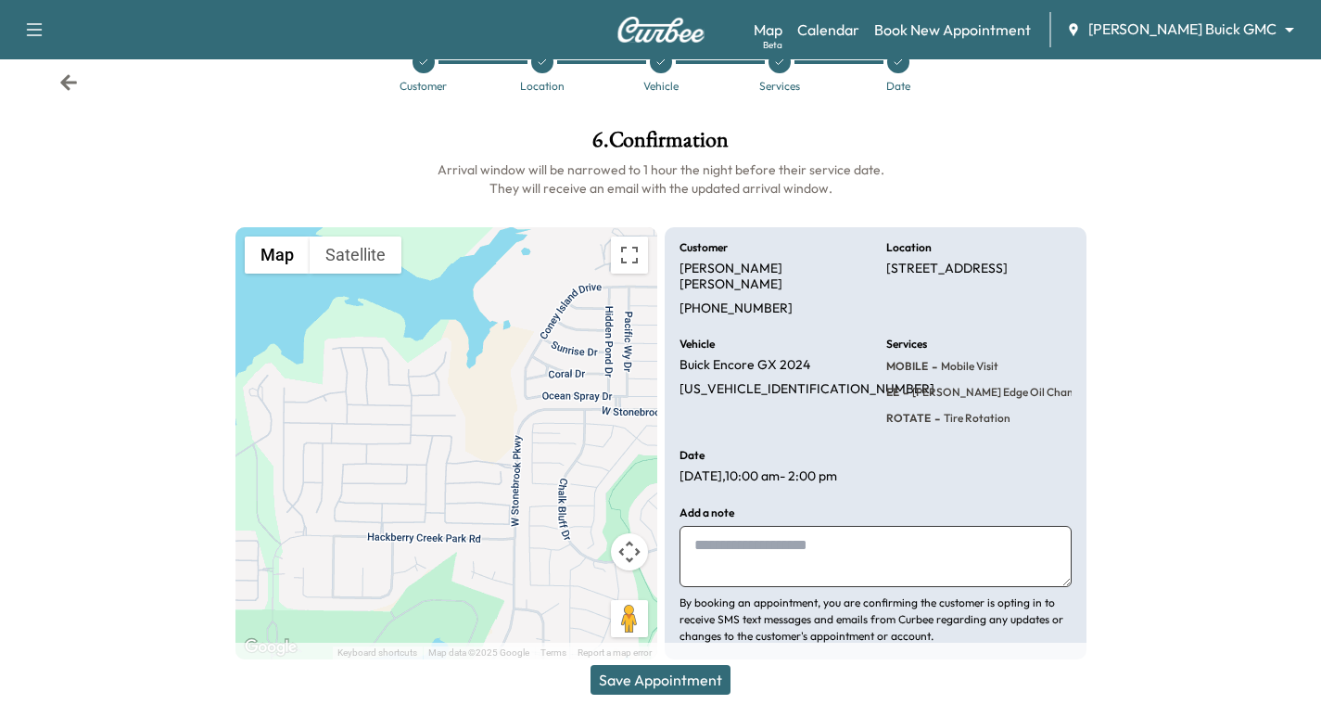
click at [710, 672] on button "Save Appointment" at bounding box center [660, 680] width 140 height 30
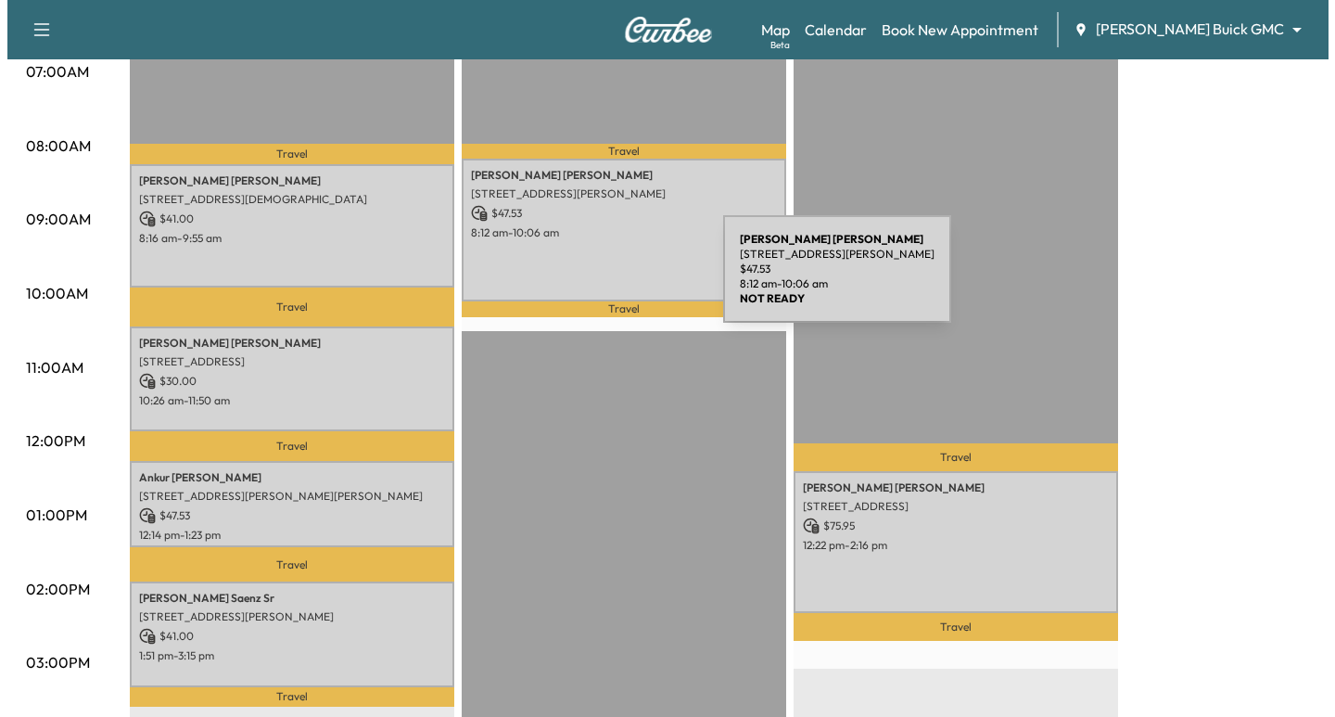
scroll to position [463, 0]
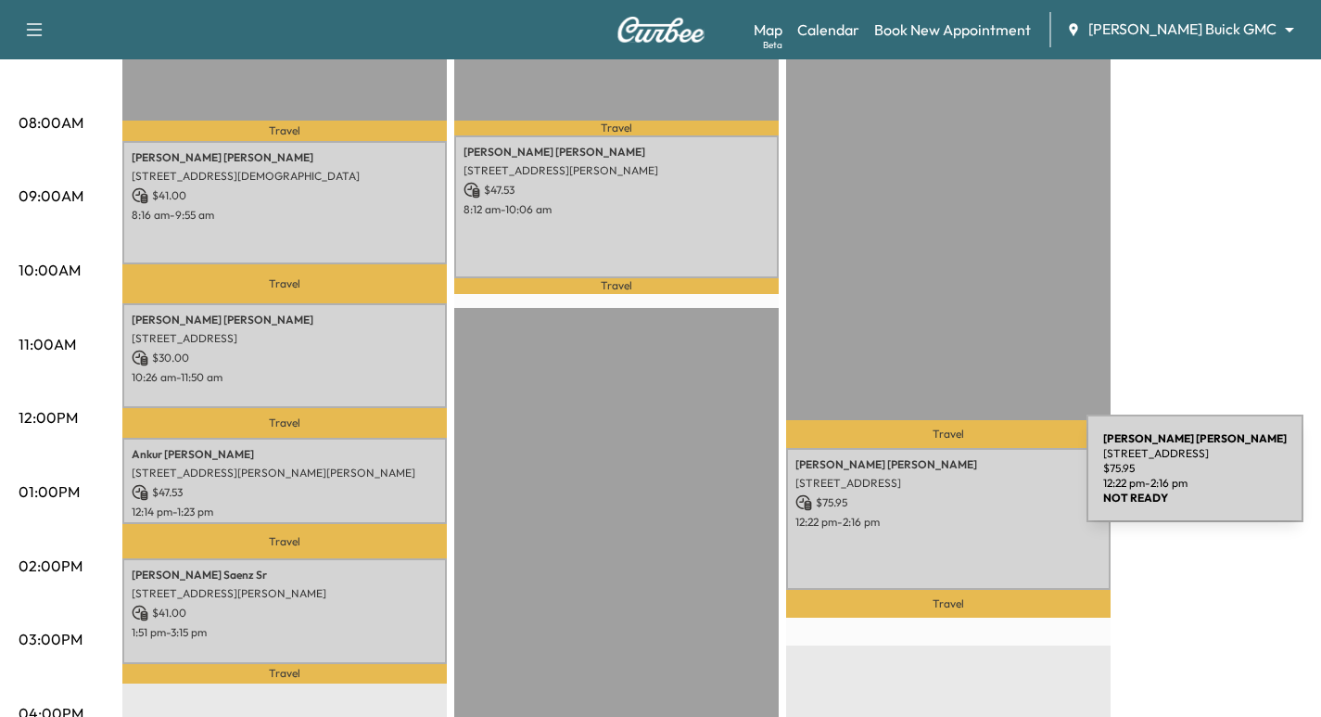
click at [947, 481] on p "5004 Seashore Ln, Frisco, TX 75036, US" at bounding box center [948, 483] width 306 height 15
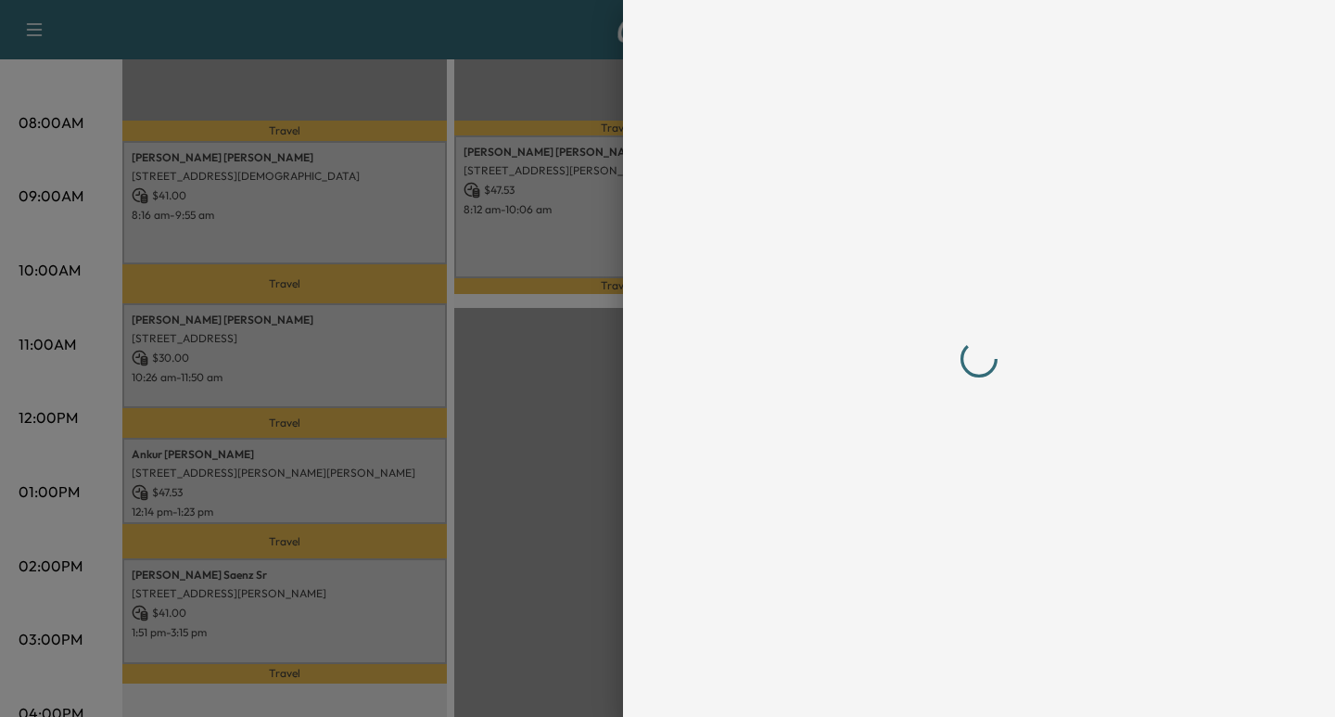
scroll to position [0, 0]
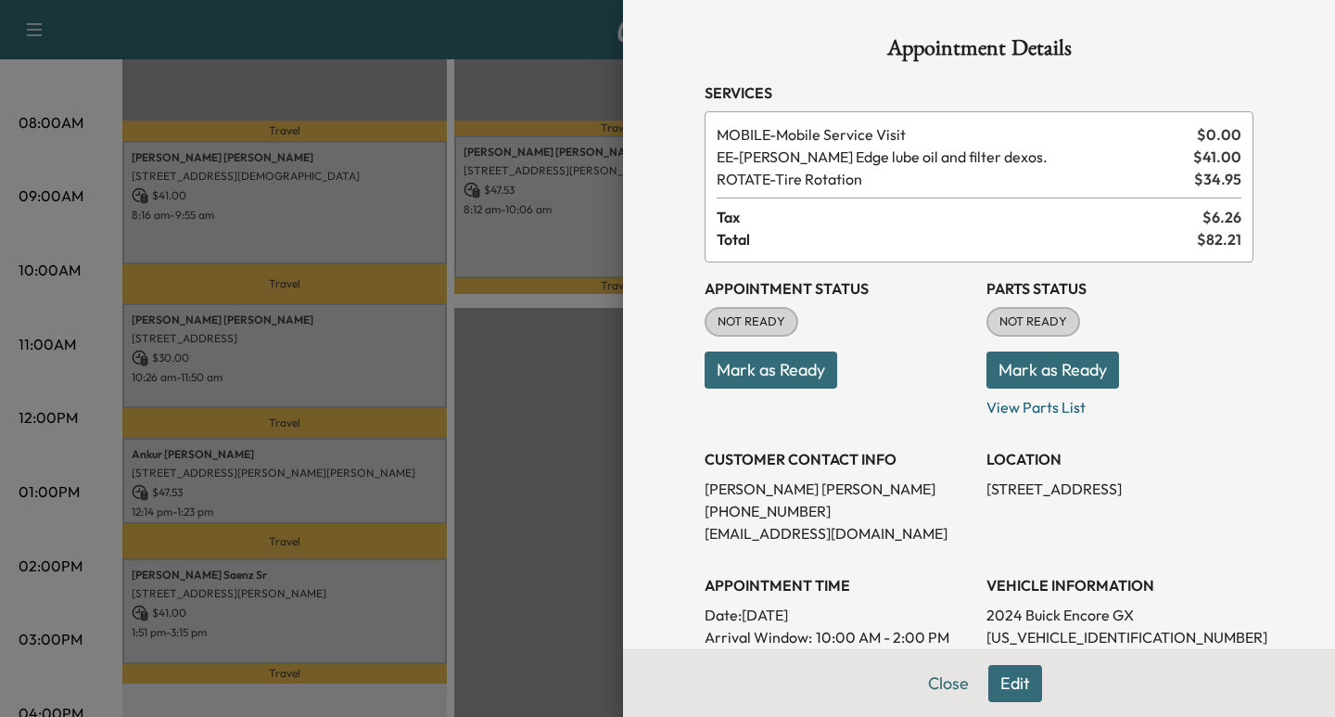
click at [759, 512] on p "(662) 420-4700" at bounding box center [837, 511] width 267 height 22
click at [761, 509] on p "(662) 420-4700" at bounding box center [837, 511] width 267 height 22
copy p "(662) 420-4700"
